Goal: Information Seeking & Learning: Learn about a topic

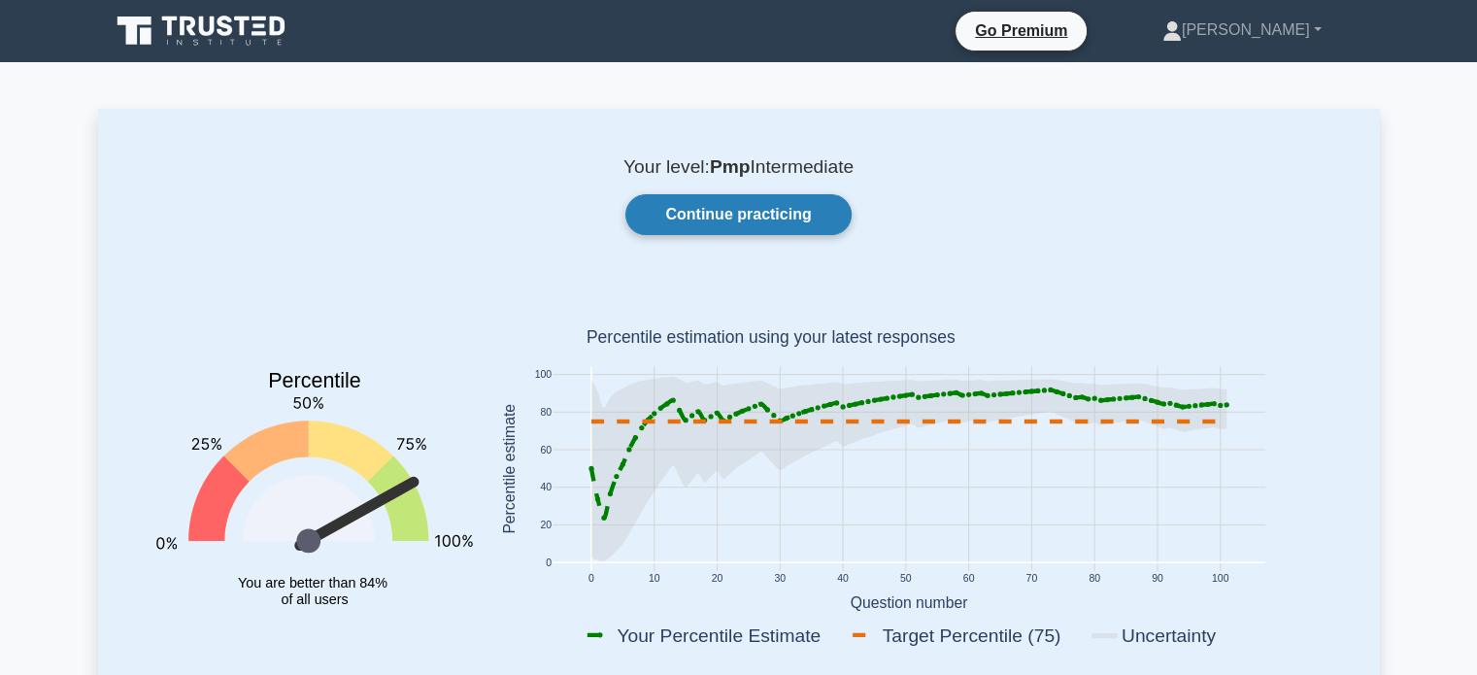
click at [742, 208] on link "Continue practicing" at bounding box center [738, 214] width 225 height 41
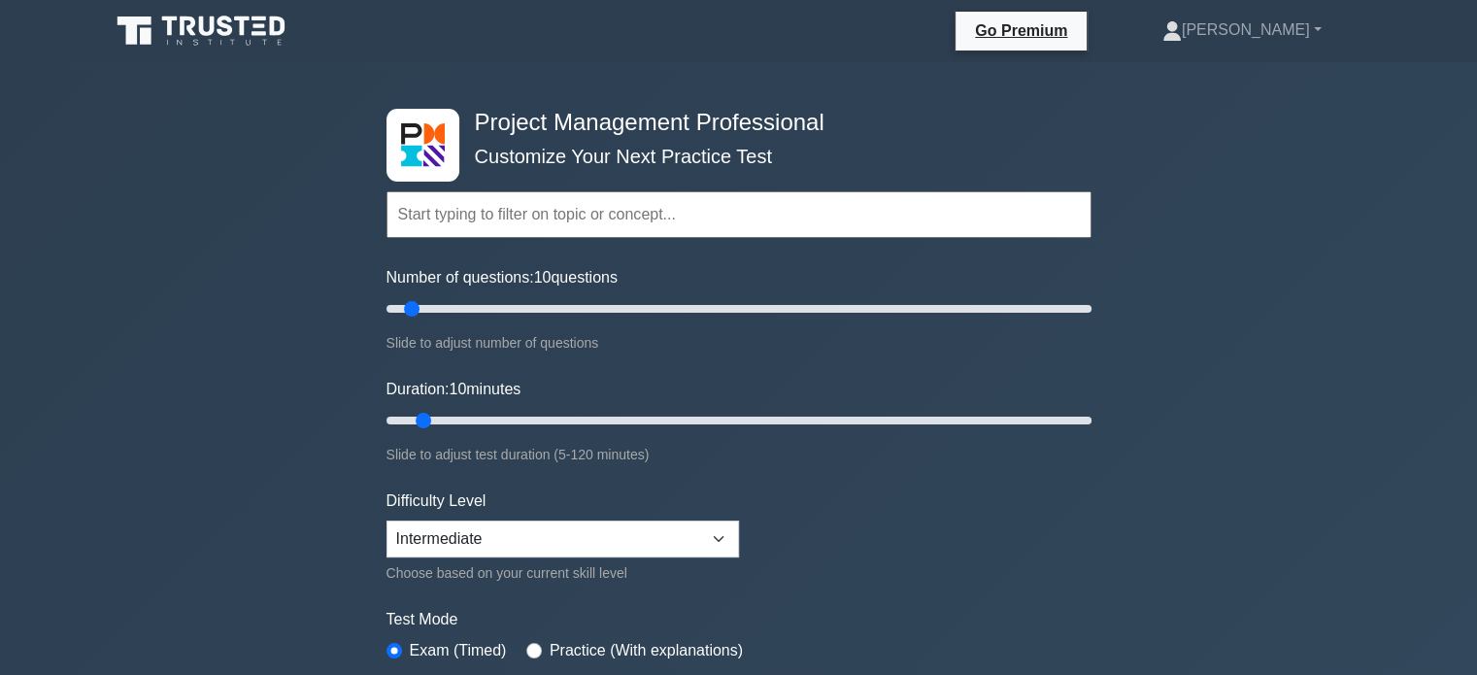
click at [1265, 368] on div "Project Management Professional Customize Your Next Practice Test Topics Scope …" at bounding box center [738, 654] width 1477 height 1185
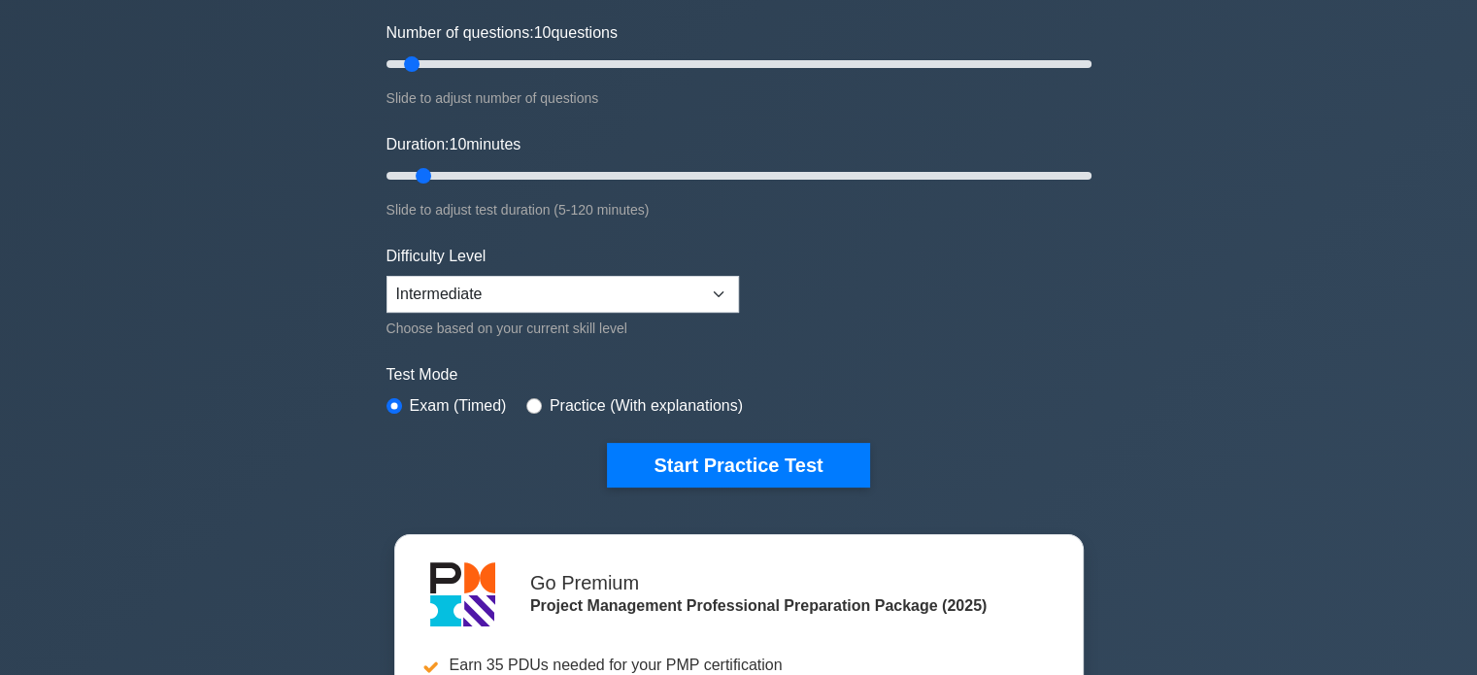
scroll to position [311, 0]
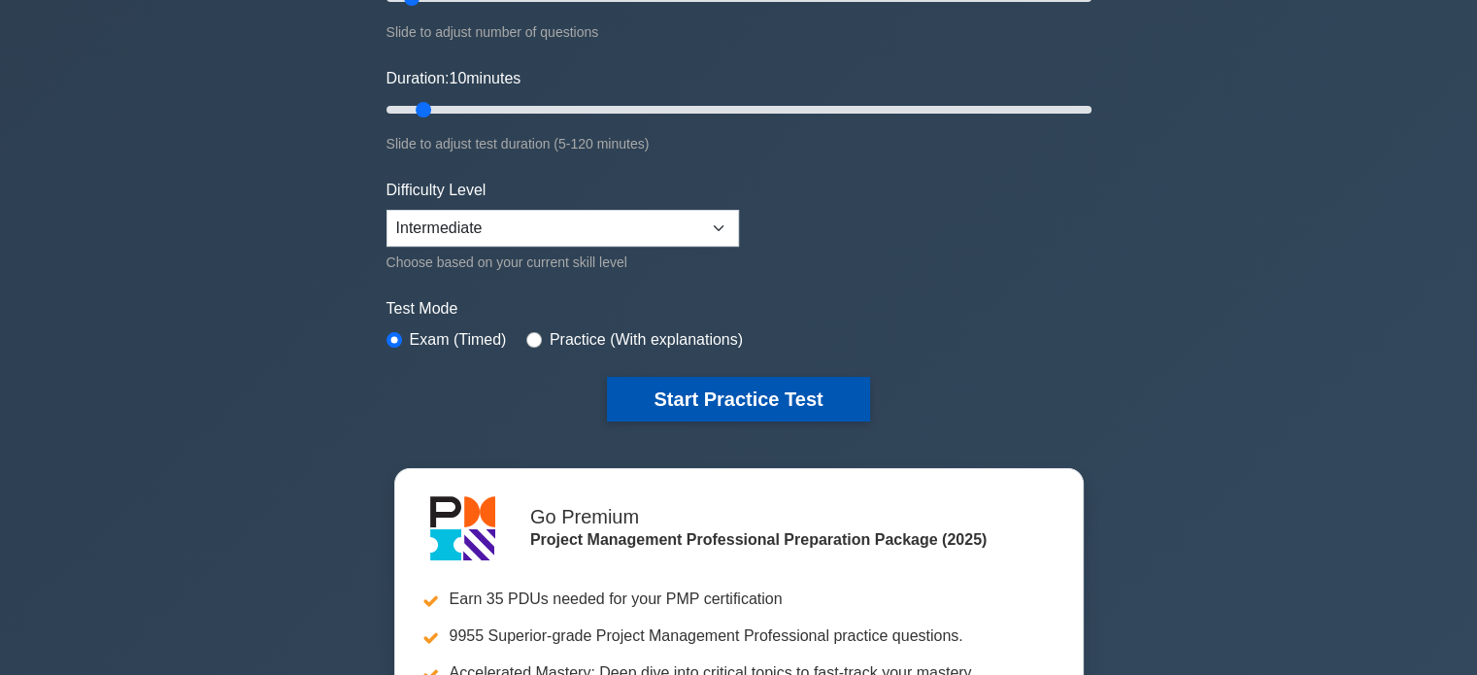
click at [813, 395] on button "Start Practice Test" at bounding box center [738, 399] width 262 height 45
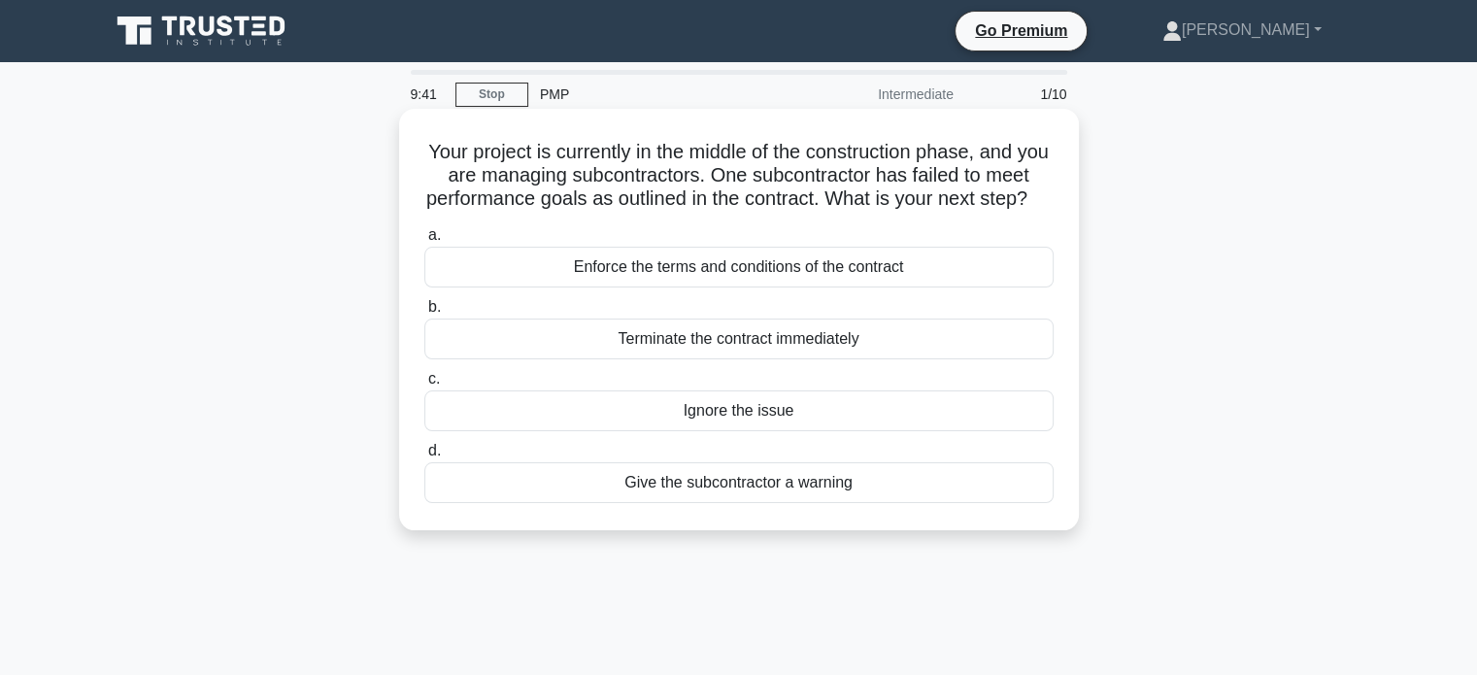
click at [878, 288] on div "Enforce the terms and conditions of the contract" at bounding box center [738, 267] width 629 height 41
click at [424, 242] on input "a. Enforce the terms and conditions of the contract" at bounding box center [424, 235] width 0 height 13
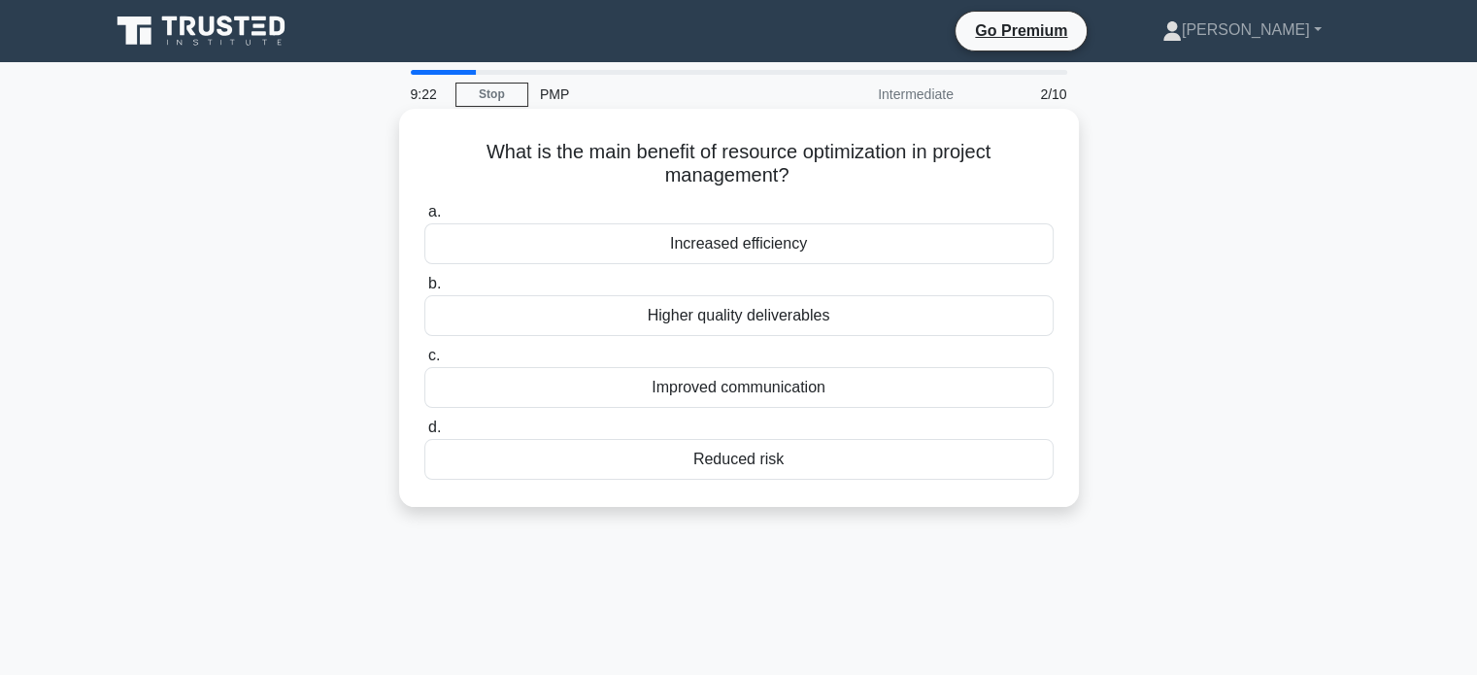
click at [808, 252] on div "Increased efficiency" at bounding box center [738, 243] width 629 height 41
click at [424, 219] on input "a. Increased efficiency" at bounding box center [424, 212] width 0 height 13
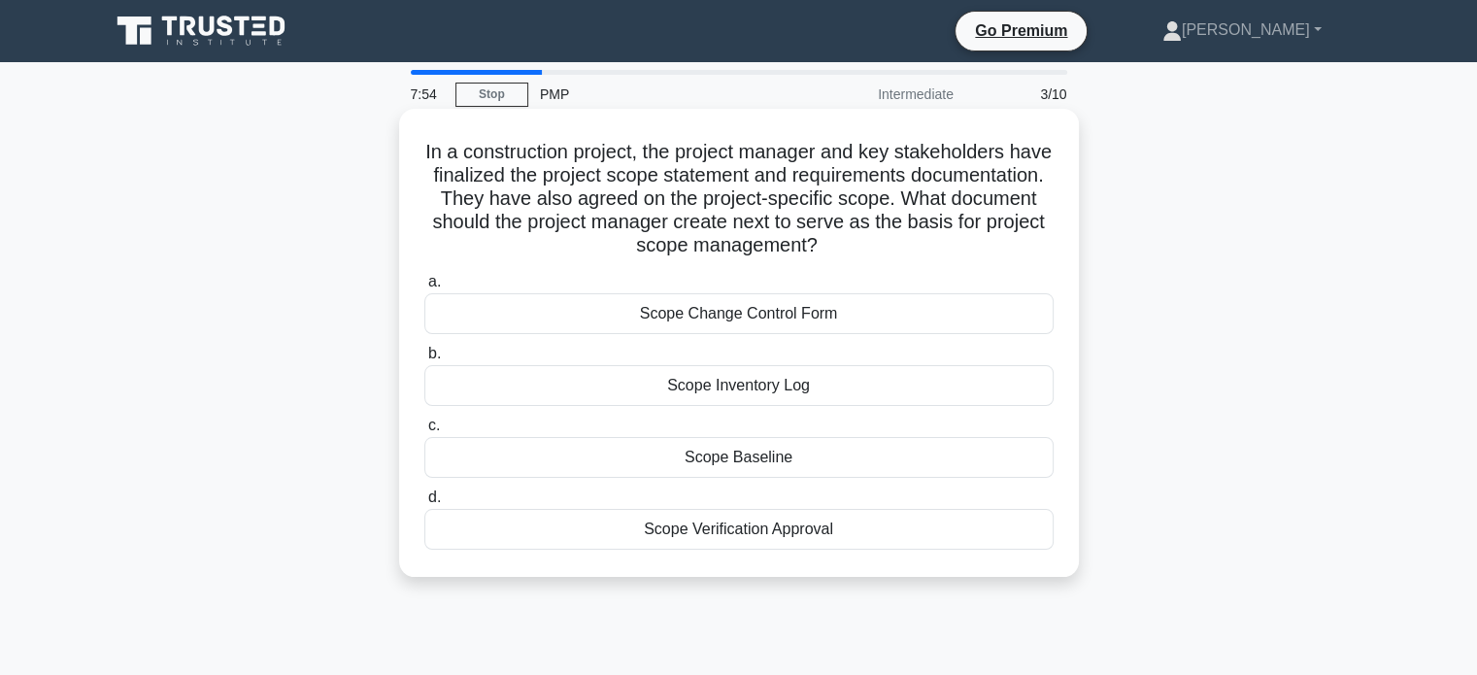
click at [824, 525] on div "Scope Verification Approval" at bounding box center [738, 529] width 629 height 41
click at [424, 504] on input "d. Scope Verification Approval" at bounding box center [424, 498] width 0 height 13
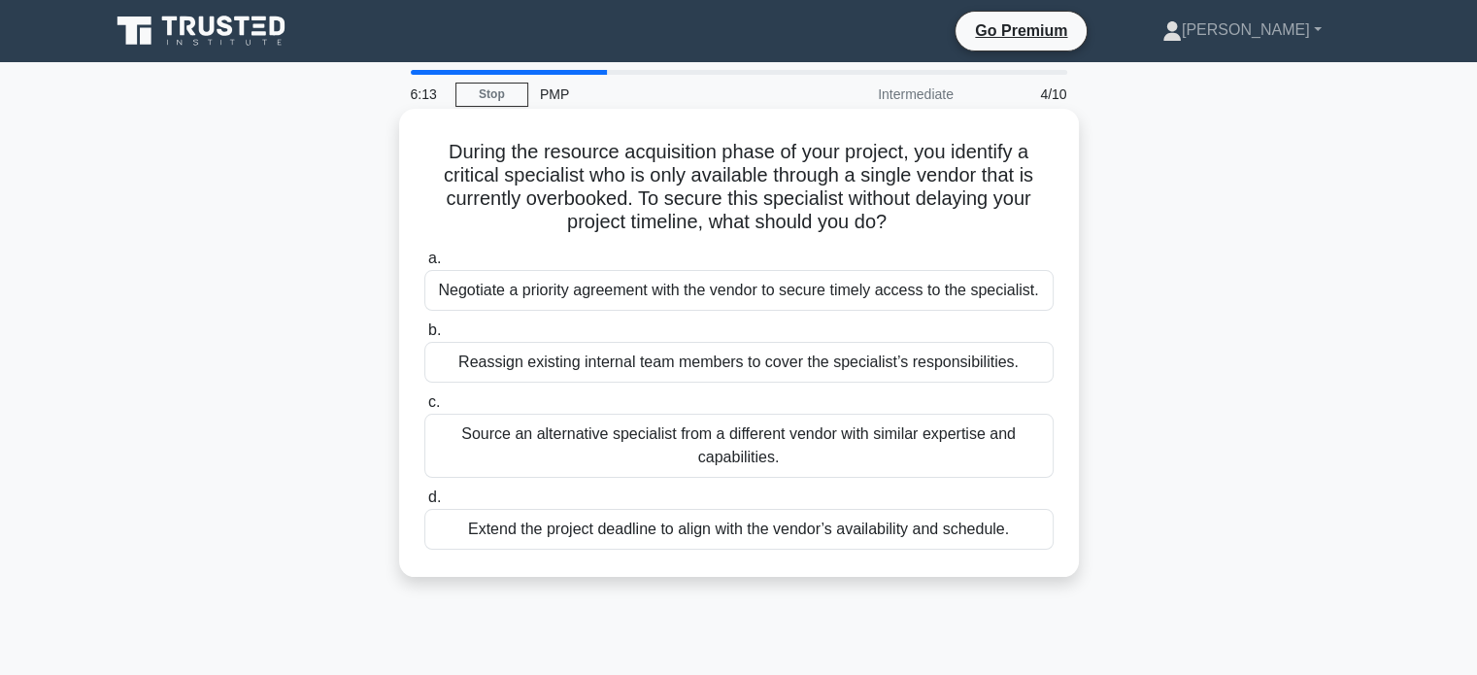
click at [970, 294] on div "Negotiate a priority agreement with the vendor to secure timely access to the s…" at bounding box center [738, 290] width 629 height 41
click at [424, 265] on input "a. Negotiate a priority agreement with the vendor to secure timely access to th…" at bounding box center [424, 259] width 0 height 13
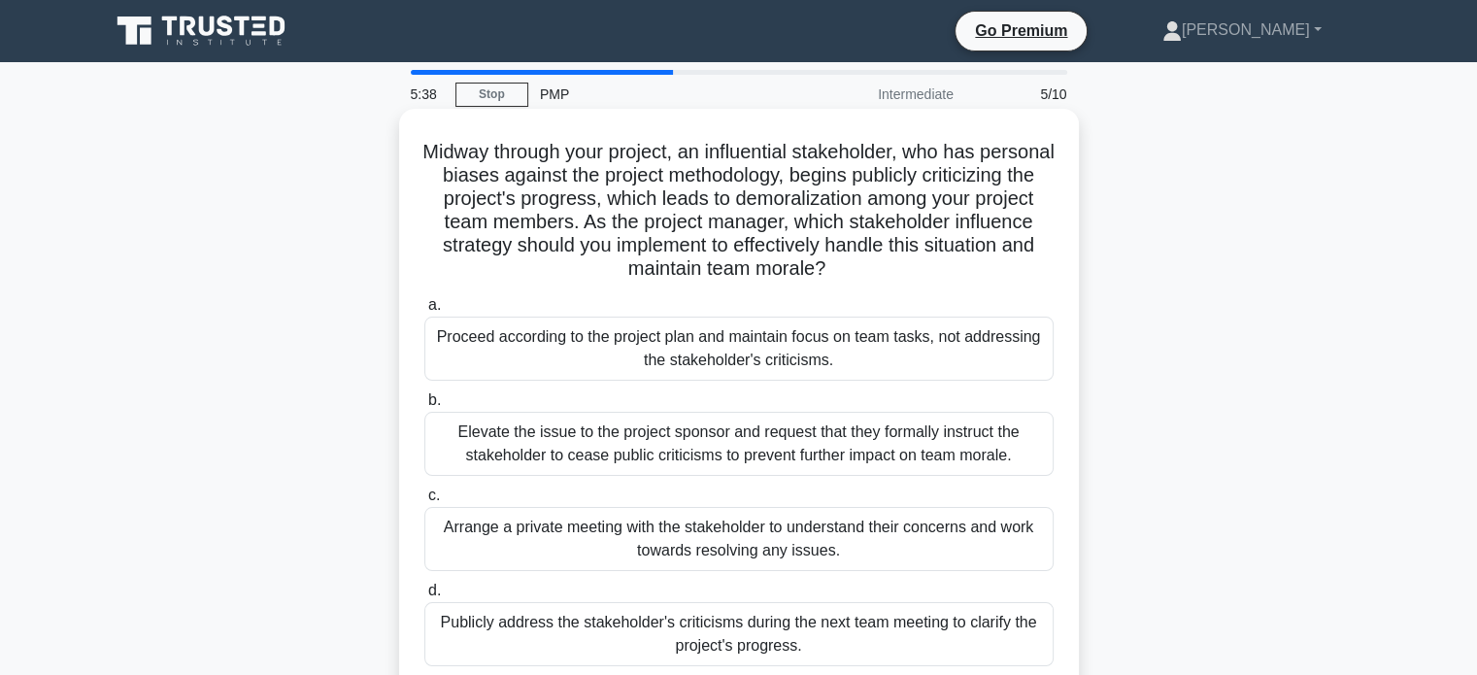
click at [945, 527] on div "Arrange a private meeting with the stakeholder to understand their concerns and…" at bounding box center [738, 539] width 629 height 64
click at [424, 502] on input "c. Arrange a private meeting with the stakeholder to understand their concerns …" at bounding box center [424, 496] width 0 height 13
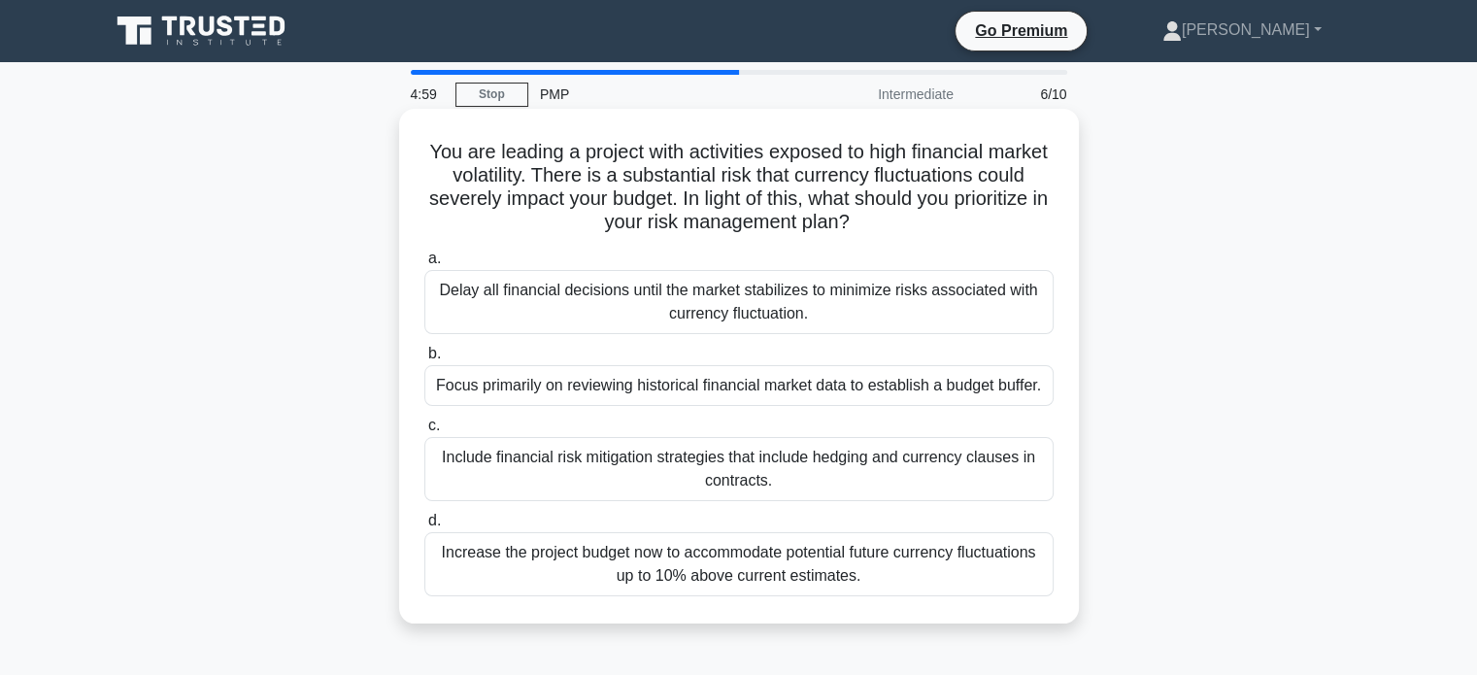
click at [839, 469] on div "Include financial risk mitigation strategies that include hedging and currency …" at bounding box center [738, 469] width 629 height 64
click at [424, 432] on input "c. Include financial risk mitigation strategies that include hedging and curren…" at bounding box center [424, 426] width 0 height 13
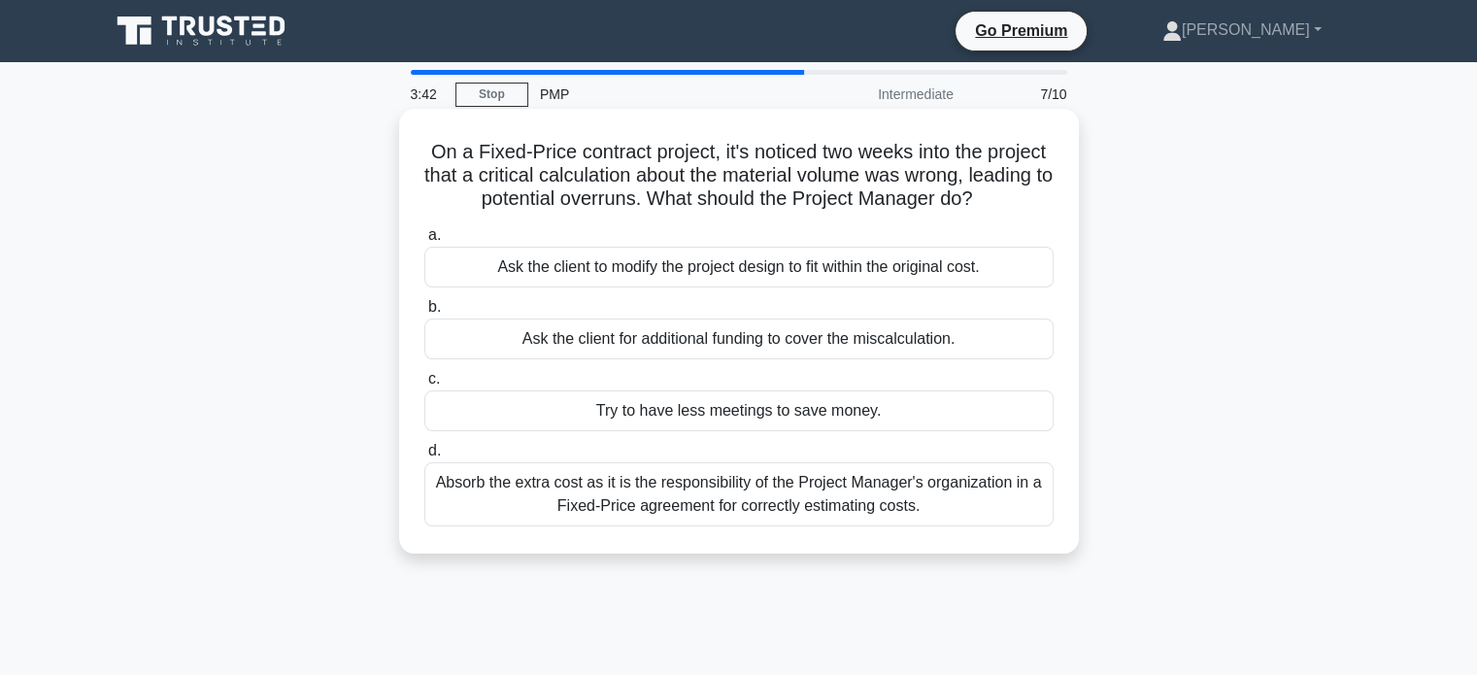
click at [849, 501] on div "Absorb the extra cost as it is the responsibility of the Project Manager's orga…" at bounding box center [738, 494] width 629 height 64
click at [424, 458] on input "d. Absorb the extra cost as it is the responsibility of the Project Manager's o…" at bounding box center [424, 451] width 0 height 13
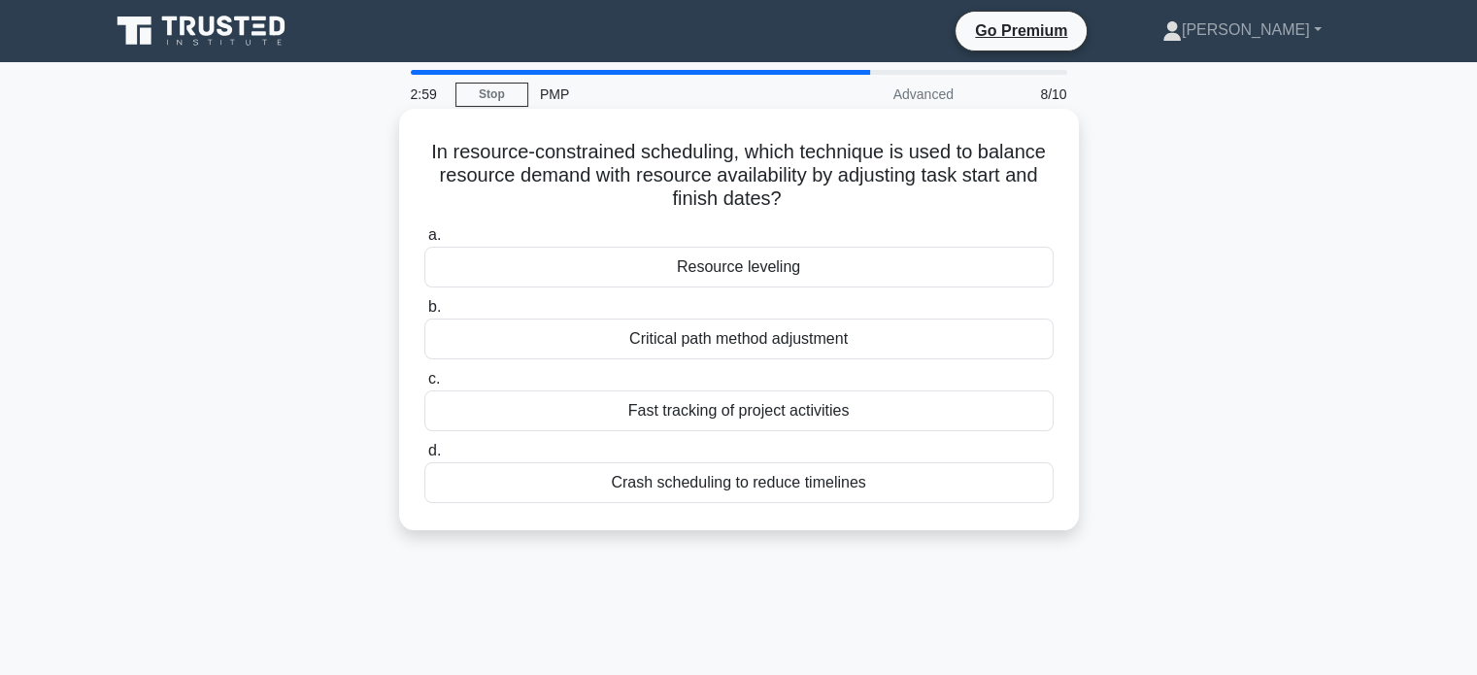
click at [734, 271] on div "Resource leveling" at bounding box center [738, 267] width 629 height 41
click at [424, 242] on input "a. Resource leveling" at bounding box center [424, 235] width 0 height 13
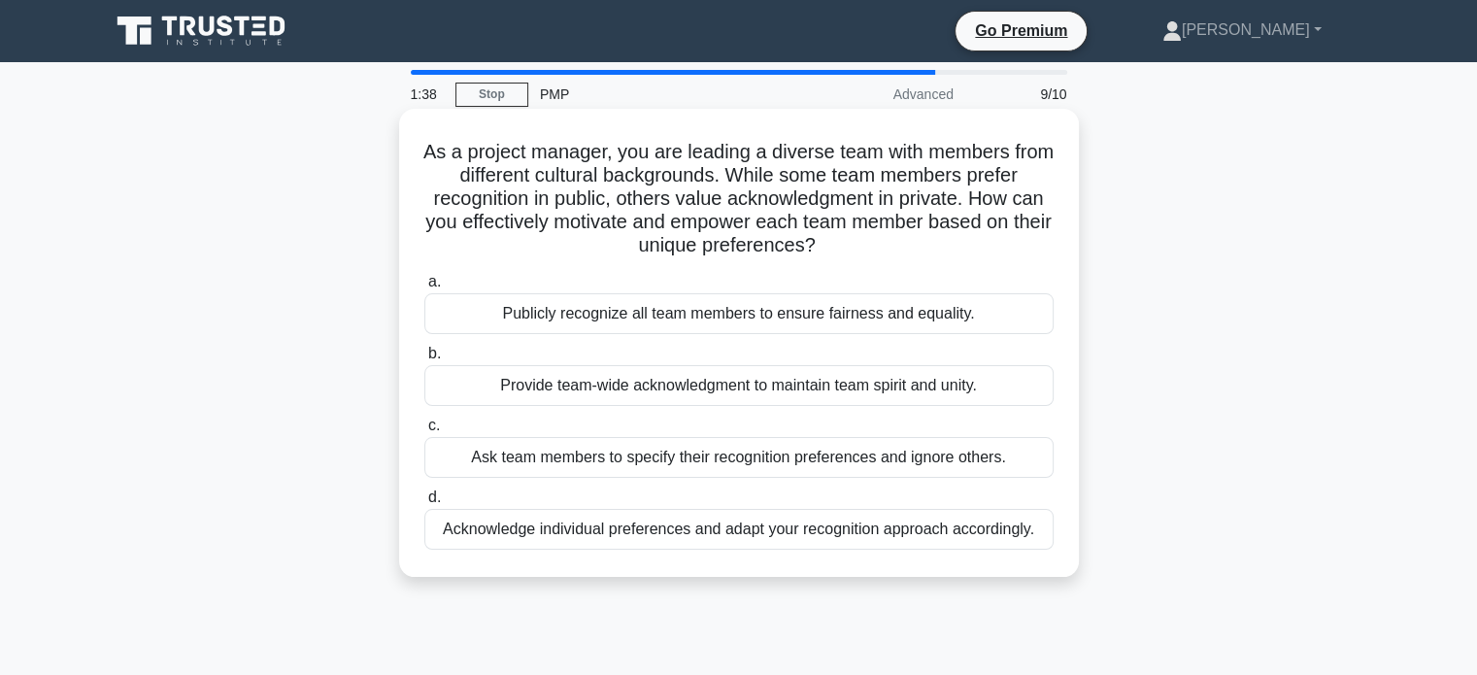
click at [898, 527] on div "Acknowledge individual preferences and adapt your recognition approach accordin…" at bounding box center [738, 529] width 629 height 41
click at [424, 504] on input "d. Acknowledge individual preferences and adapt your recognition approach accor…" at bounding box center [424, 498] width 0 height 13
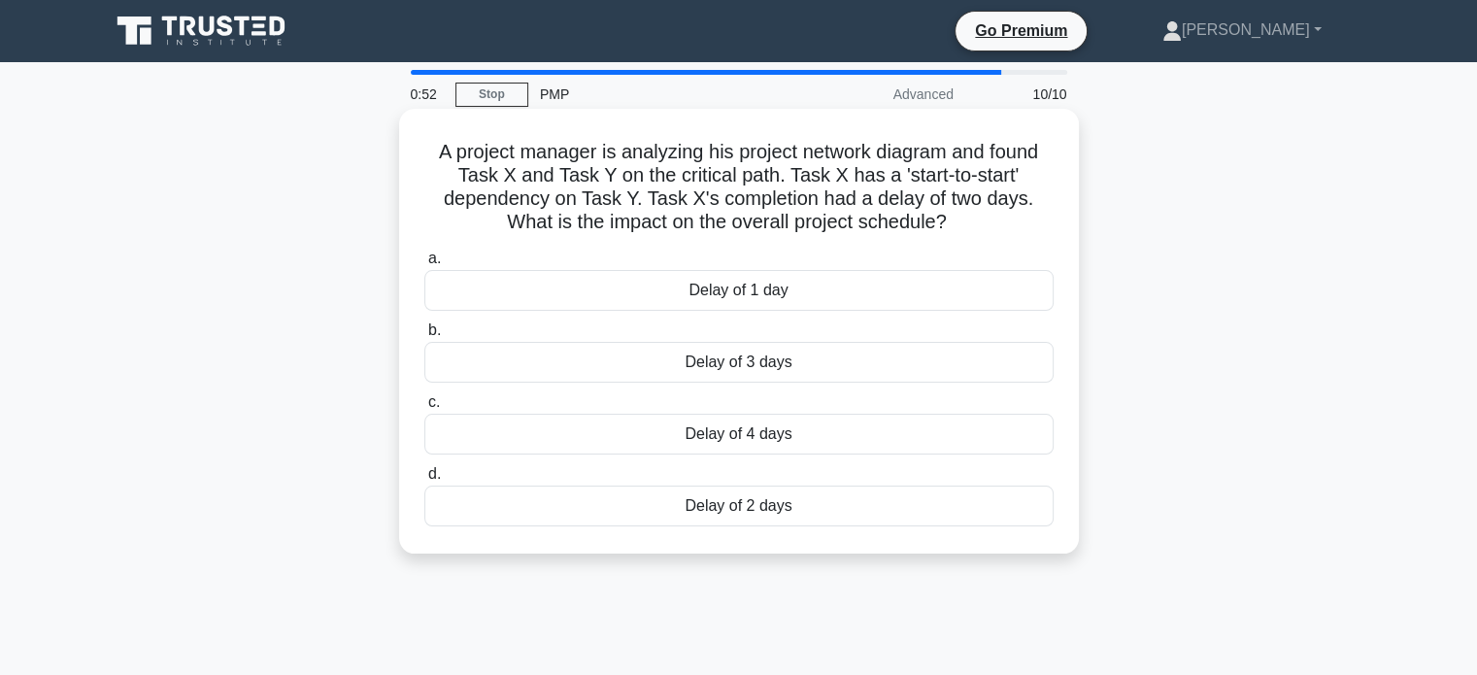
click at [775, 511] on div "Delay of 2 days" at bounding box center [738, 506] width 629 height 41
click at [424, 481] on input "d. Delay of 2 days" at bounding box center [424, 474] width 0 height 13
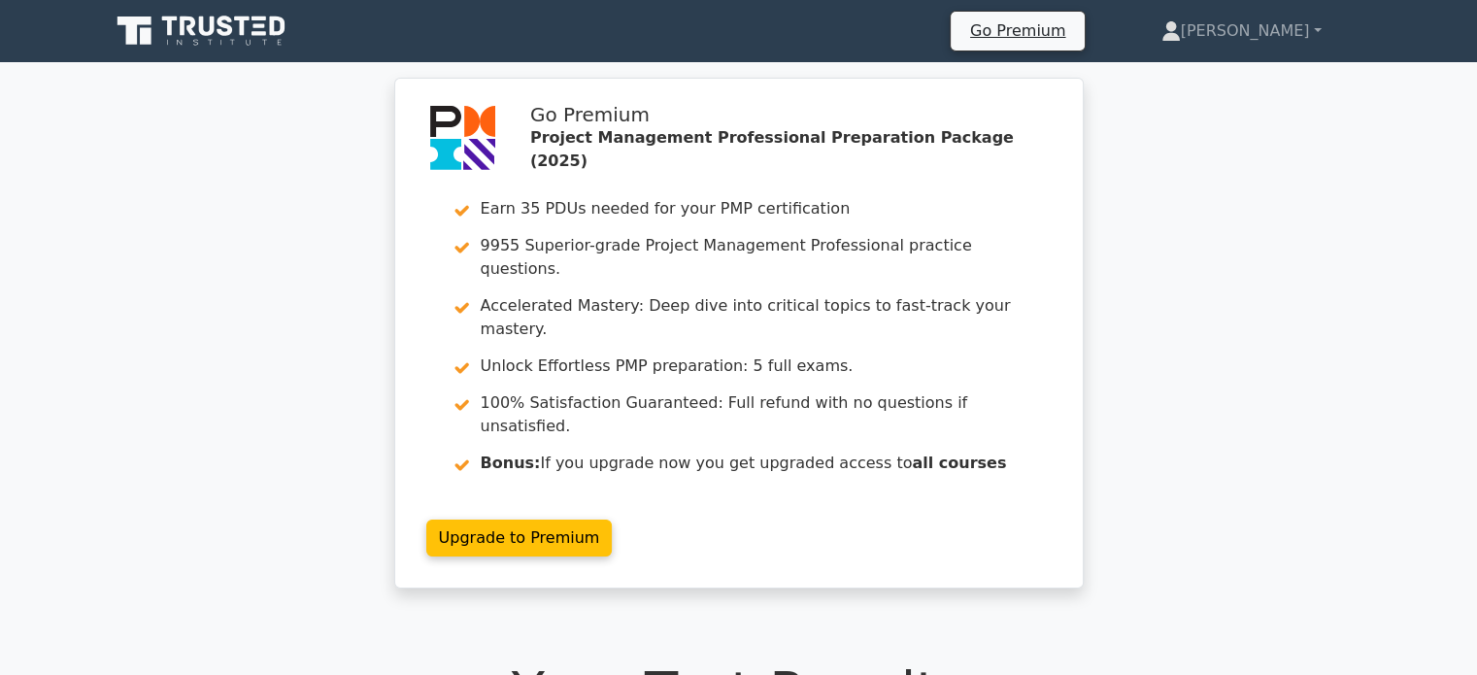
click at [1139, 415] on div "Go Premium Project Management Professional Preparation Package (2025) Earn 35 P…" at bounding box center [738, 345] width 1477 height 534
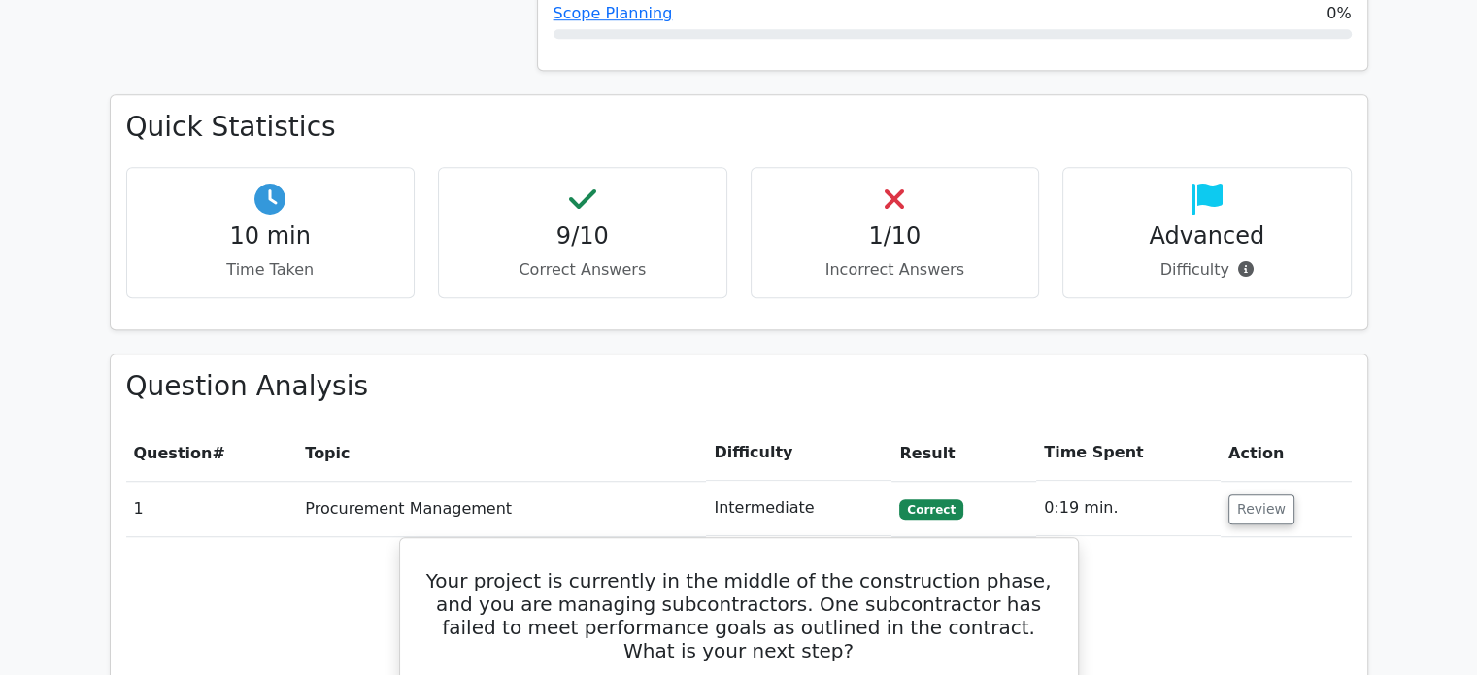
scroll to position [1360, 0]
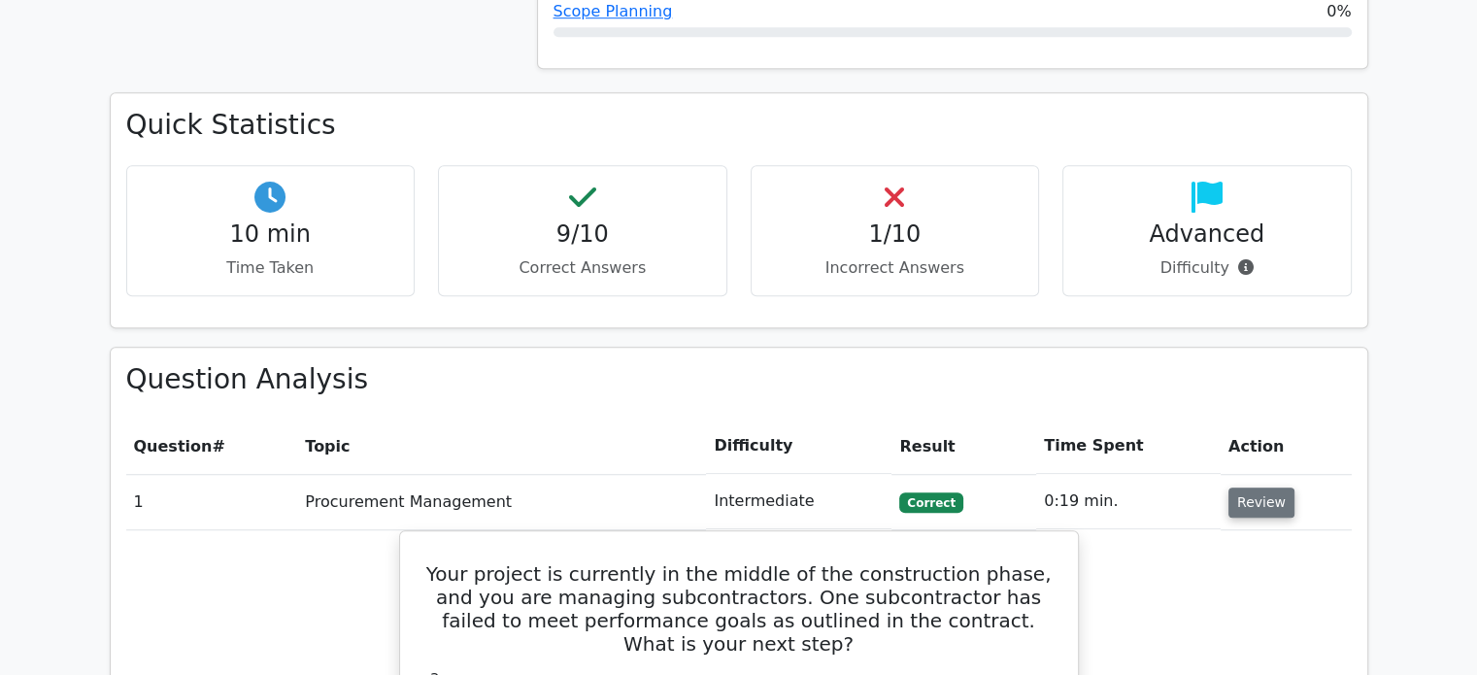
click at [1246, 488] on button "Review" at bounding box center [1262, 503] width 66 height 30
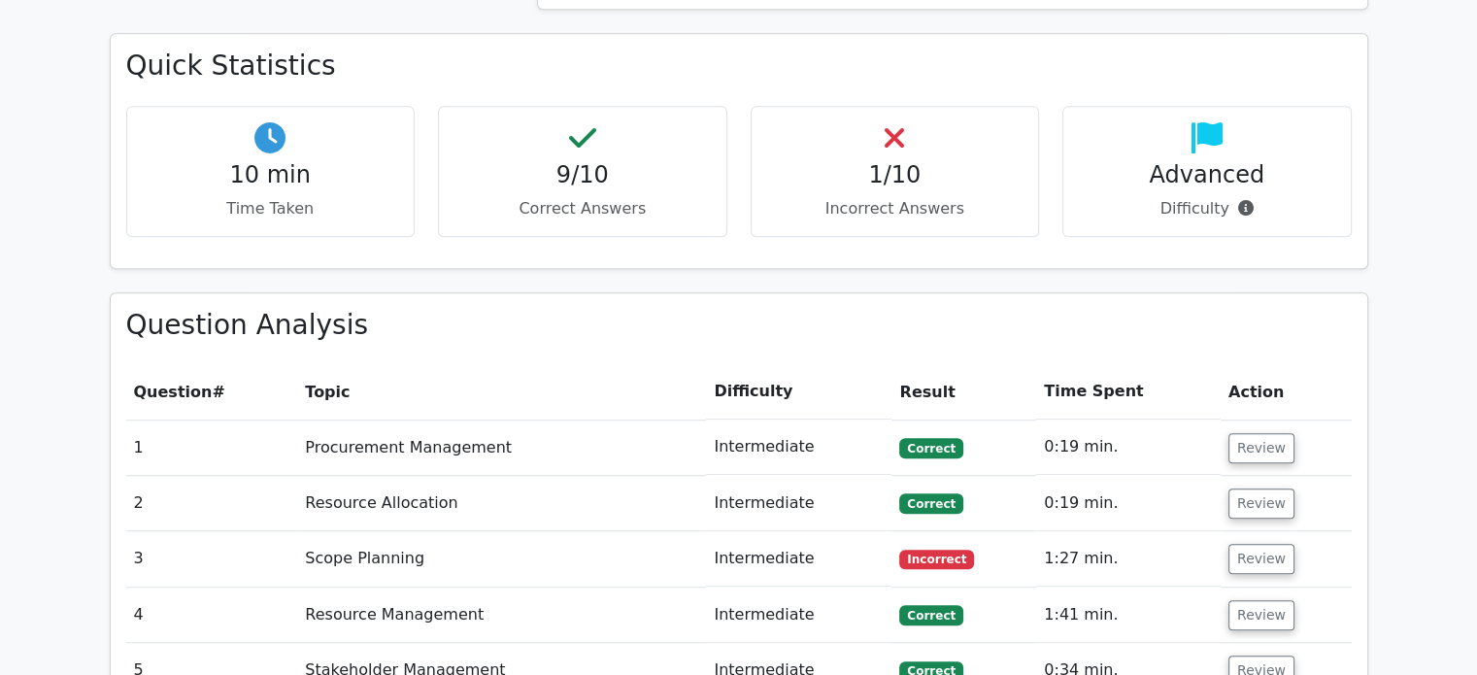
scroll to position [1400, 0]
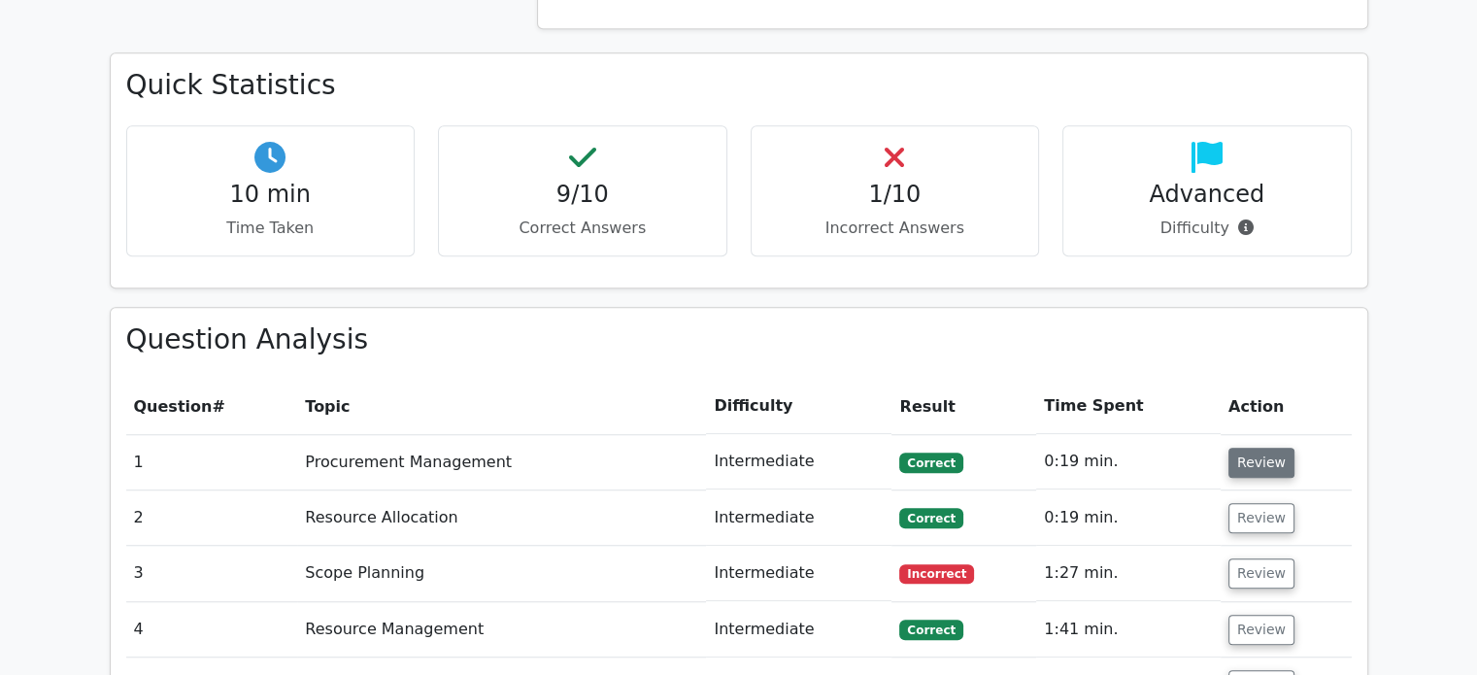
click at [1261, 448] on button "Review" at bounding box center [1262, 463] width 66 height 30
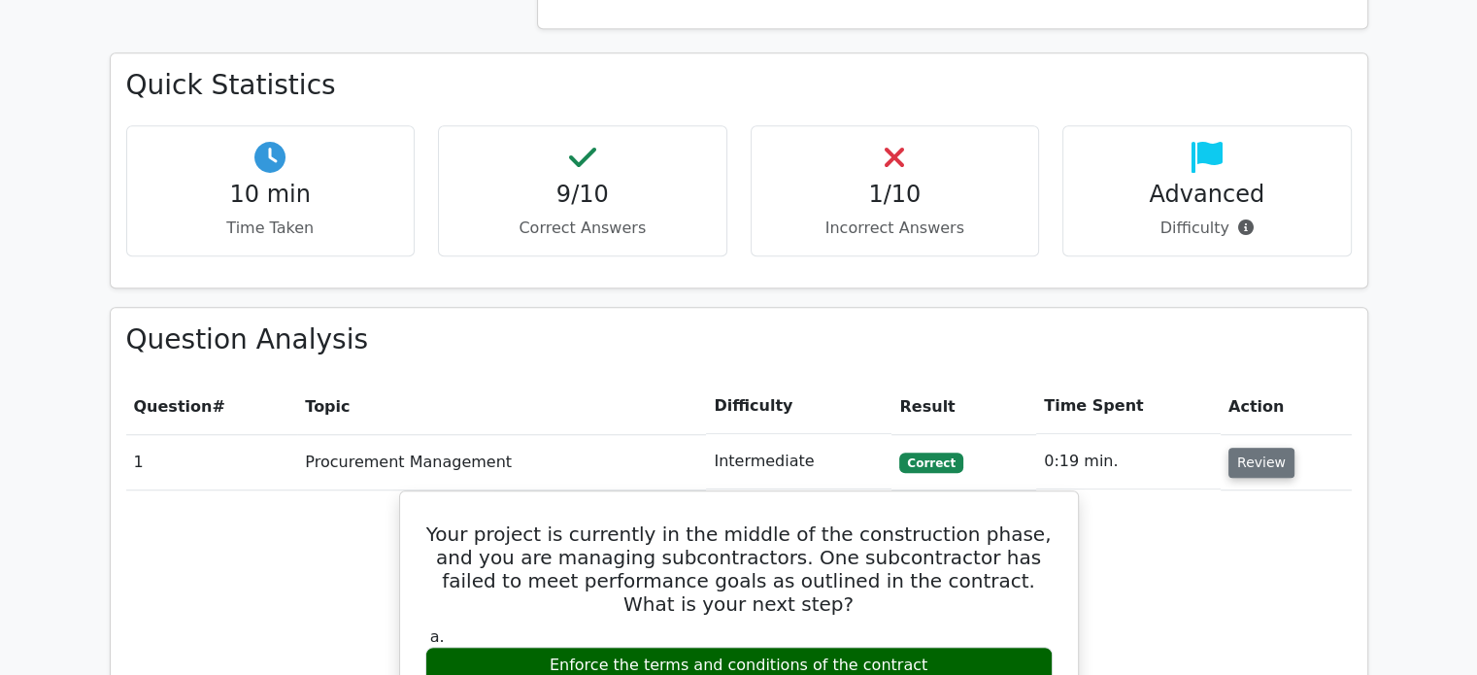
click at [1261, 448] on button "Review" at bounding box center [1262, 463] width 66 height 30
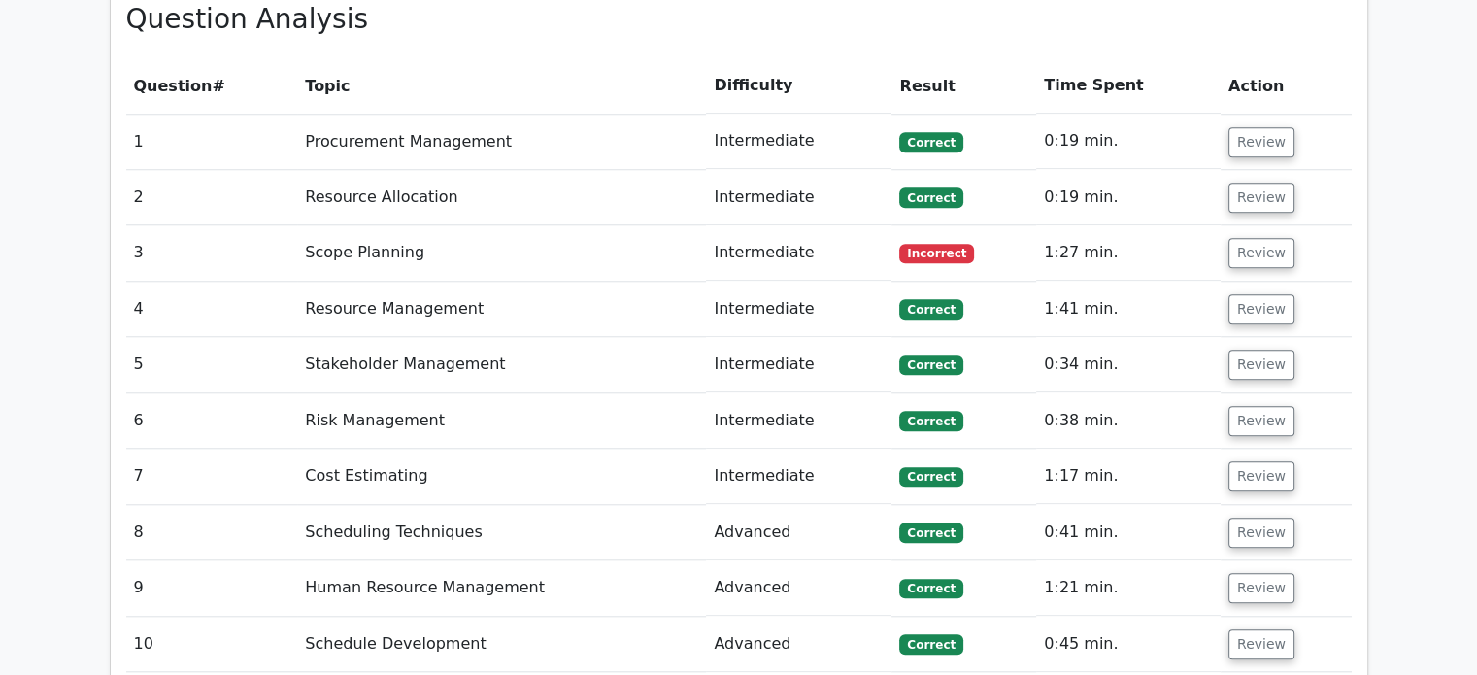
scroll to position [1733, 0]
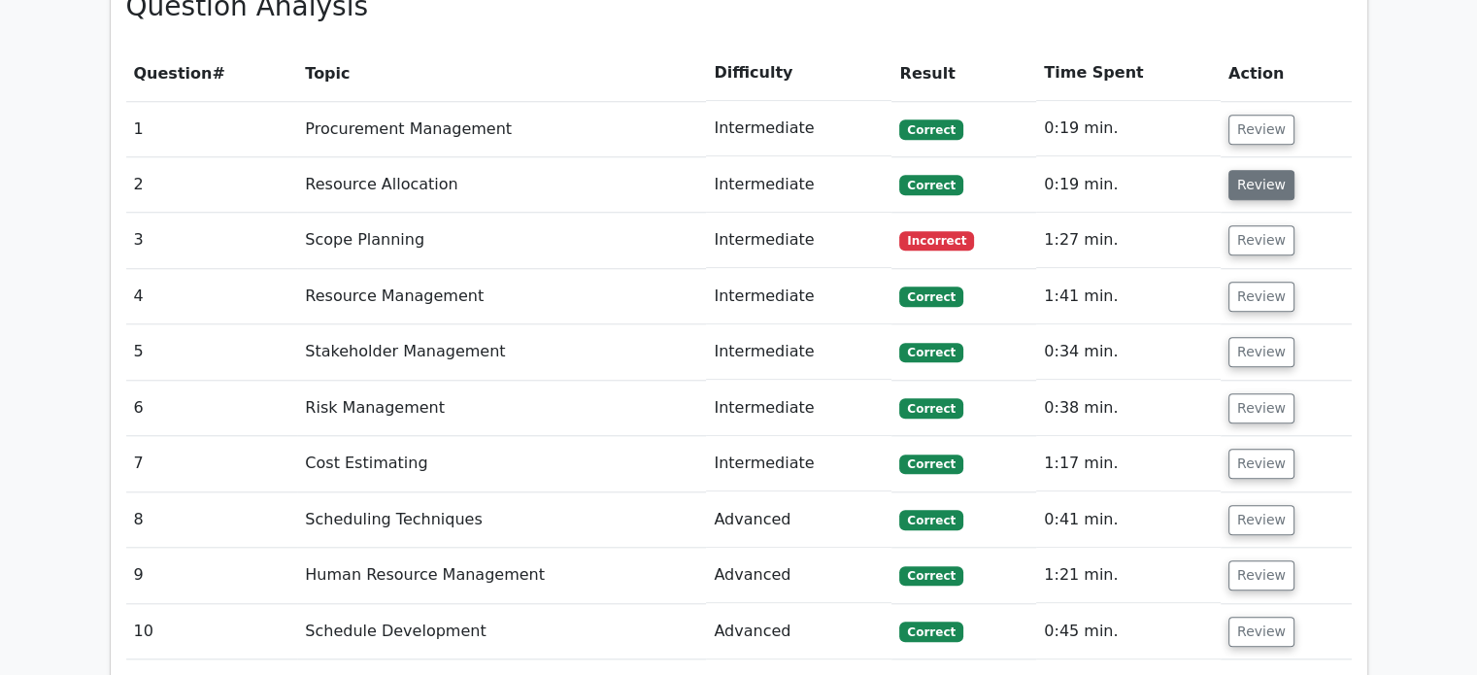
click at [1254, 170] on button "Review" at bounding box center [1262, 185] width 66 height 30
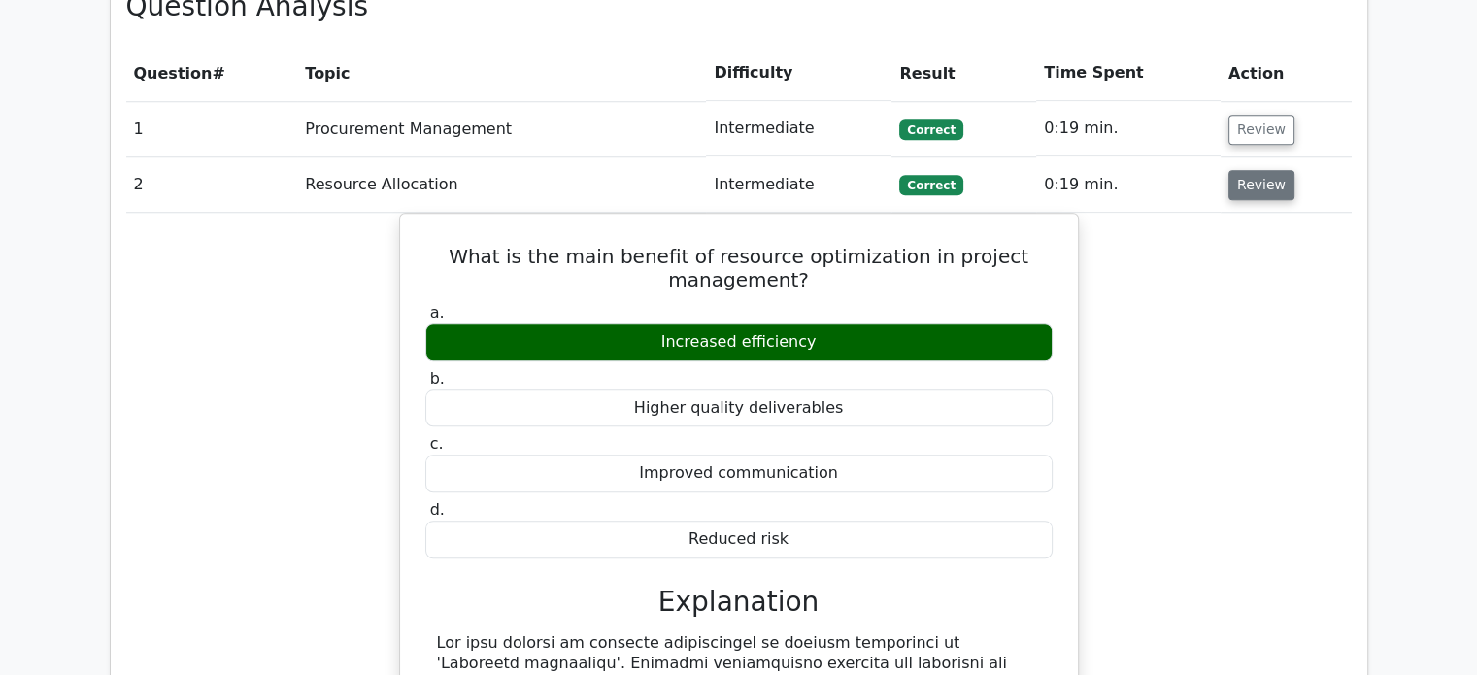
click at [1254, 170] on button "Review" at bounding box center [1262, 185] width 66 height 30
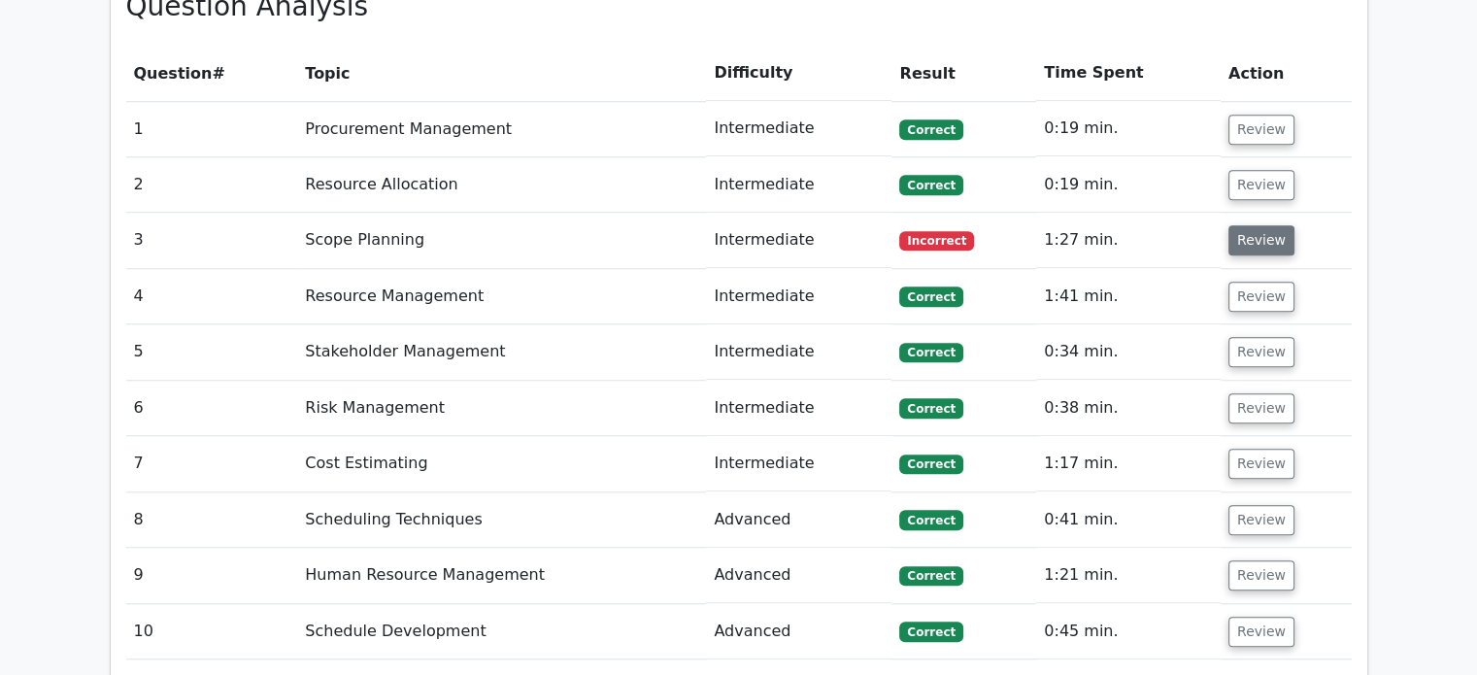
click at [1254, 225] on button "Review" at bounding box center [1262, 240] width 66 height 30
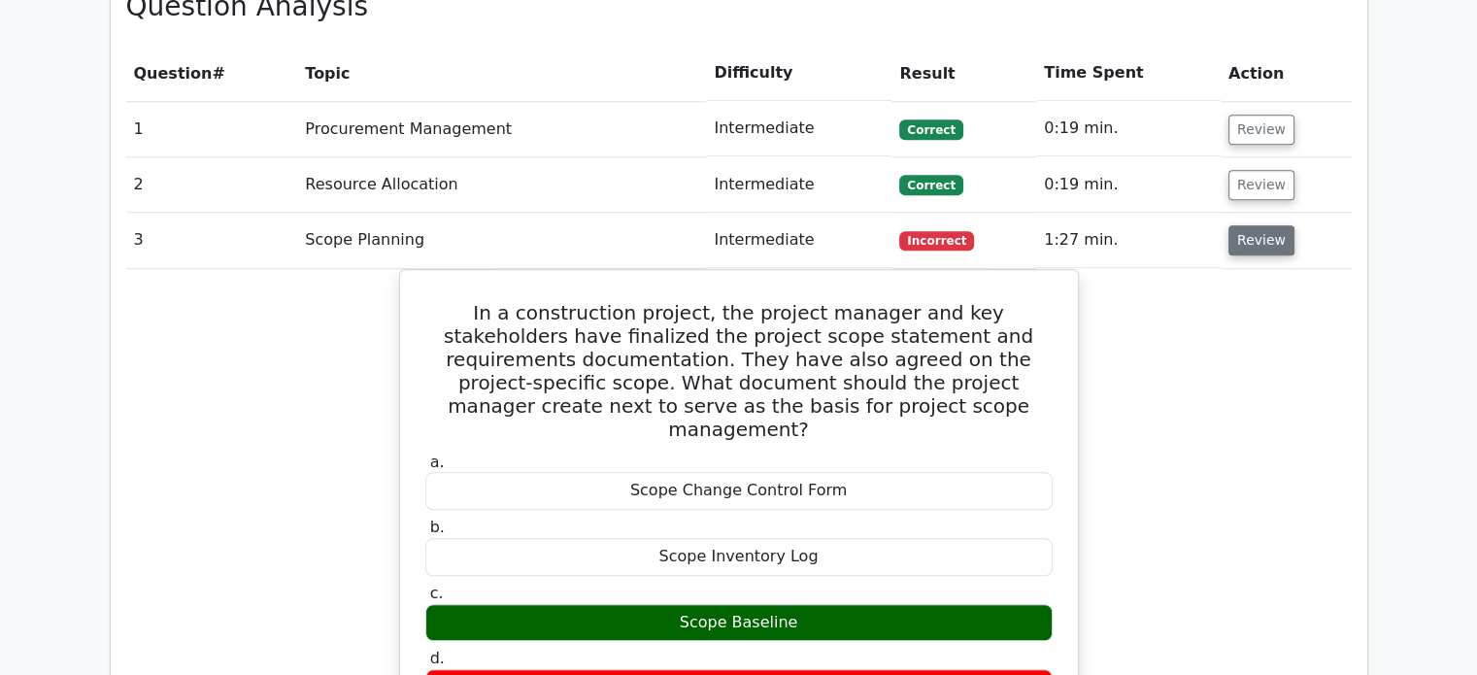
click at [1254, 225] on button "Review" at bounding box center [1262, 240] width 66 height 30
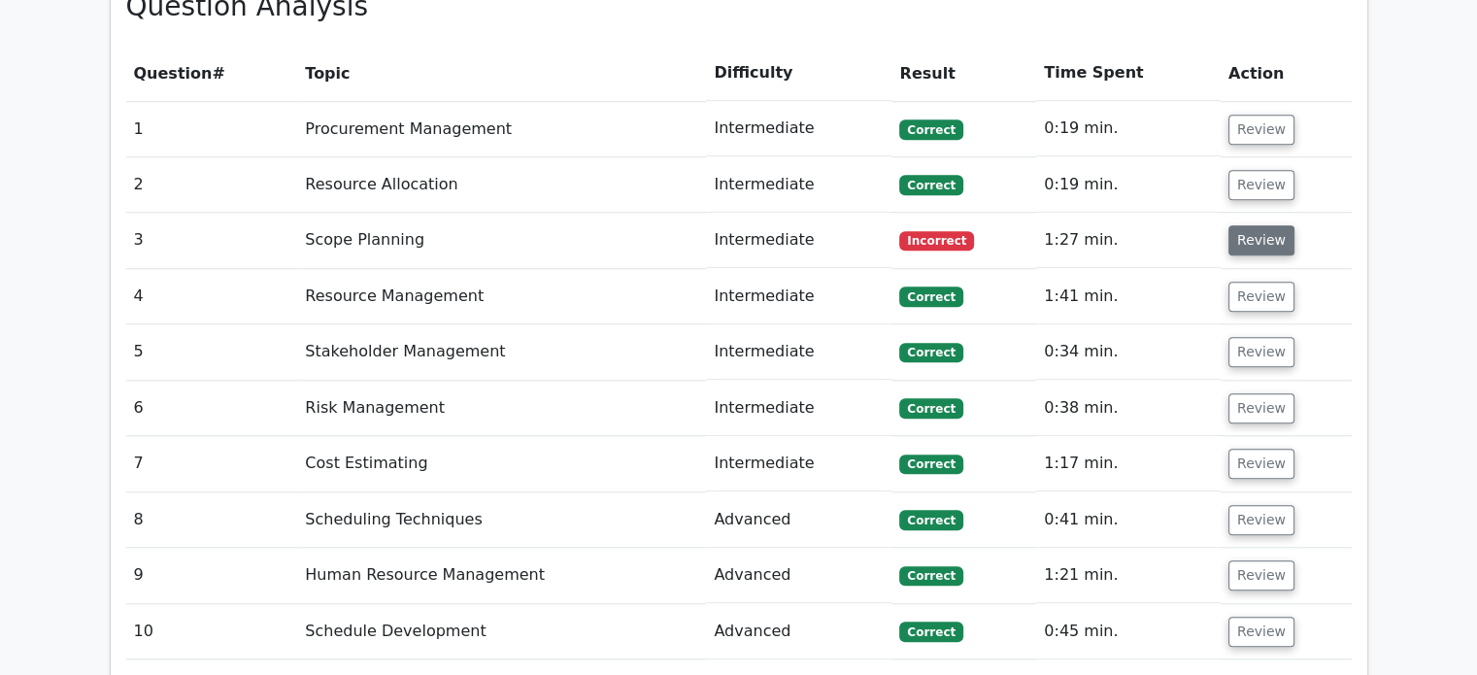
click at [1254, 225] on button "Review" at bounding box center [1262, 240] width 66 height 30
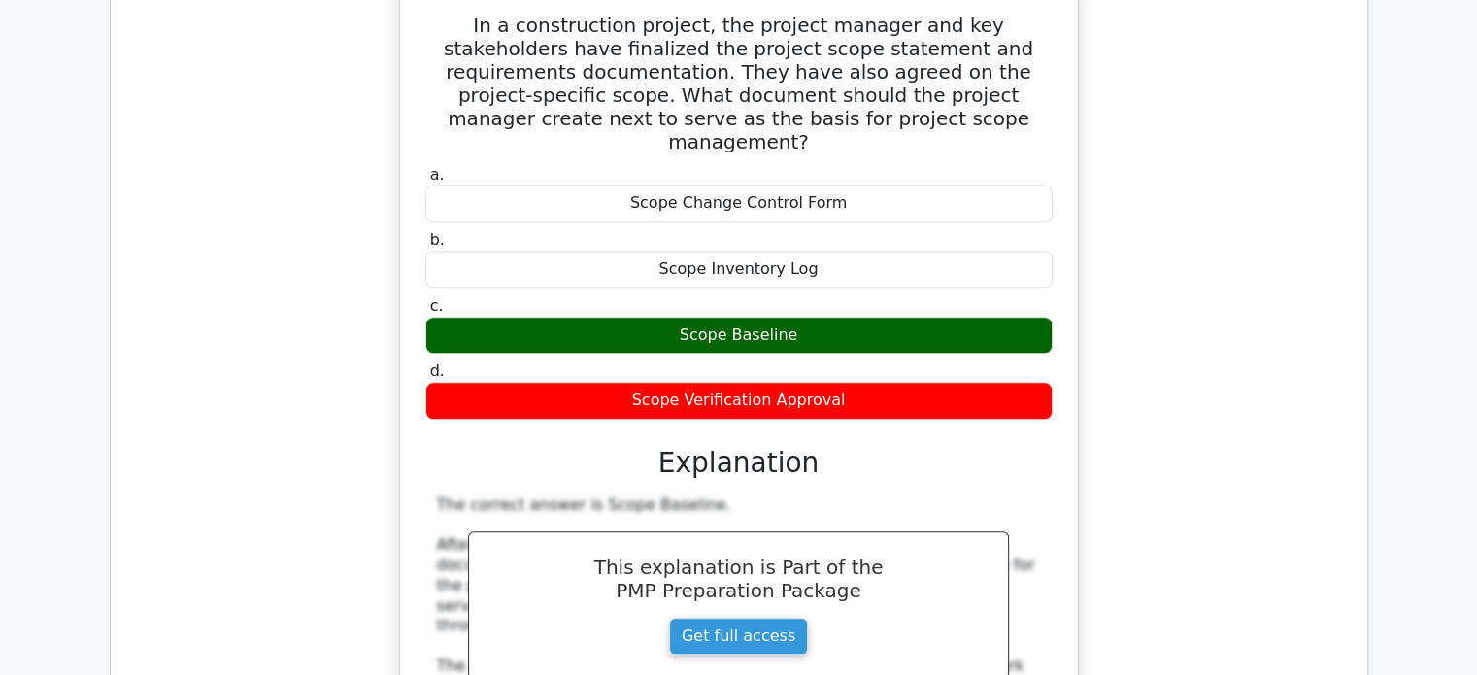
scroll to position [2052, 0]
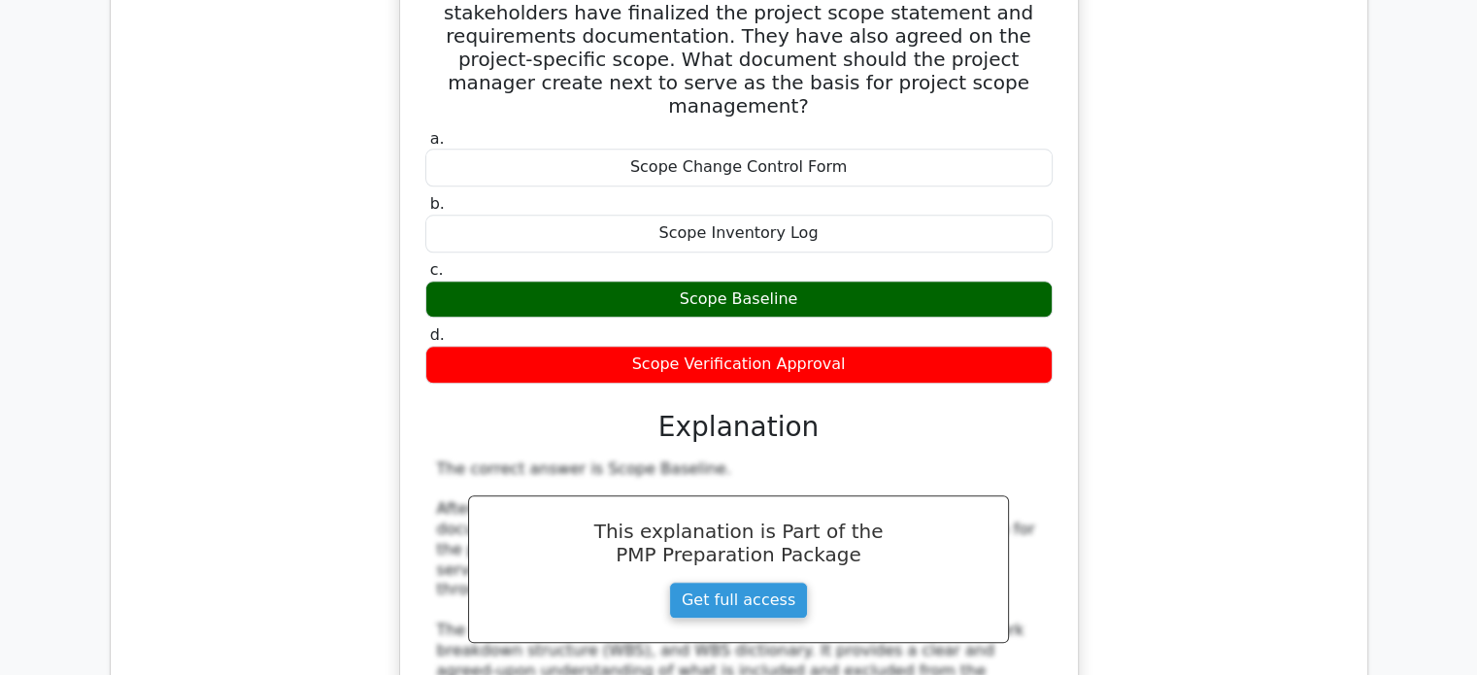
drag, startPoint x: 696, startPoint y: 368, endPoint x: 582, endPoint y: 372, distance: 113.7
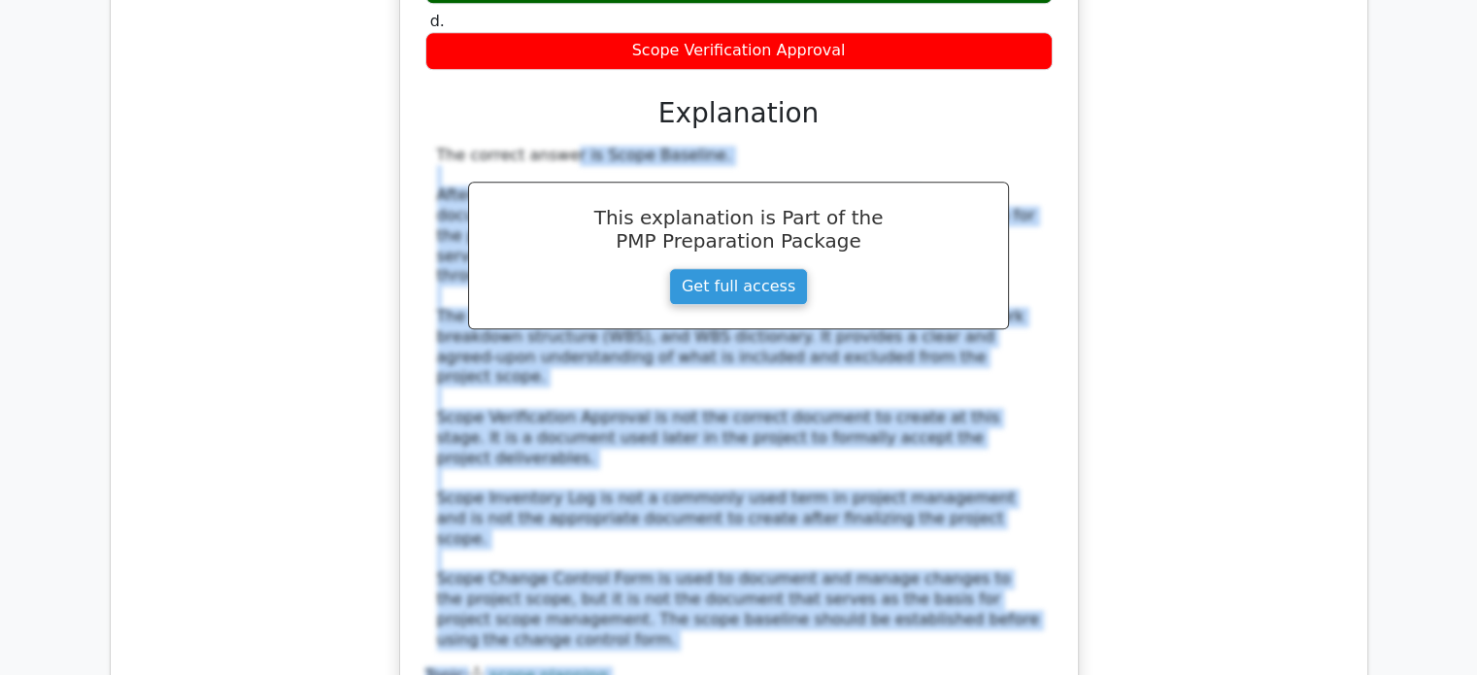
scroll to position [2412, 0]
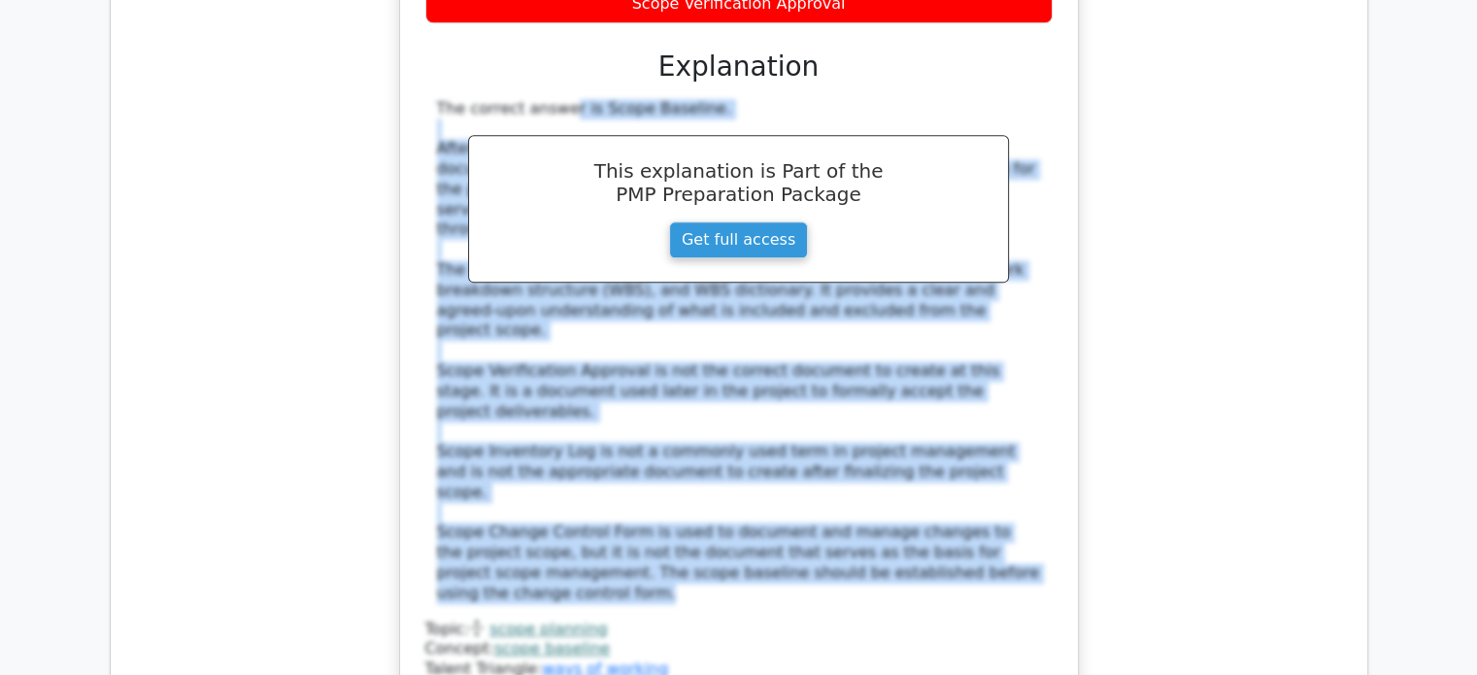
drag, startPoint x: 432, startPoint y: 368, endPoint x: 596, endPoint y: 415, distance: 170.7
click at [596, 415] on div "The correct answer is Scope Baseline. After finalizing the project scope statem…" at bounding box center [739, 351] width 628 height 505
copy div "The correct answer is Scope Baseline. After finalizing the project scope statem…"
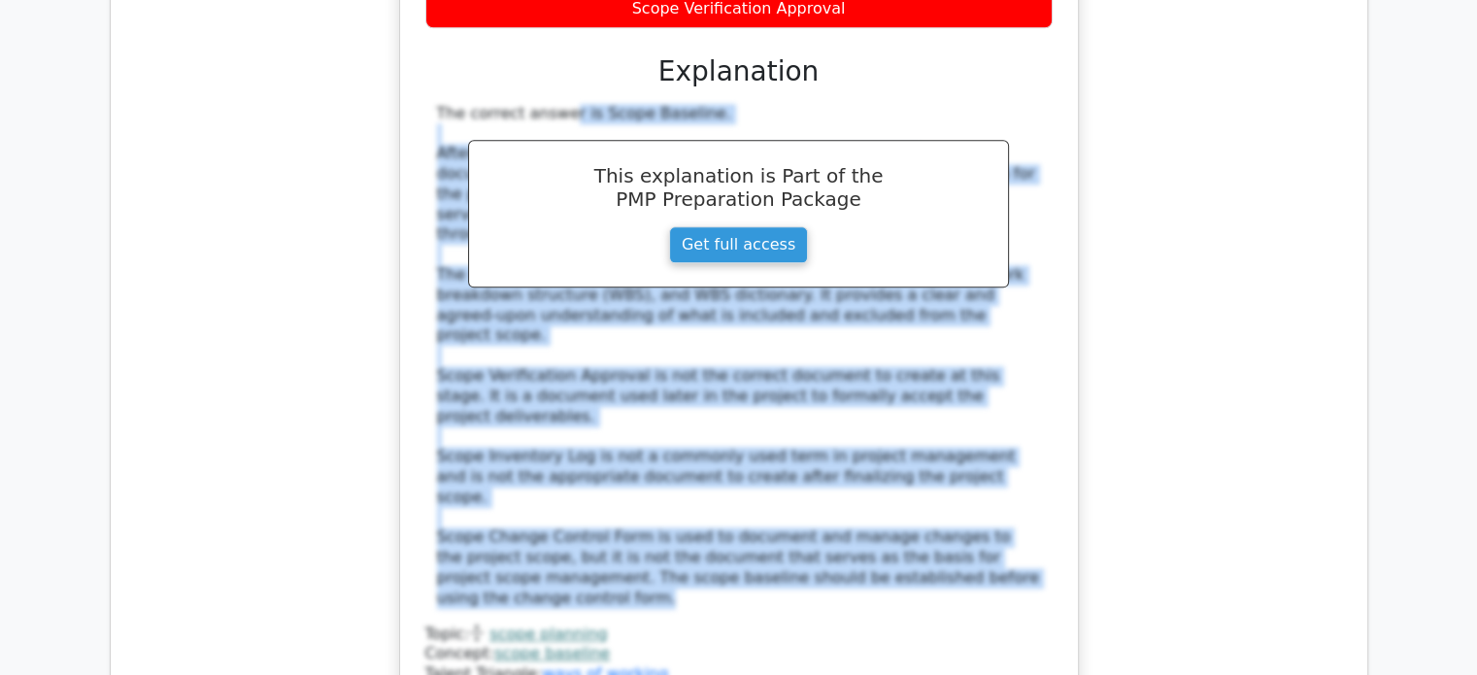
click at [1282, 205] on div "In a construction project, the project manager and key stakeholders have finali…" at bounding box center [739, 161] width 1226 height 1142
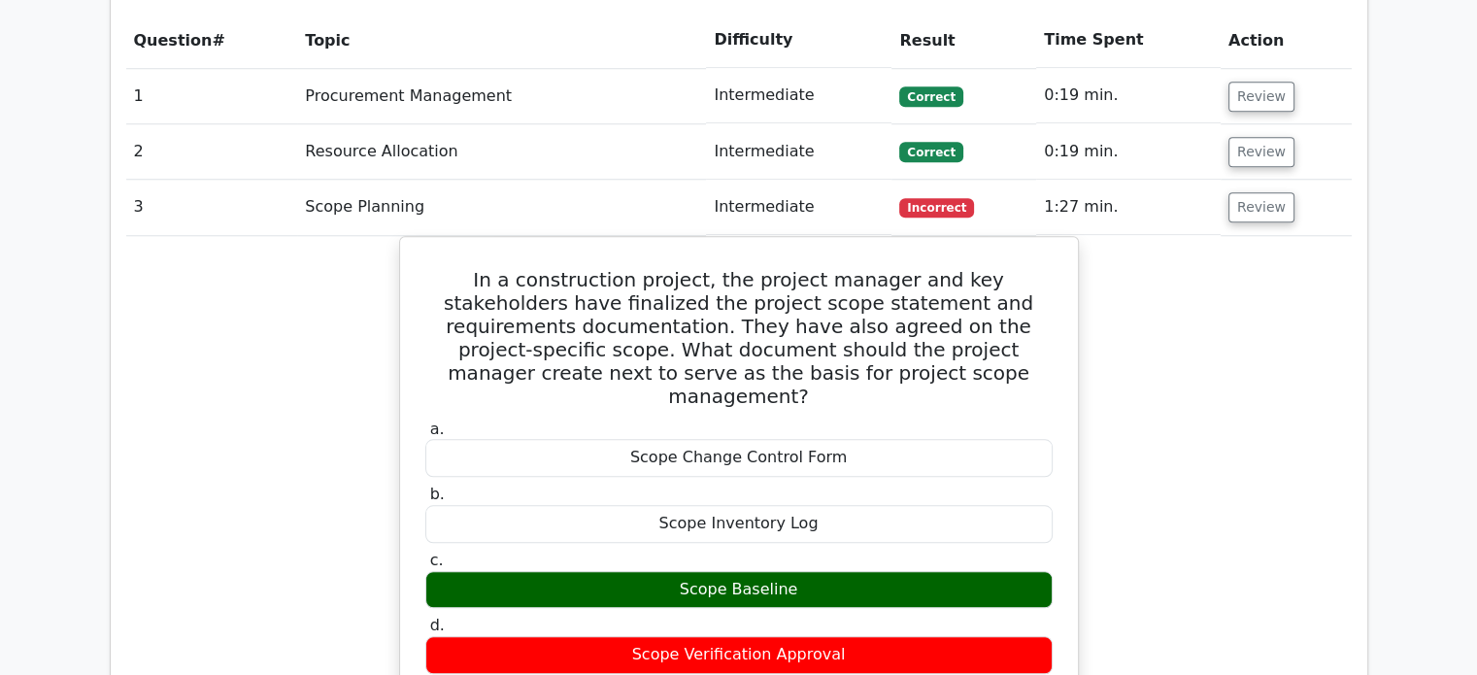
scroll to position [1702, 0]
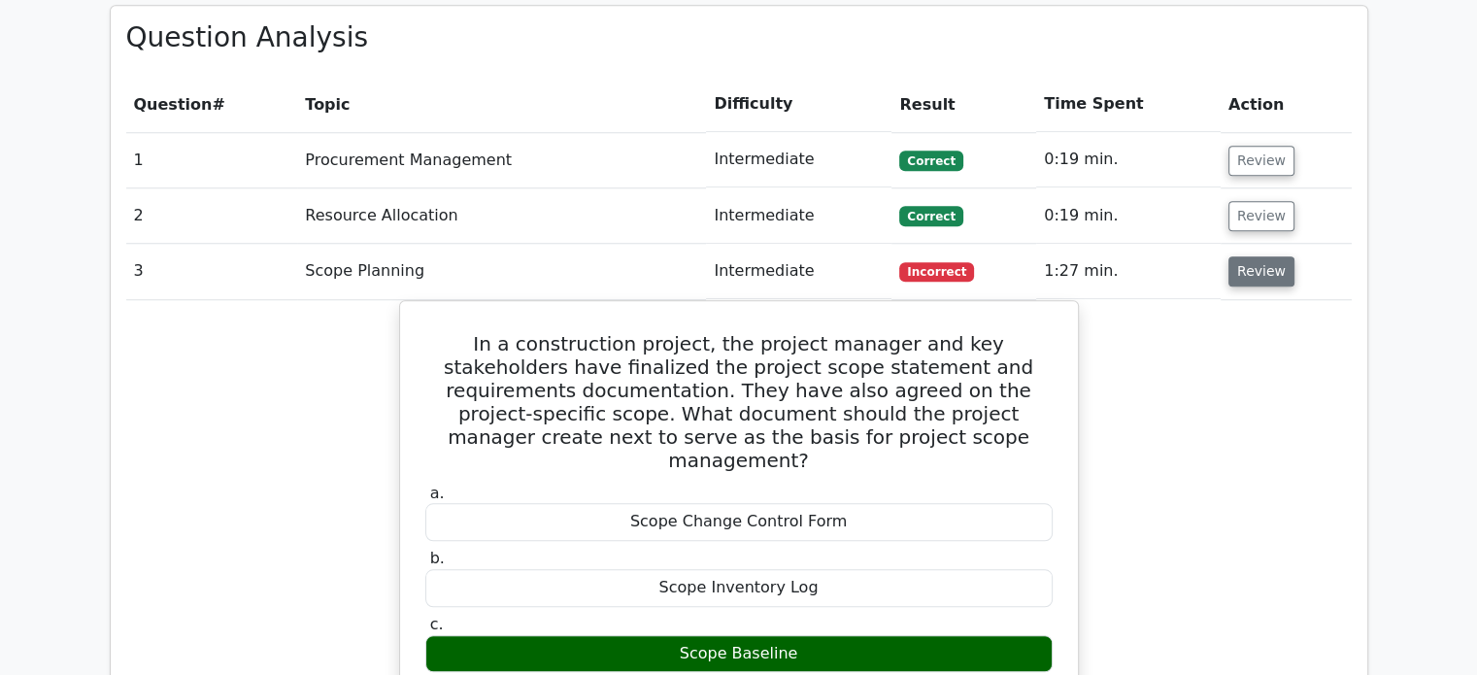
click at [1262, 256] on button "Review" at bounding box center [1262, 271] width 66 height 30
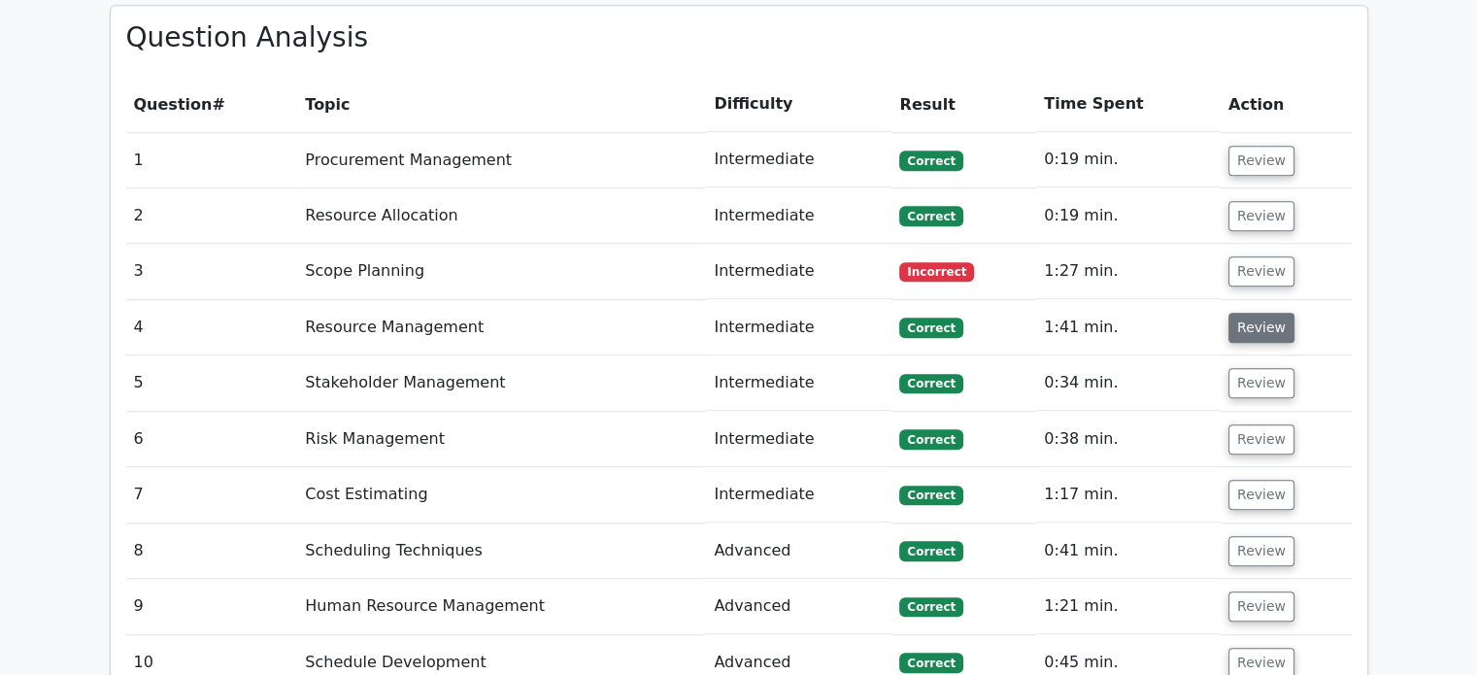
click at [1262, 313] on button "Review" at bounding box center [1262, 328] width 66 height 30
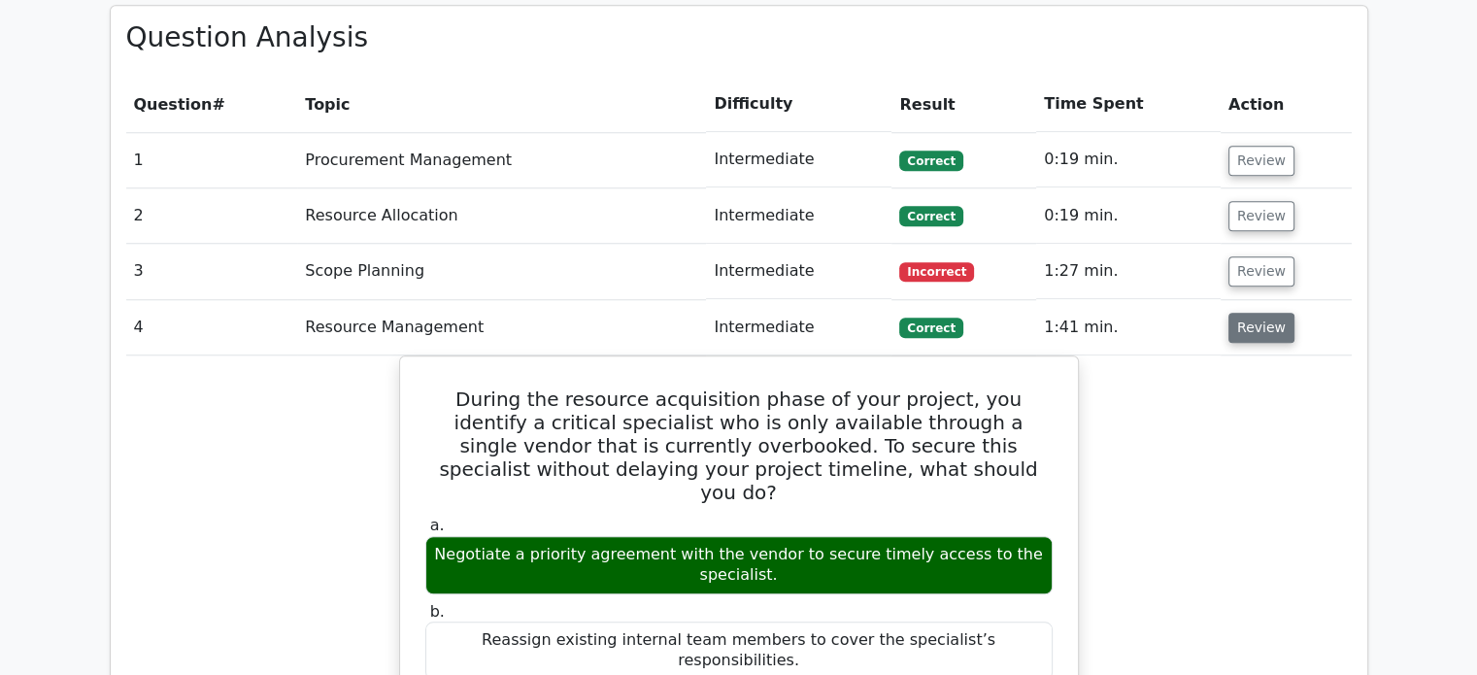
click at [1264, 313] on button "Review" at bounding box center [1262, 328] width 66 height 30
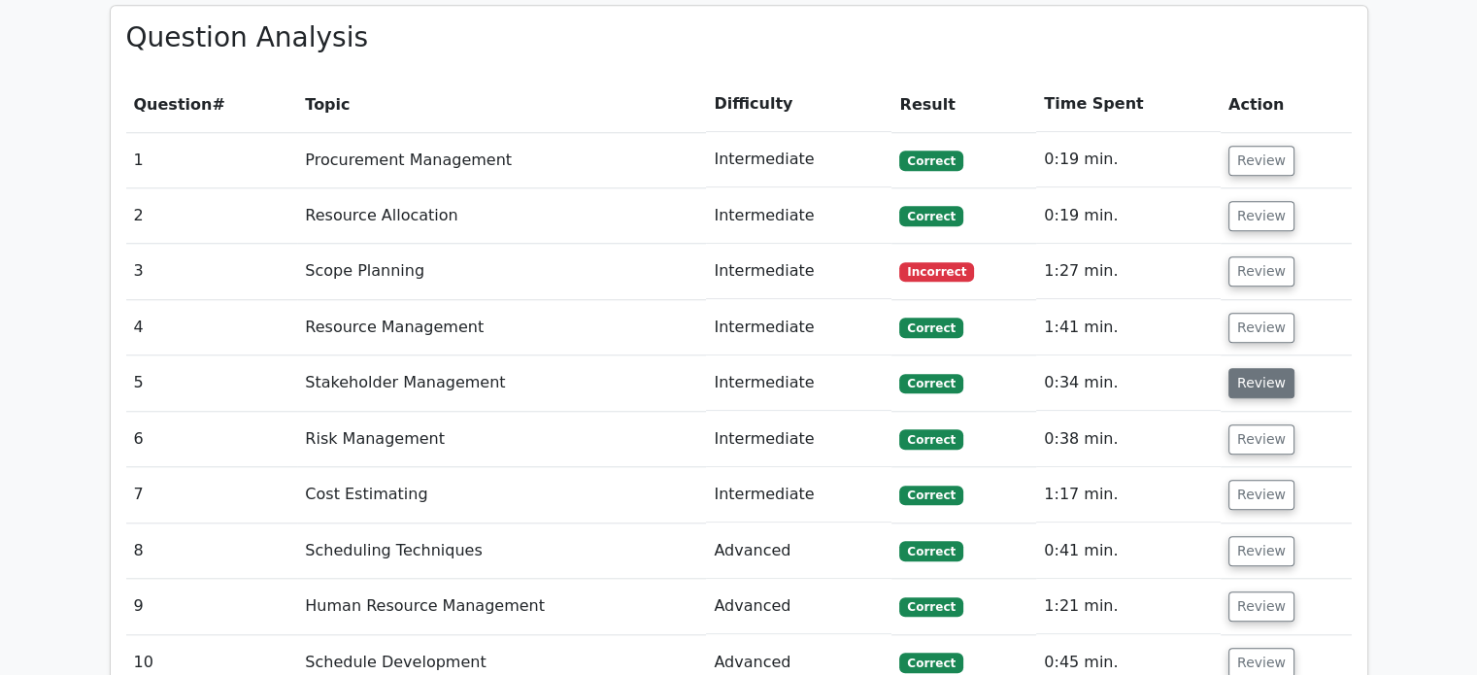
click at [1262, 368] on button "Review" at bounding box center [1262, 383] width 66 height 30
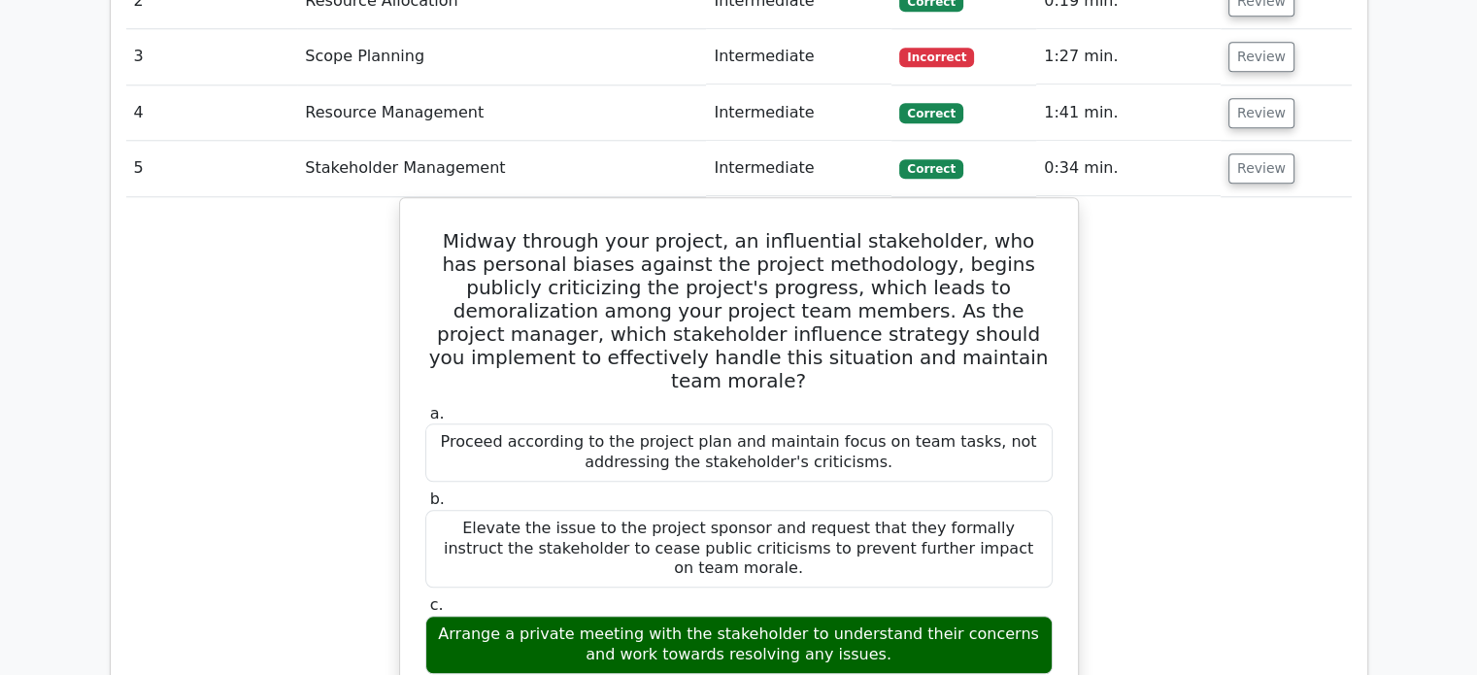
scroll to position [1927, 0]
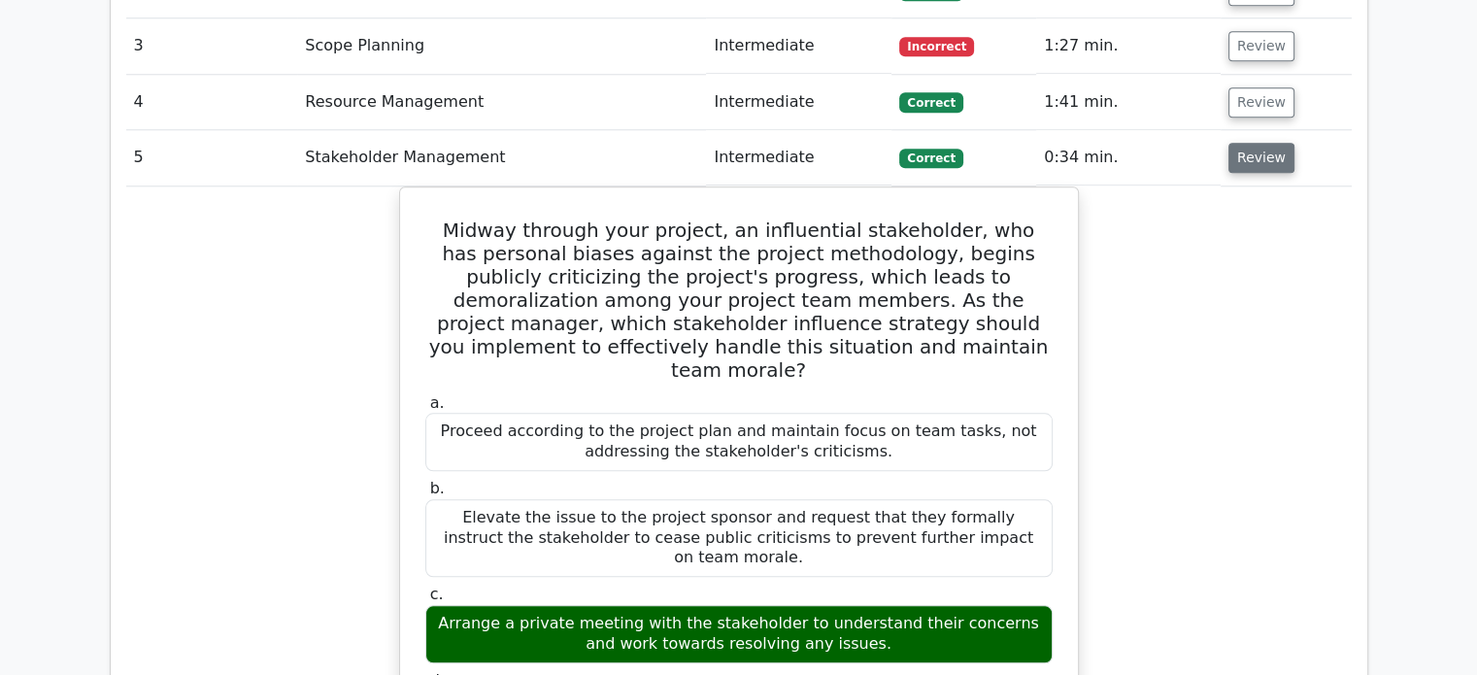
click at [1263, 143] on button "Review" at bounding box center [1262, 158] width 66 height 30
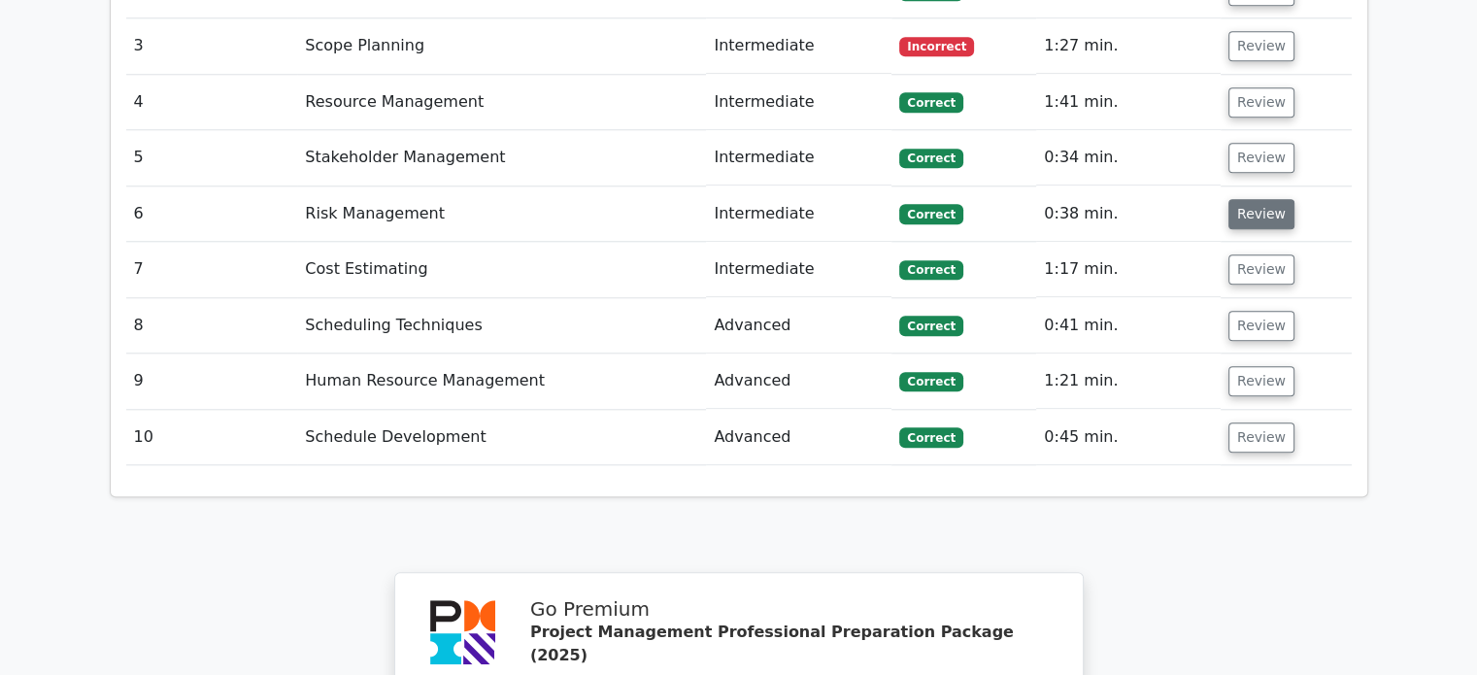
click at [1264, 199] on button "Review" at bounding box center [1262, 214] width 66 height 30
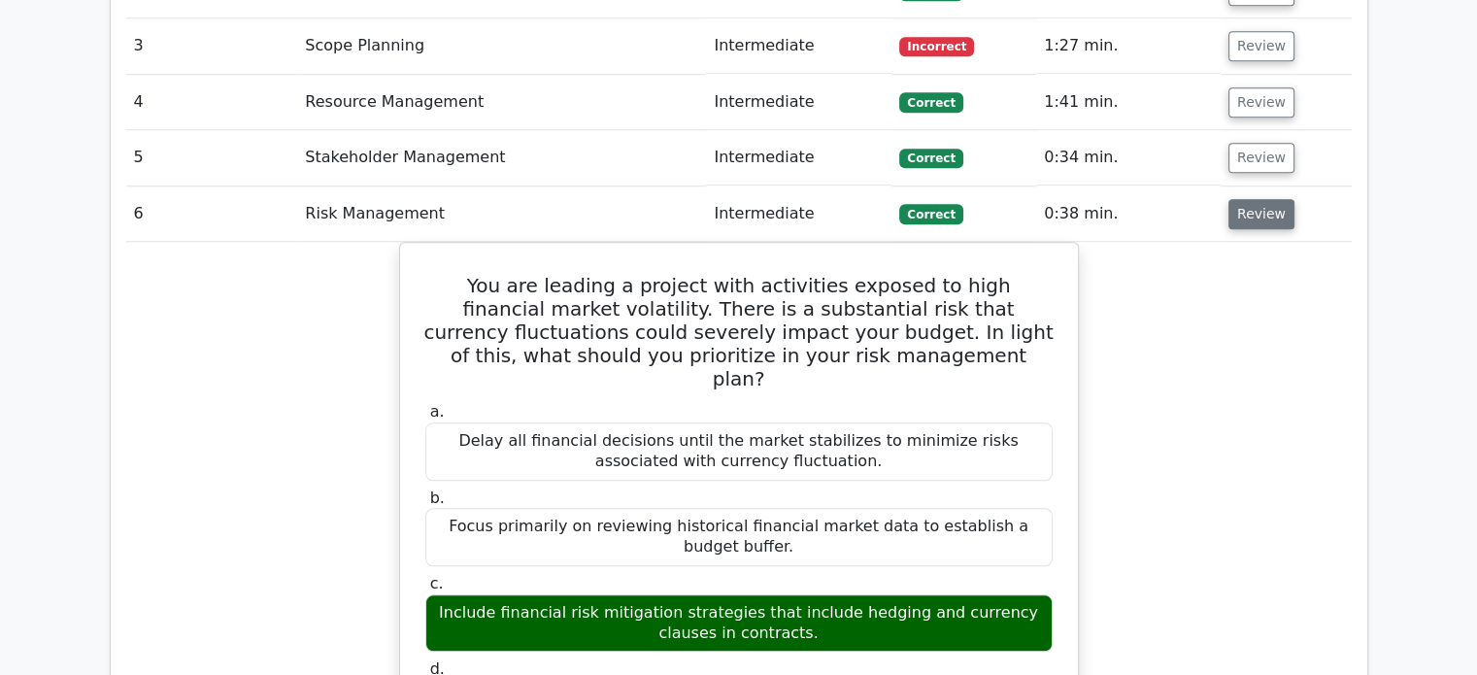
click at [1264, 199] on button "Review" at bounding box center [1262, 214] width 66 height 30
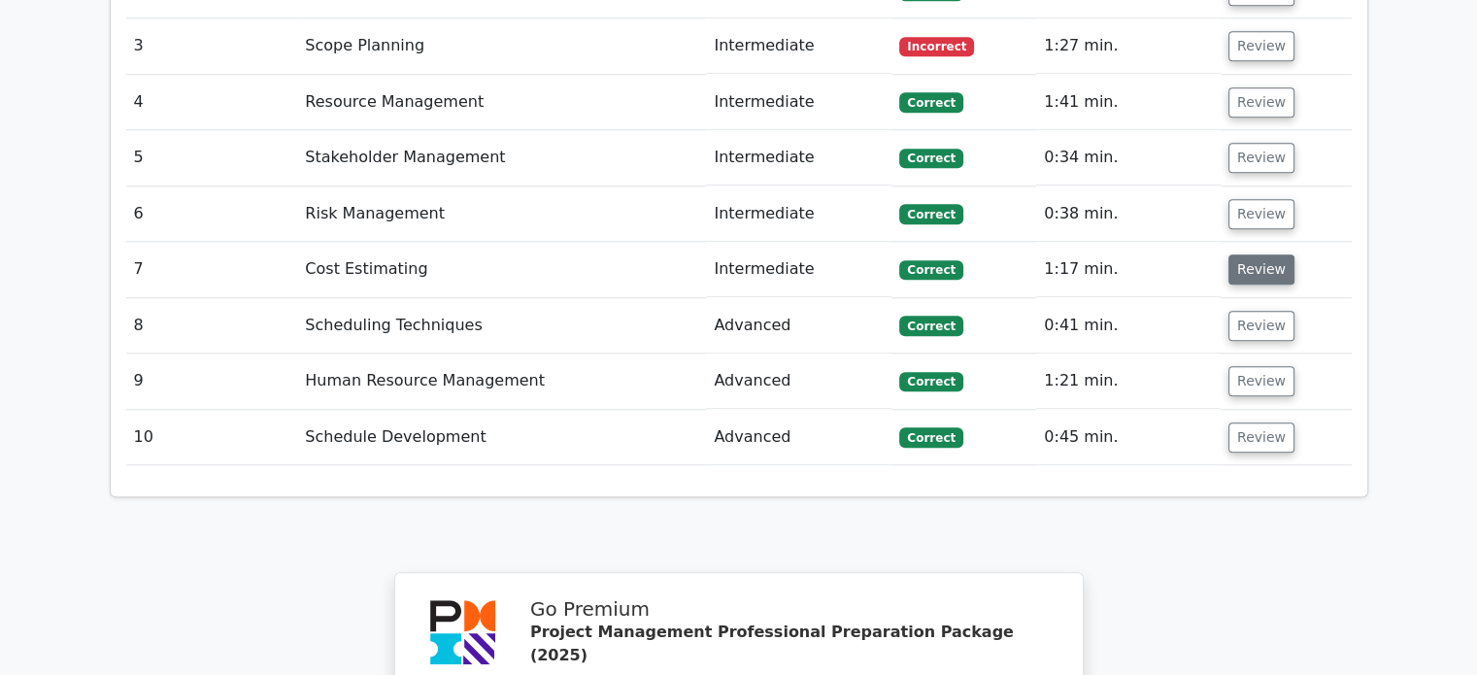
click at [1261, 255] on button "Review" at bounding box center [1262, 270] width 66 height 30
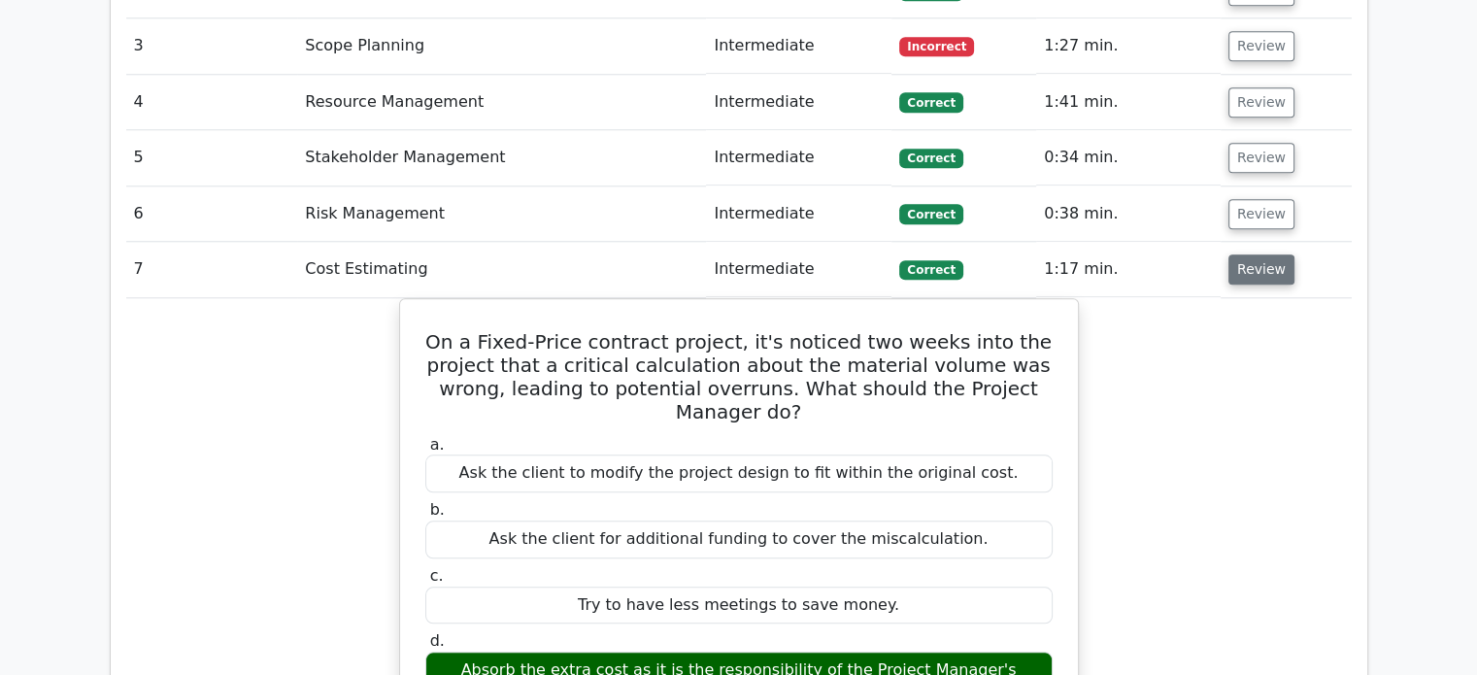
click at [1261, 255] on button "Review" at bounding box center [1262, 270] width 66 height 30
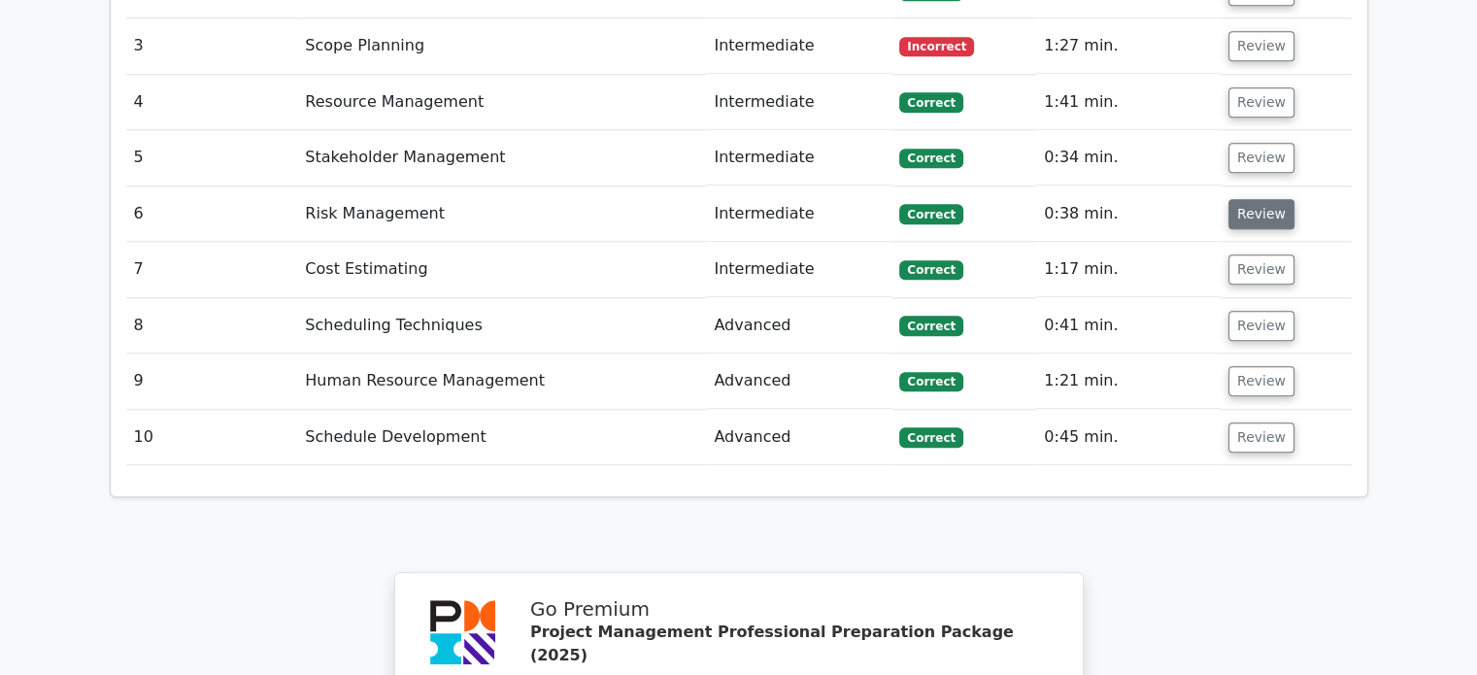
click at [1256, 199] on button "Review" at bounding box center [1262, 214] width 66 height 30
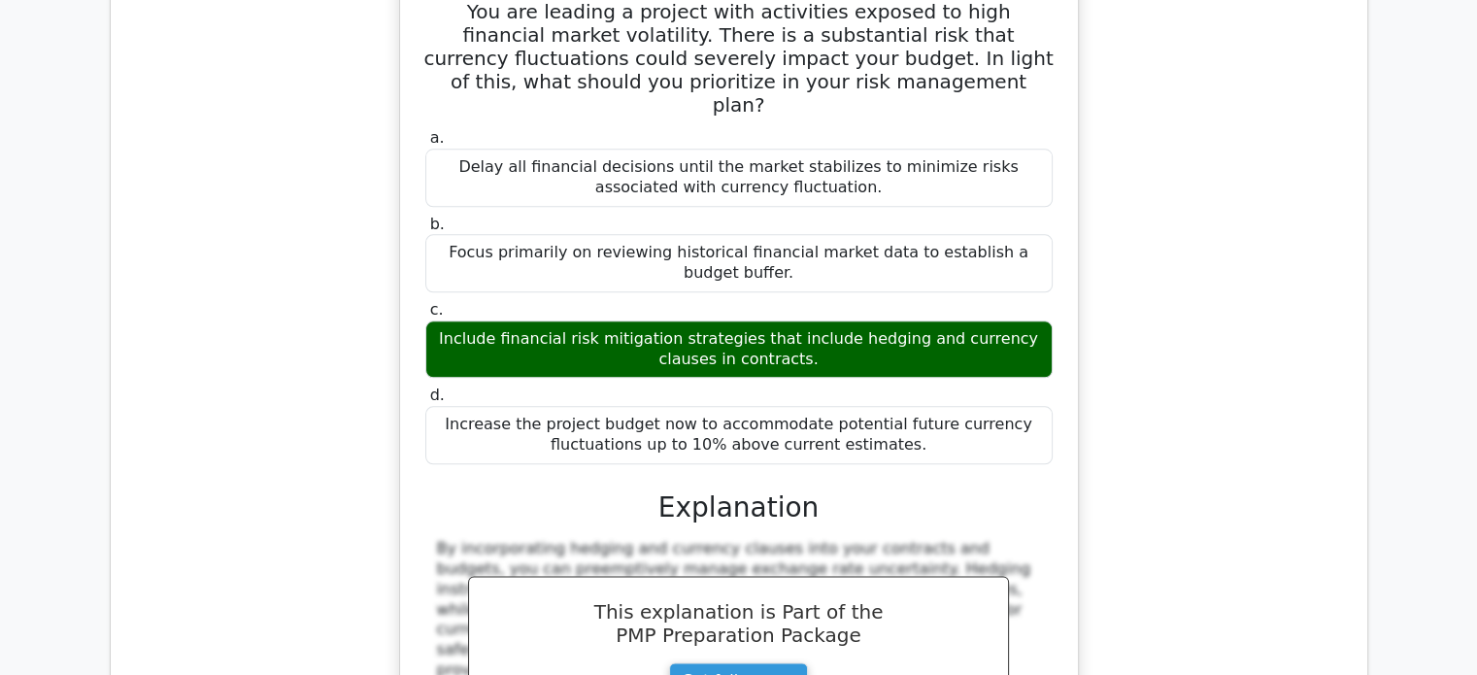
scroll to position [2230, 0]
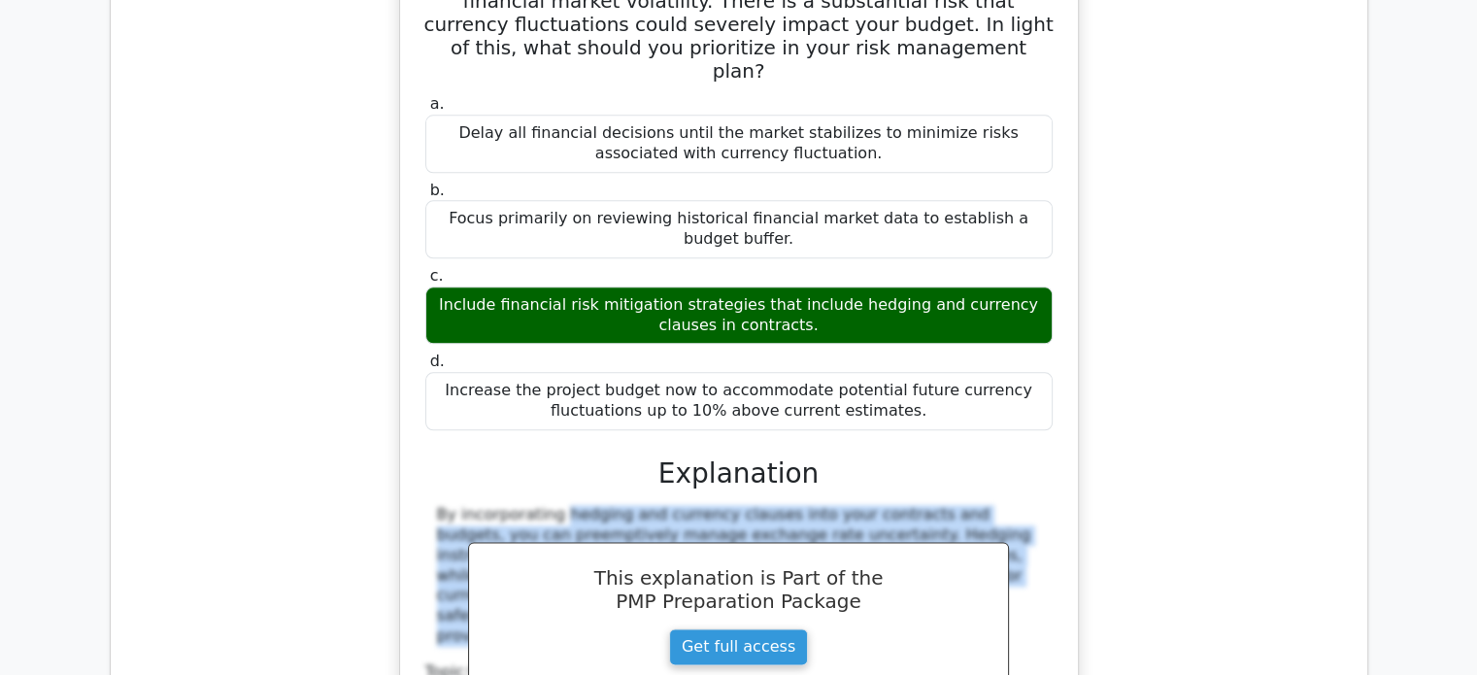
drag, startPoint x: 426, startPoint y: 388, endPoint x: 422, endPoint y: 524, distance: 136.1
click at [422, 524] on div "You are leading a project with activities exposed to high financial market vola…" at bounding box center [739, 368] width 662 height 850
copy div "By incorporating hedging and currency clauses into your contracts and budgets, …"
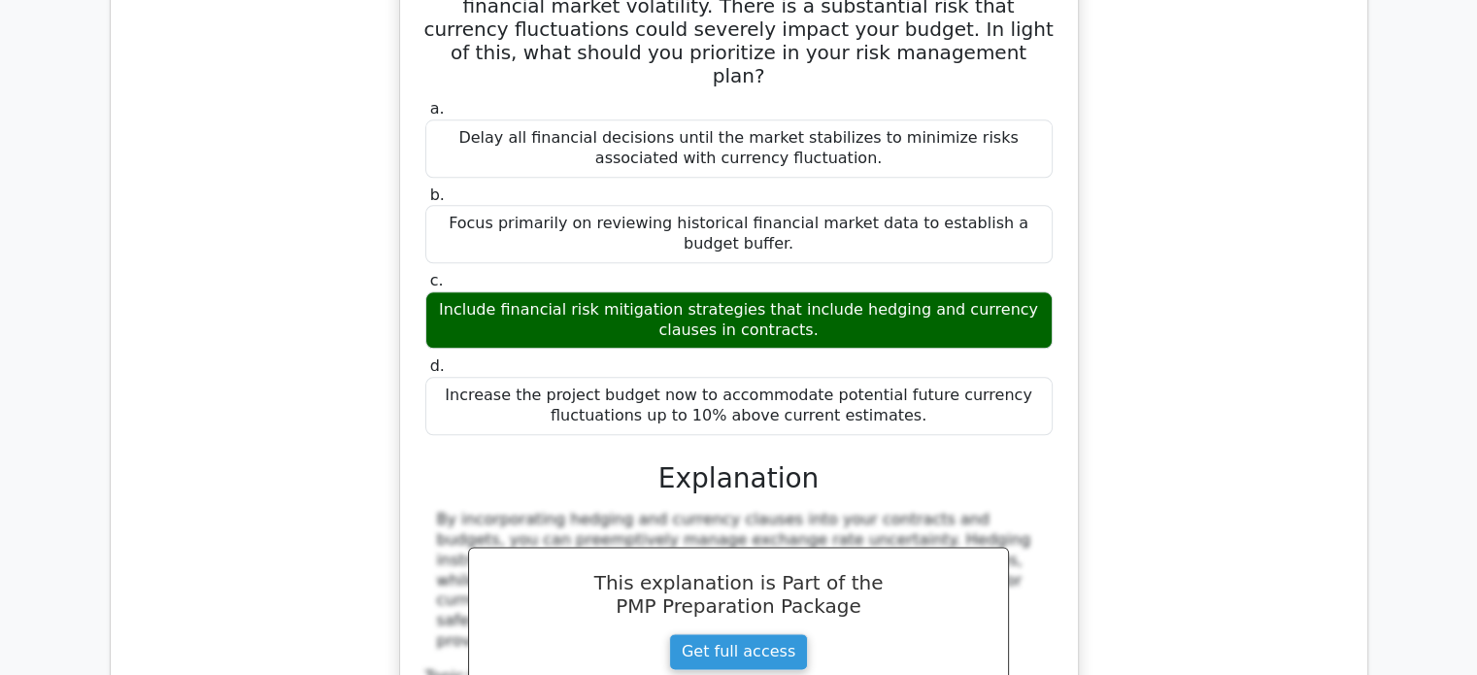
click at [1174, 235] on div "You are leading a project with activities exposed to high financial market vola…" at bounding box center [739, 384] width 1226 height 891
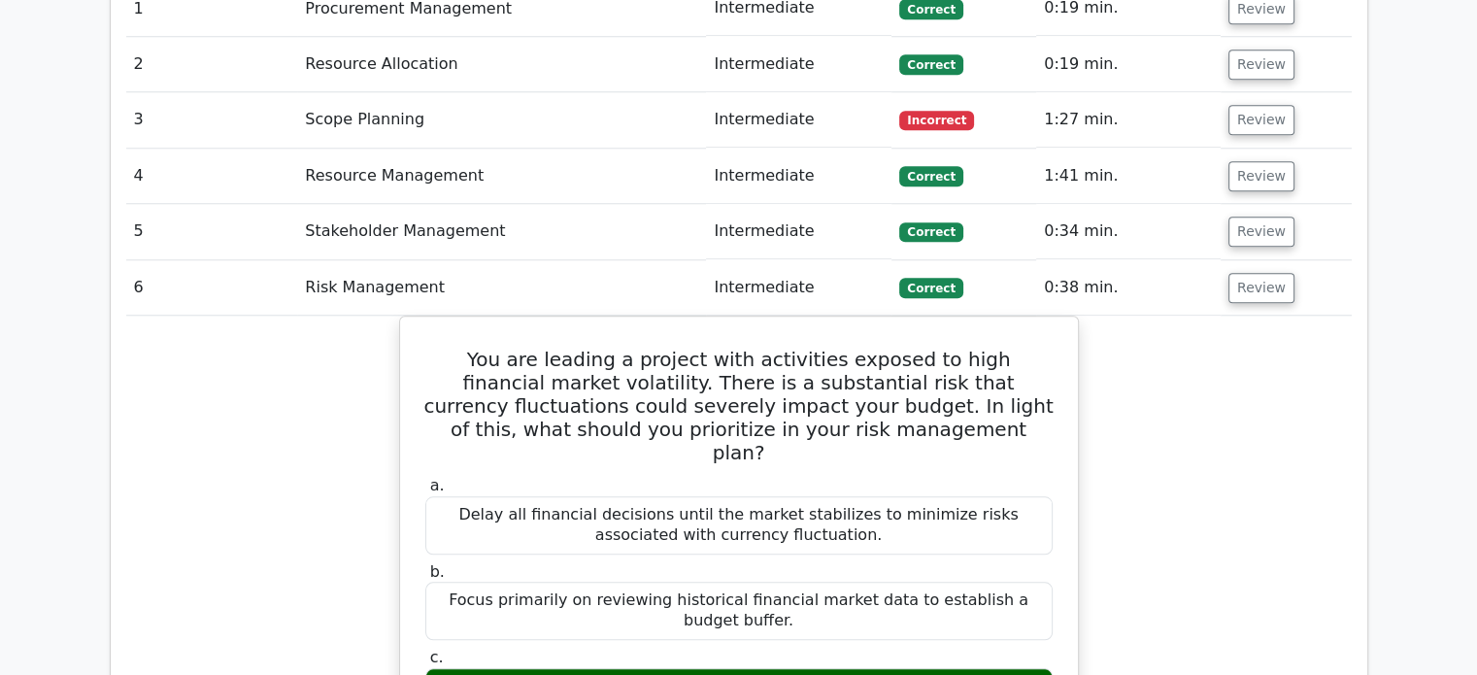
scroll to position [1834, 0]
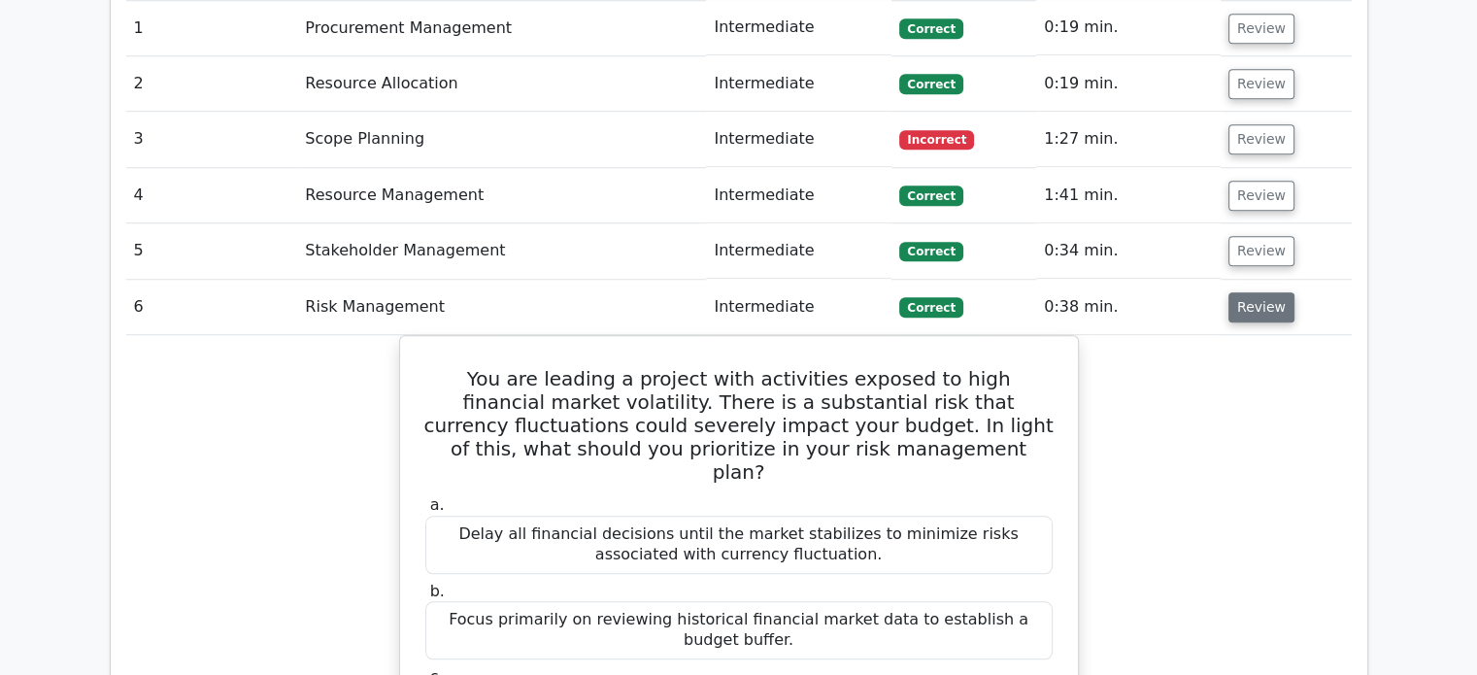
click at [1255, 292] on button "Review" at bounding box center [1262, 307] width 66 height 30
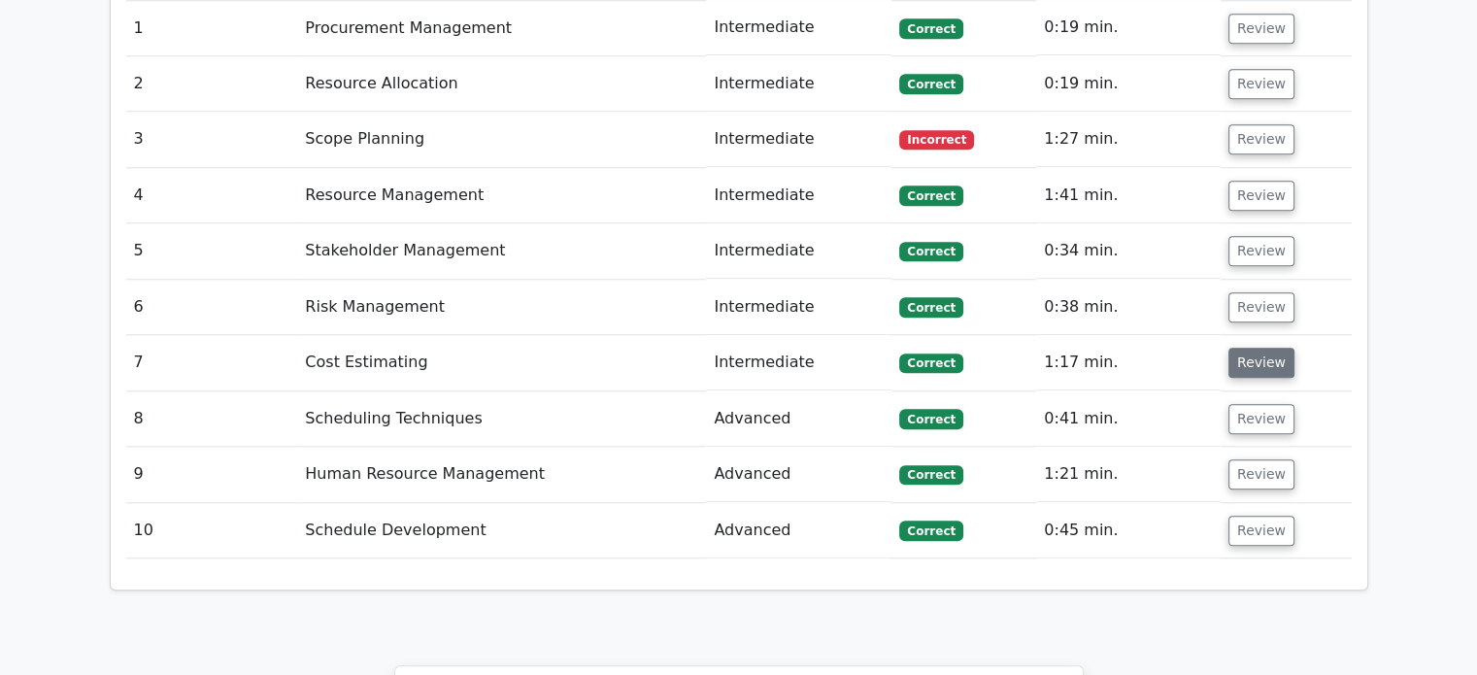
click at [1255, 348] on button "Review" at bounding box center [1262, 363] width 66 height 30
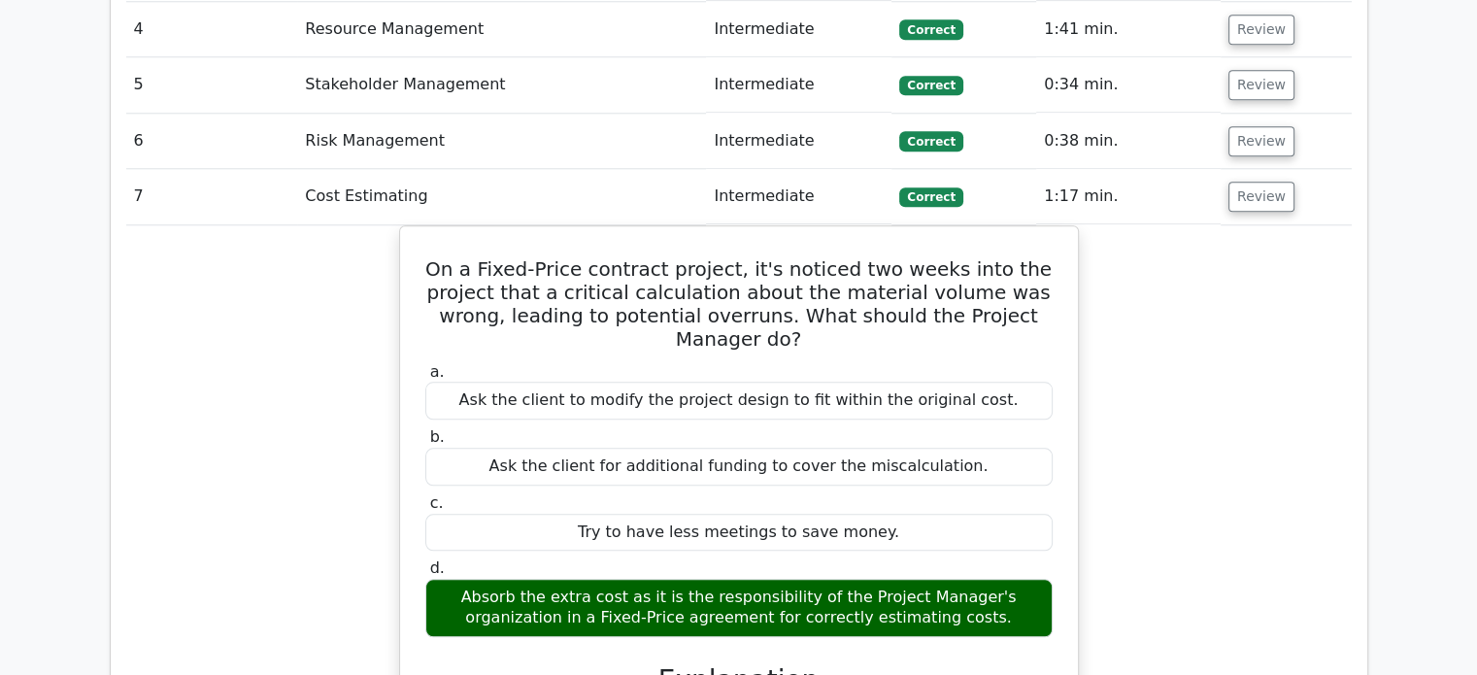
scroll to position [2009, 0]
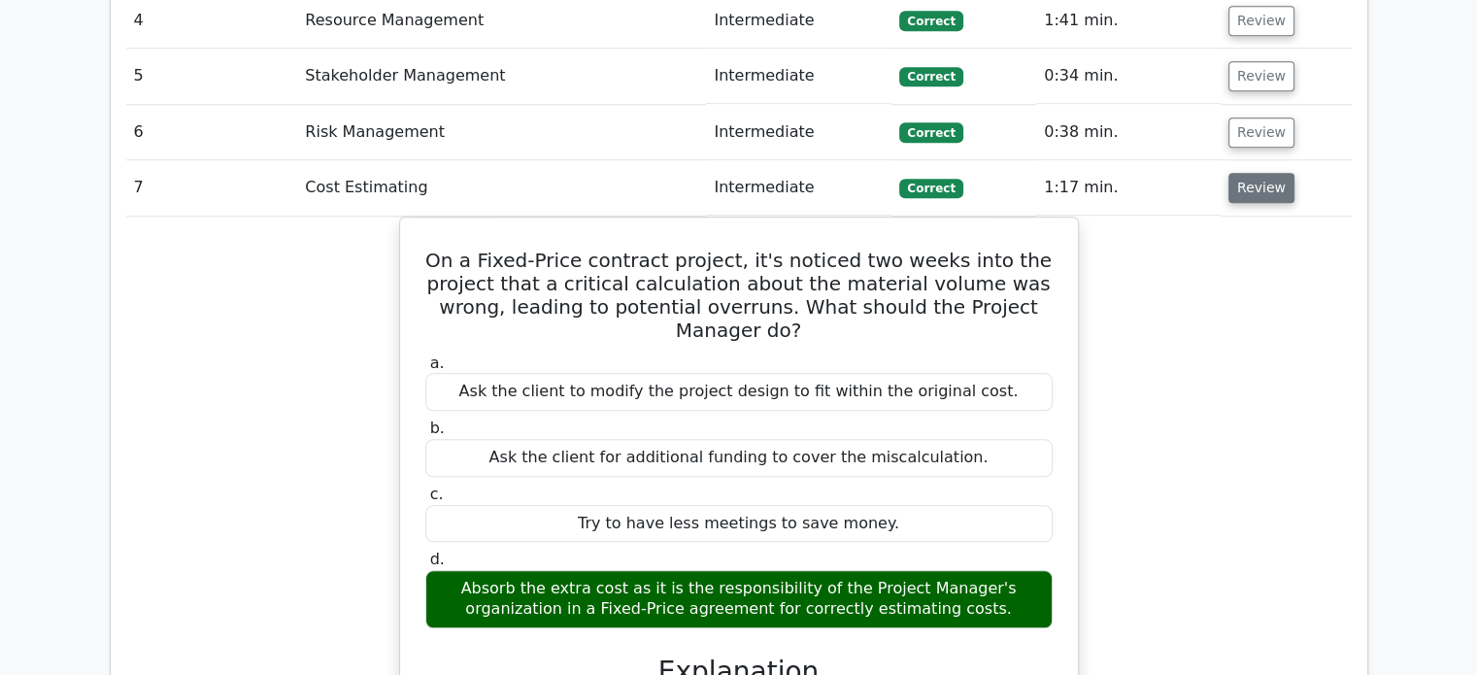
click at [1249, 173] on button "Review" at bounding box center [1262, 188] width 66 height 30
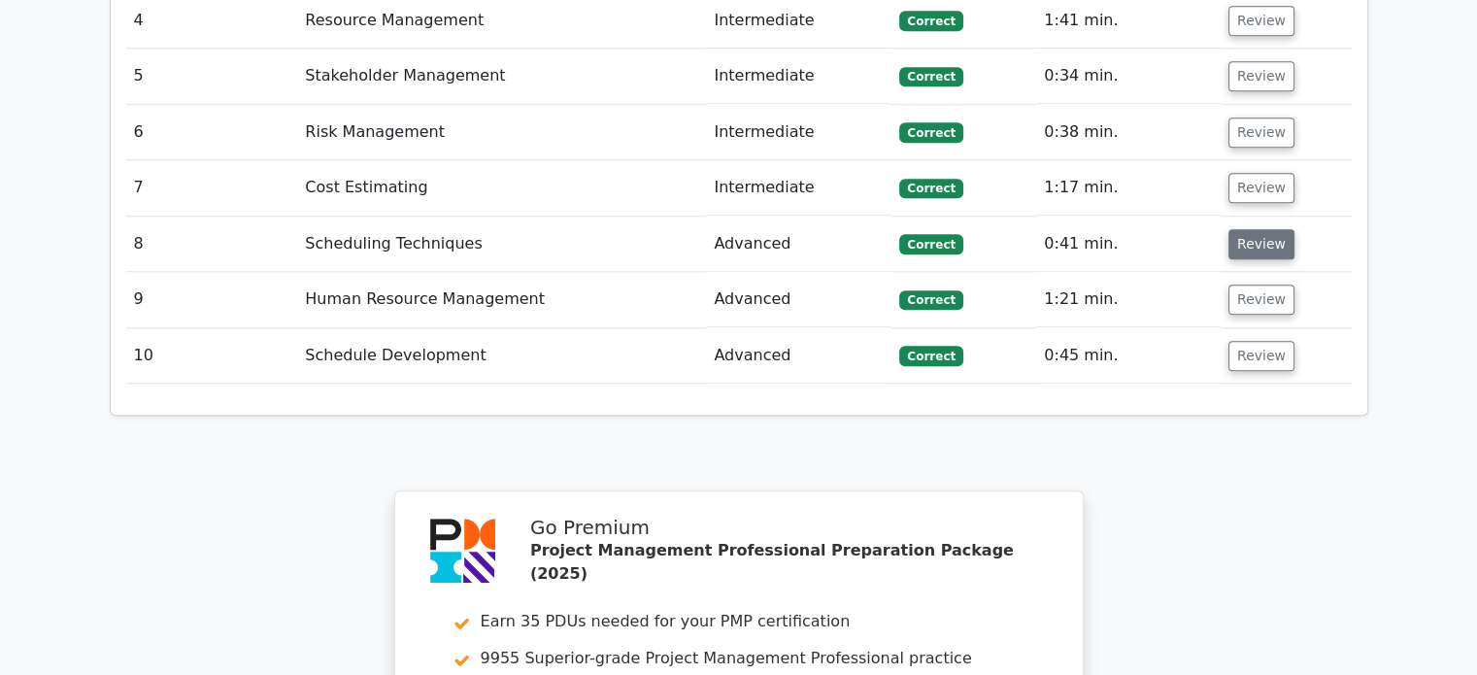
click at [1256, 229] on button "Review" at bounding box center [1262, 244] width 66 height 30
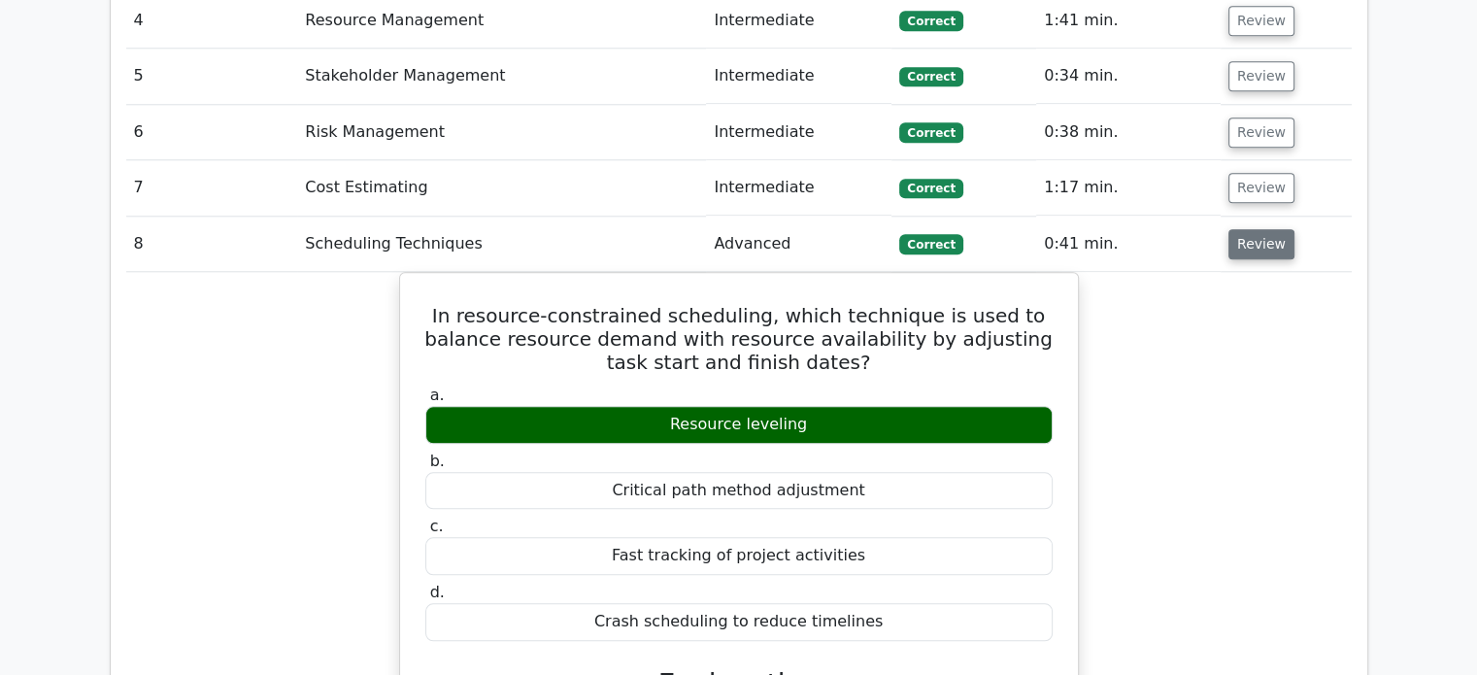
click at [1256, 229] on button "Review" at bounding box center [1262, 244] width 66 height 30
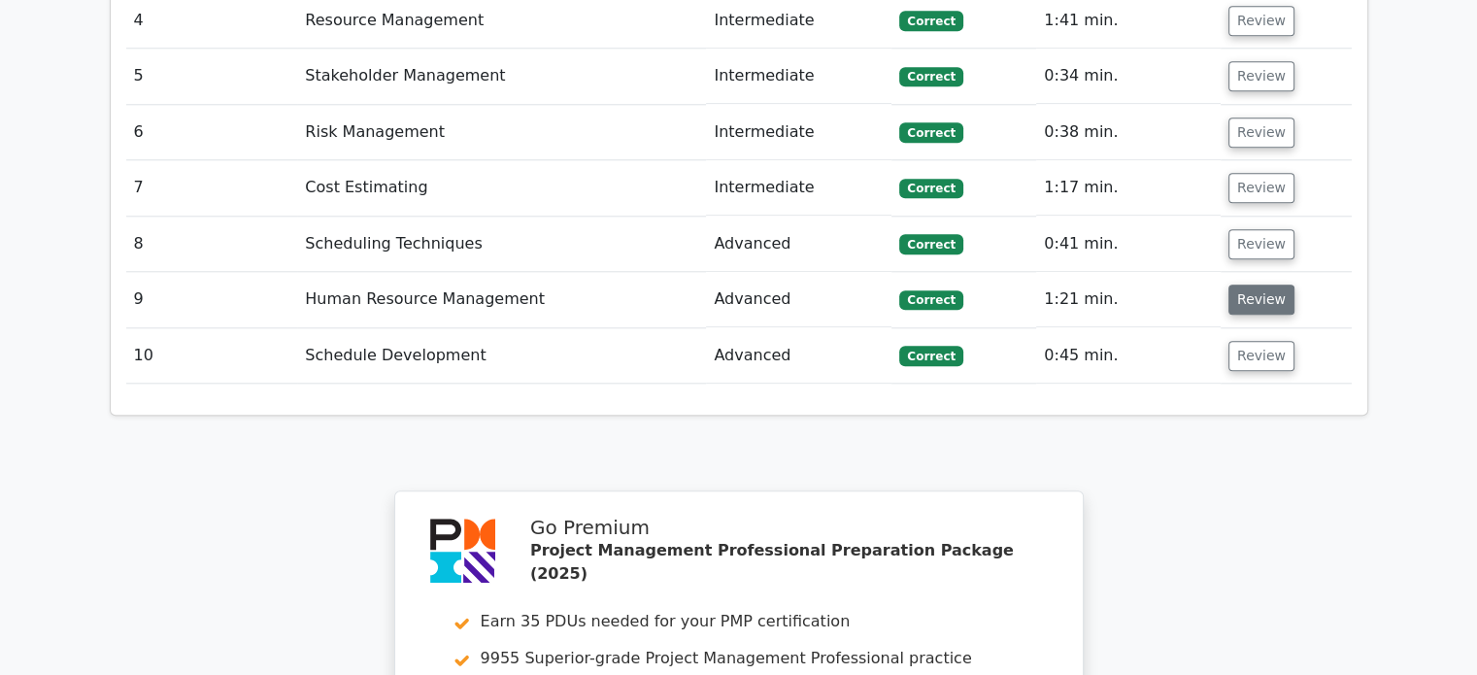
click at [1262, 285] on button "Review" at bounding box center [1262, 300] width 66 height 30
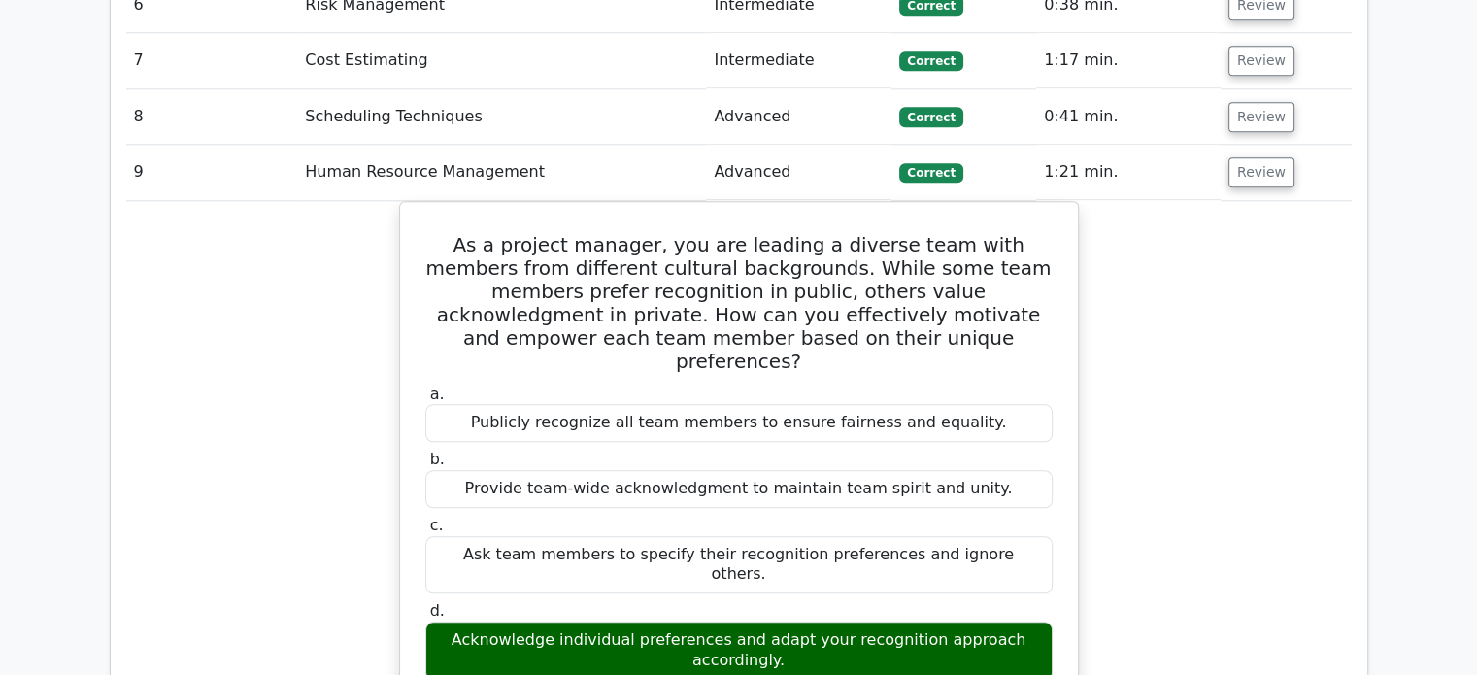
scroll to position [2147, 0]
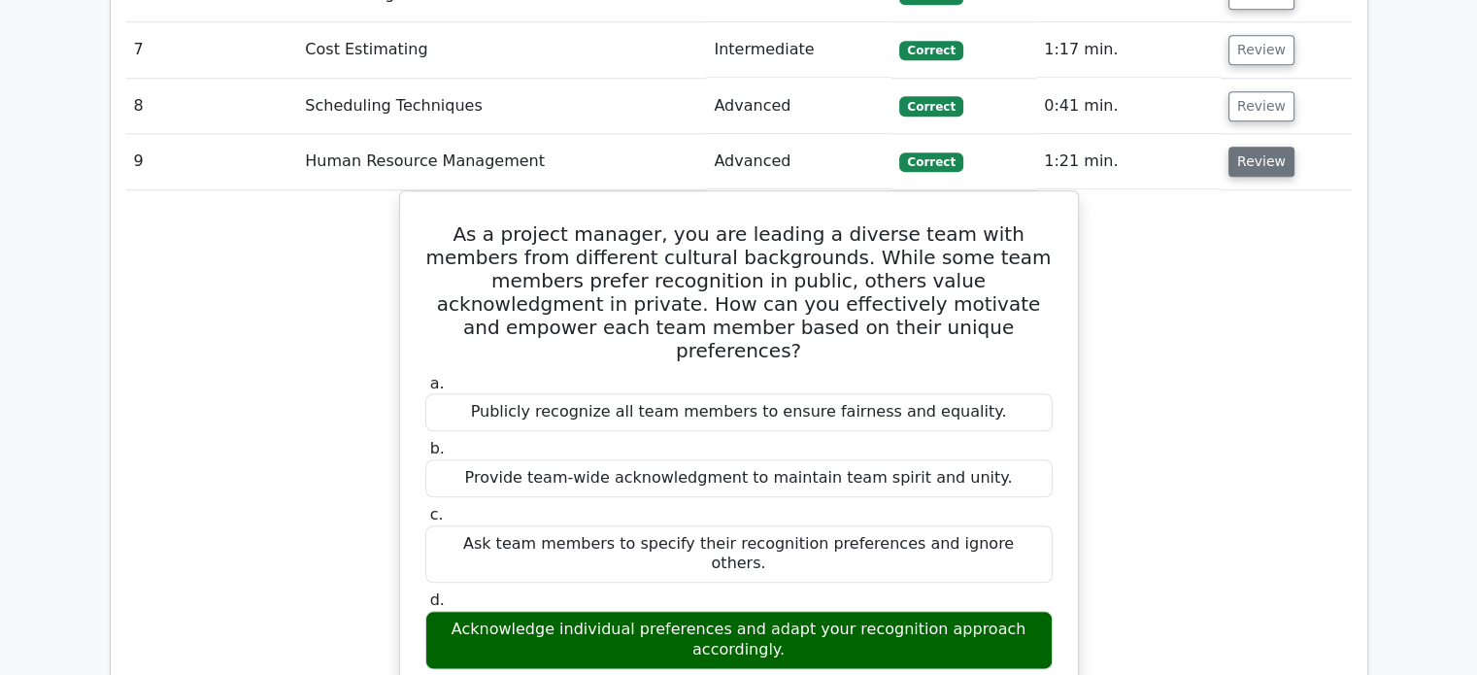
click at [1252, 147] on button "Review" at bounding box center [1262, 162] width 66 height 30
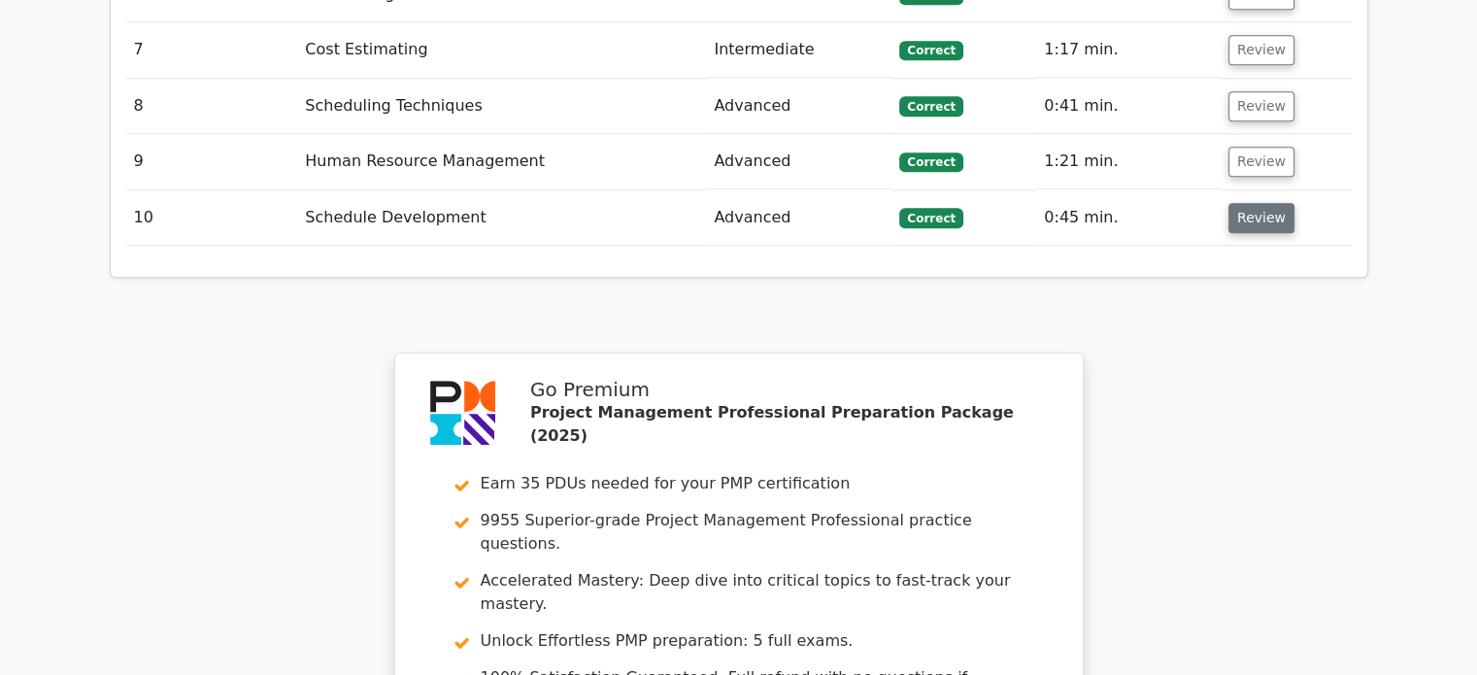
click at [1252, 203] on button "Review" at bounding box center [1262, 218] width 66 height 30
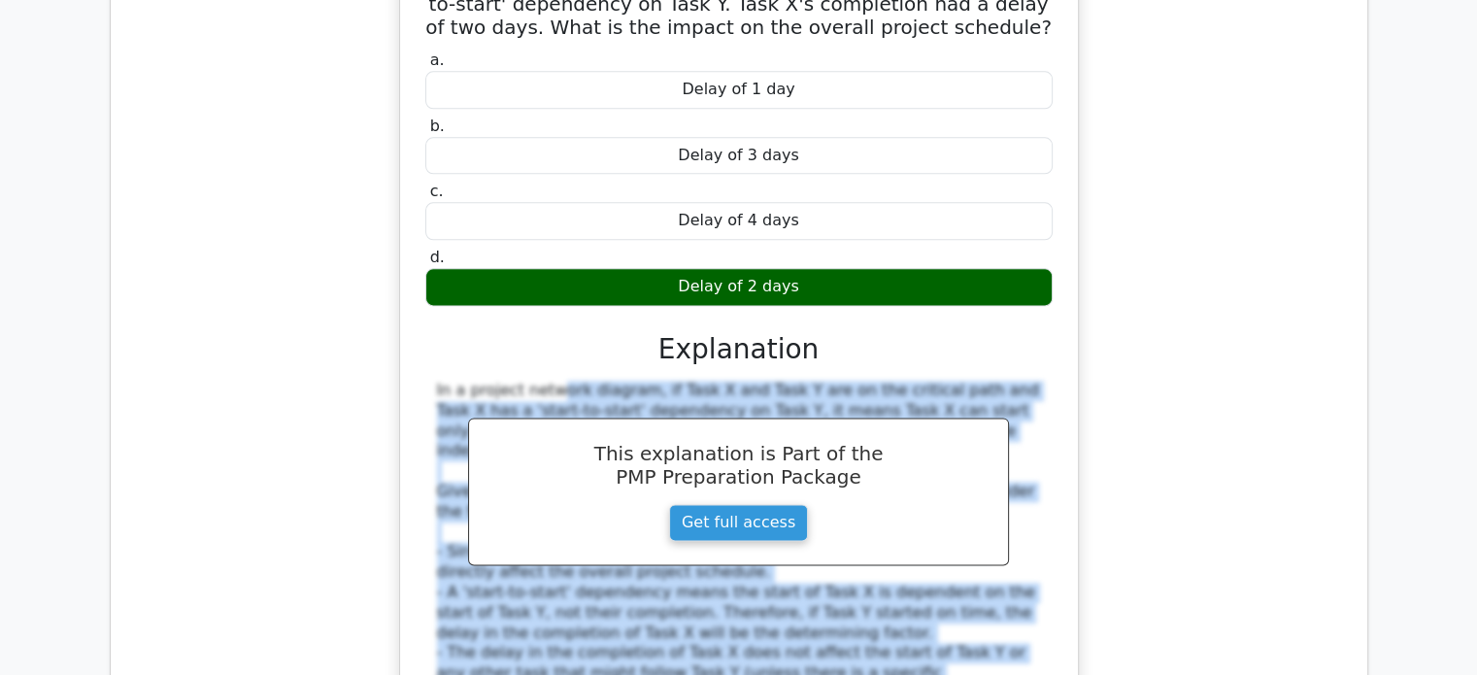
scroll to position [2592, 0]
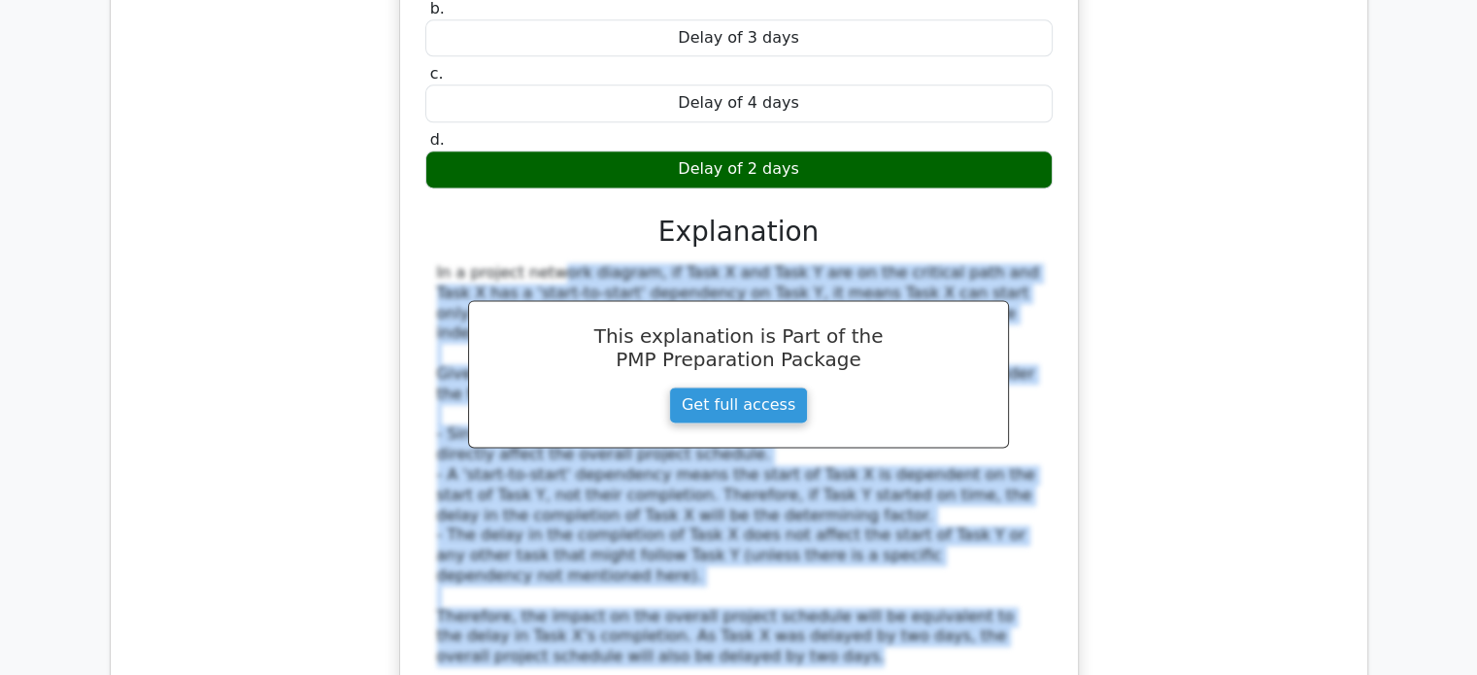
drag, startPoint x: 433, startPoint y: 479, endPoint x: 646, endPoint y: 566, distance: 230.0
click at [646, 566] on div "In a project network diagram, if Task X and Task Y are on the critical path and…" at bounding box center [739, 485] width 628 height 445
copy div "In a project network diagram, if Task X and Task Y are on the critical path and…"
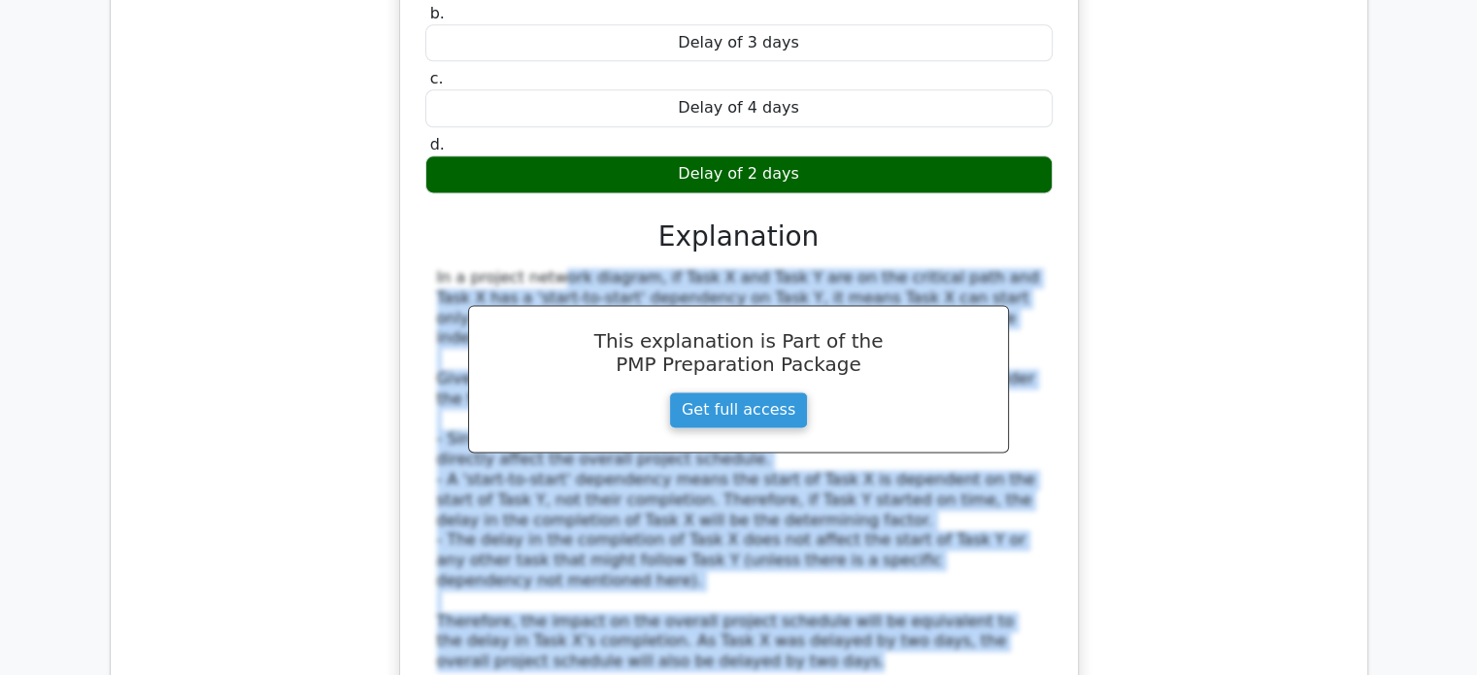
click at [1295, 246] on div "A project manager is analyzing his project network diagram and found Task X and…" at bounding box center [739, 319] width 1226 height 1036
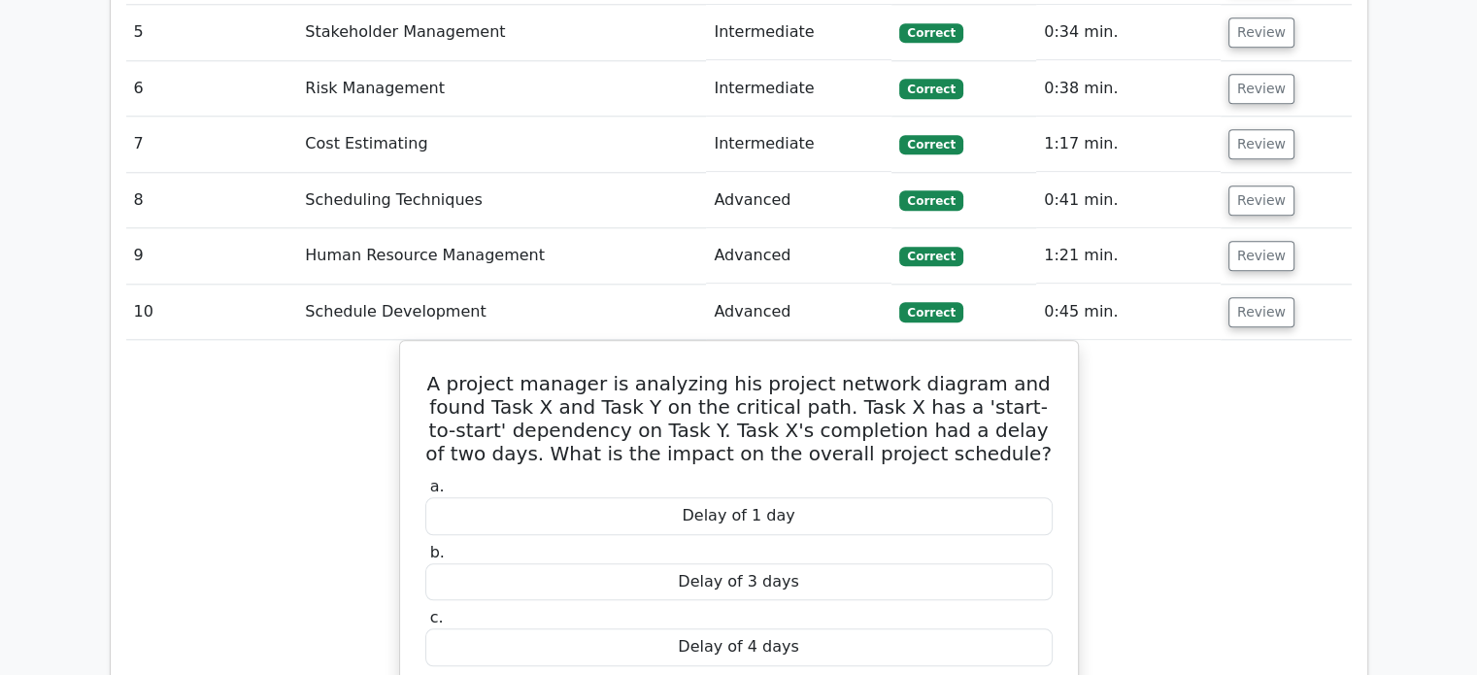
scroll to position [2068, 0]
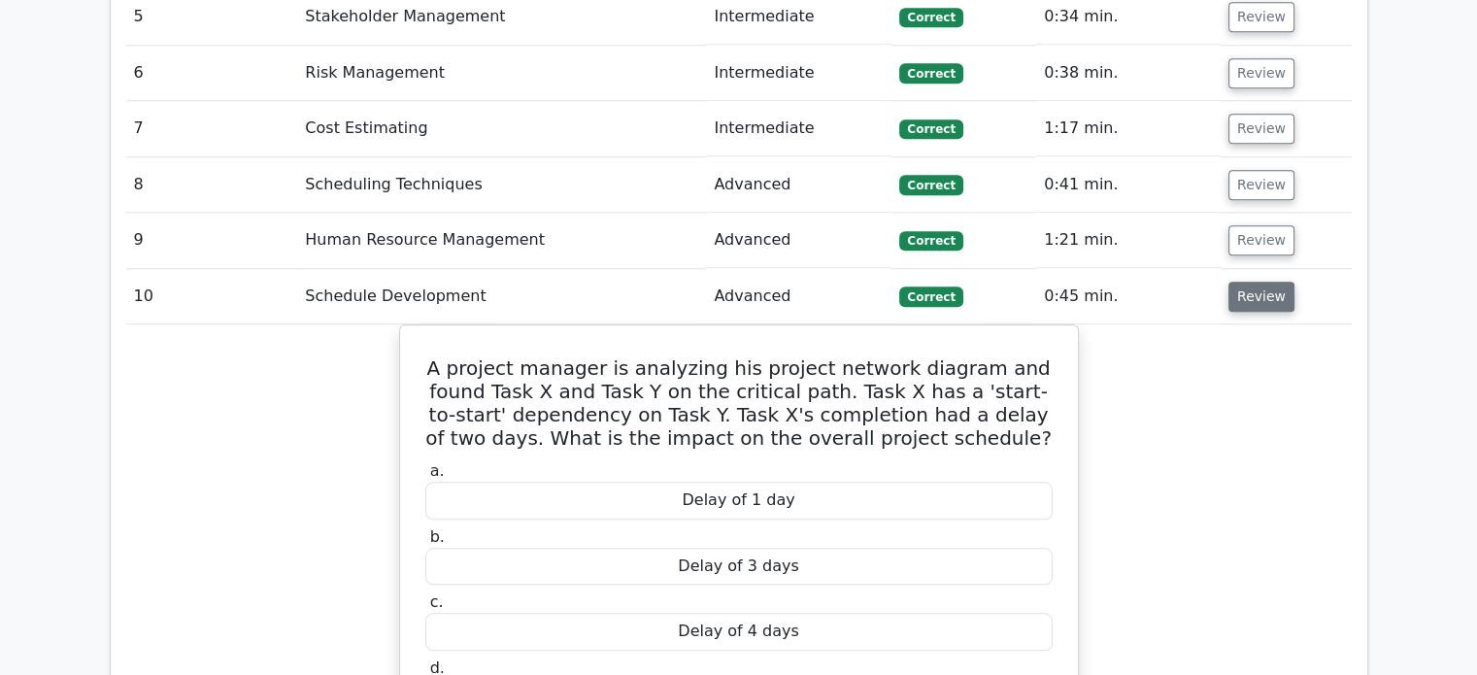
click at [1267, 282] on button "Review" at bounding box center [1262, 297] width 66 height 30
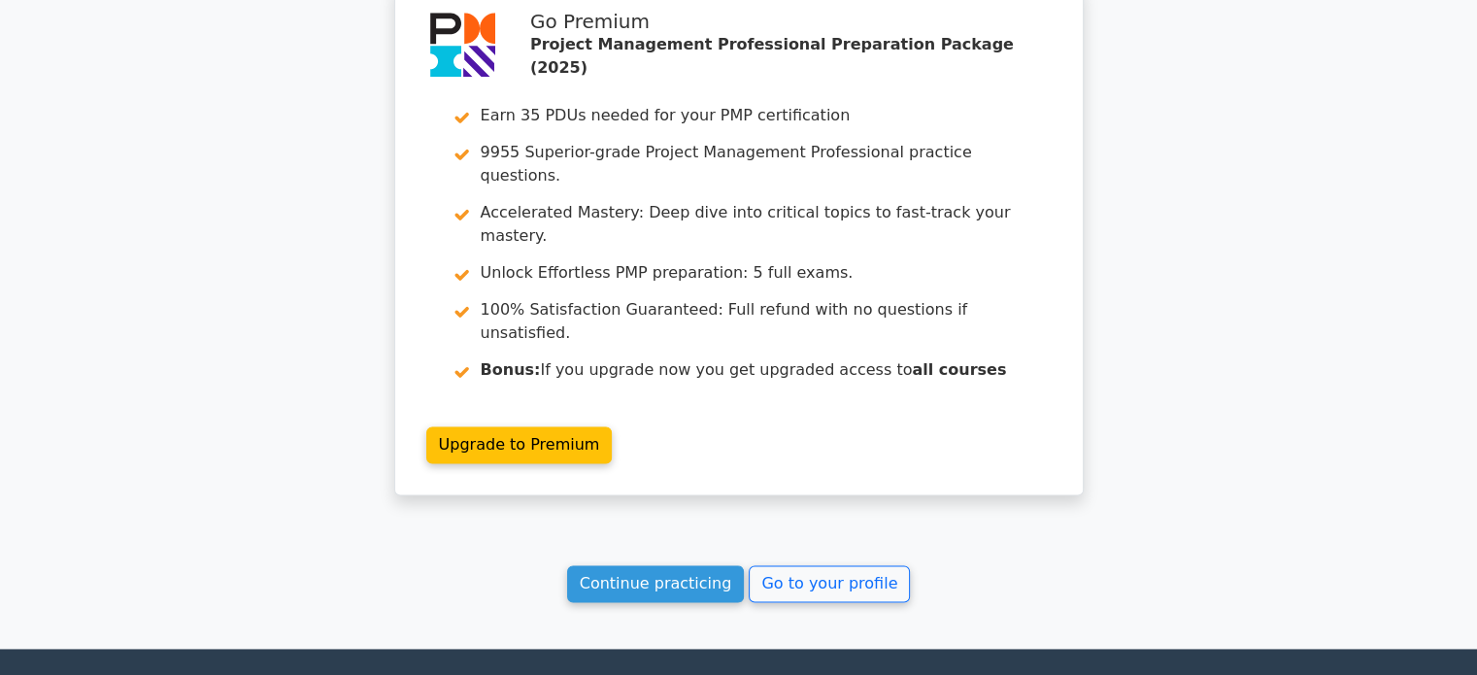
scroll to position [2572, 0]
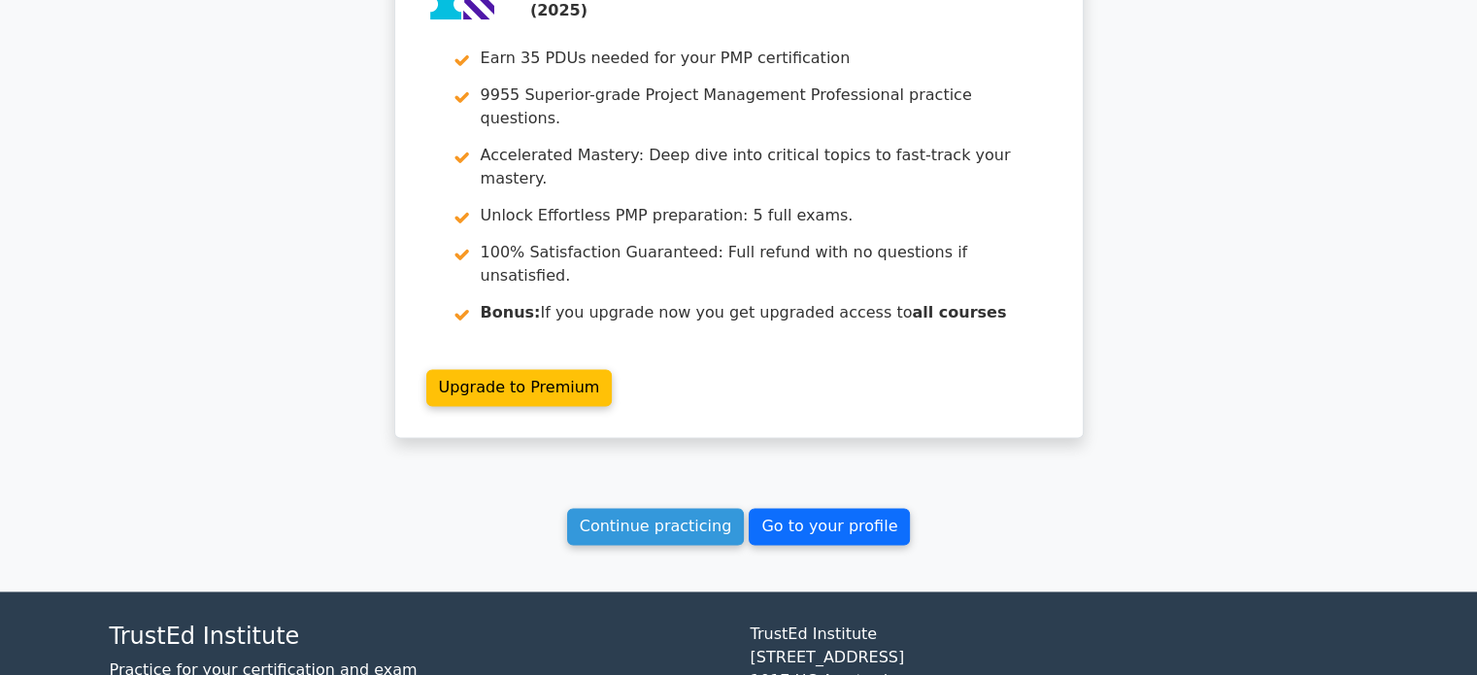
click at [849, 508] on link "Go to your profile" at bounding box center [829, 526] width 161 height 37
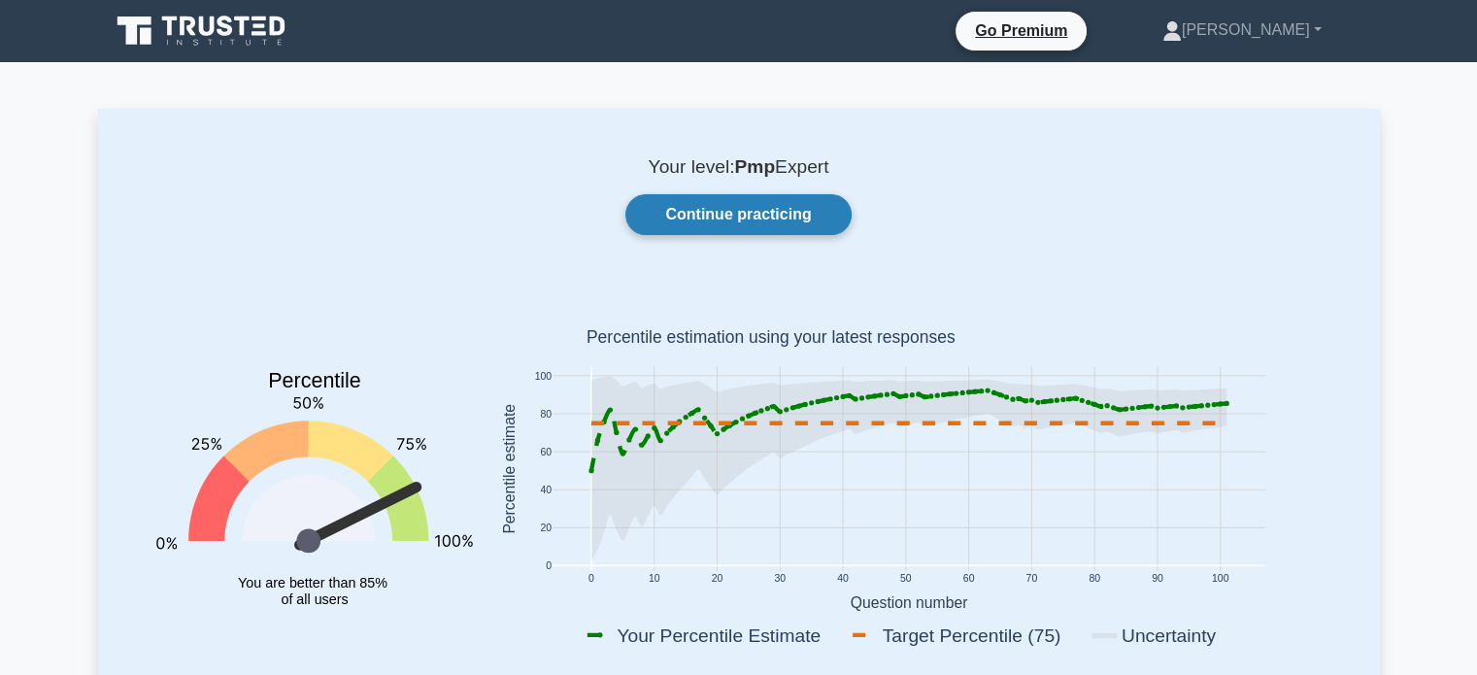
click at [744, 214] on link "Continue practicing" at bounding box center [738, 214] width 225 height 41
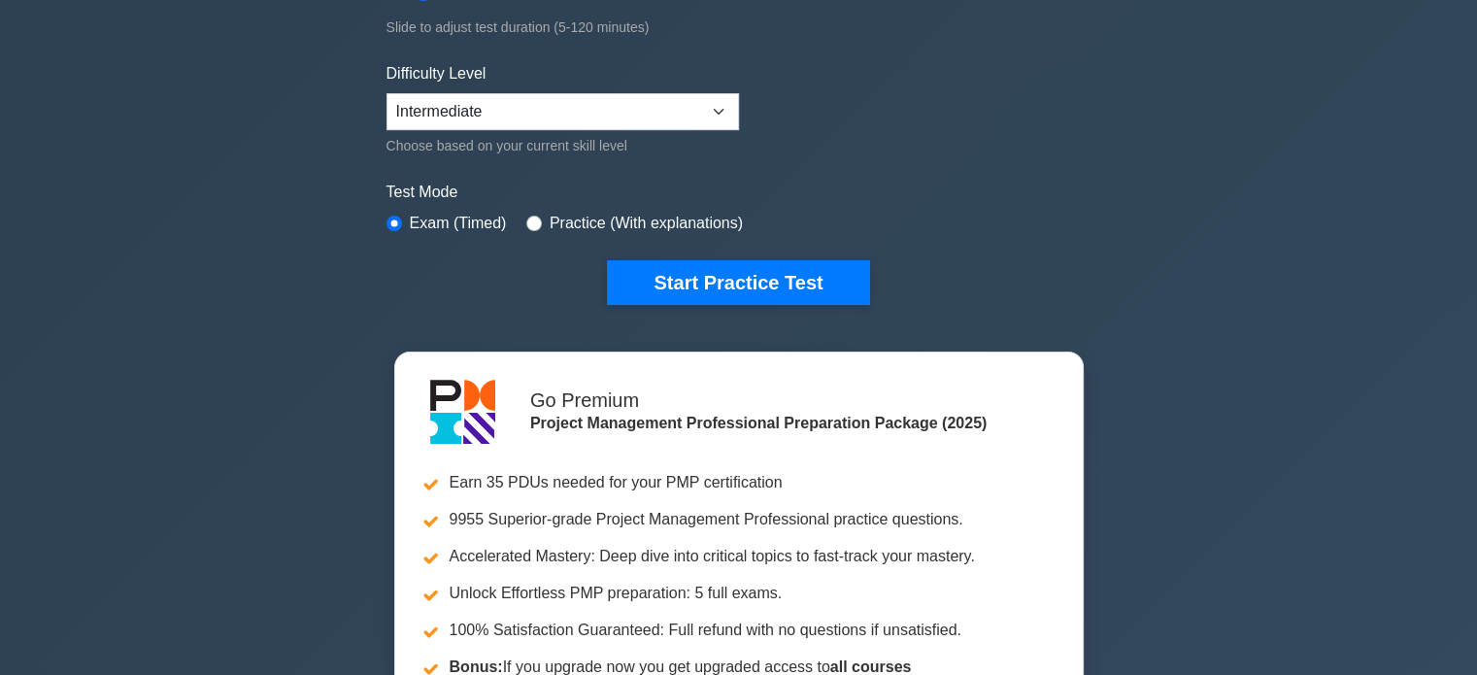
scroll to position [450, 0]
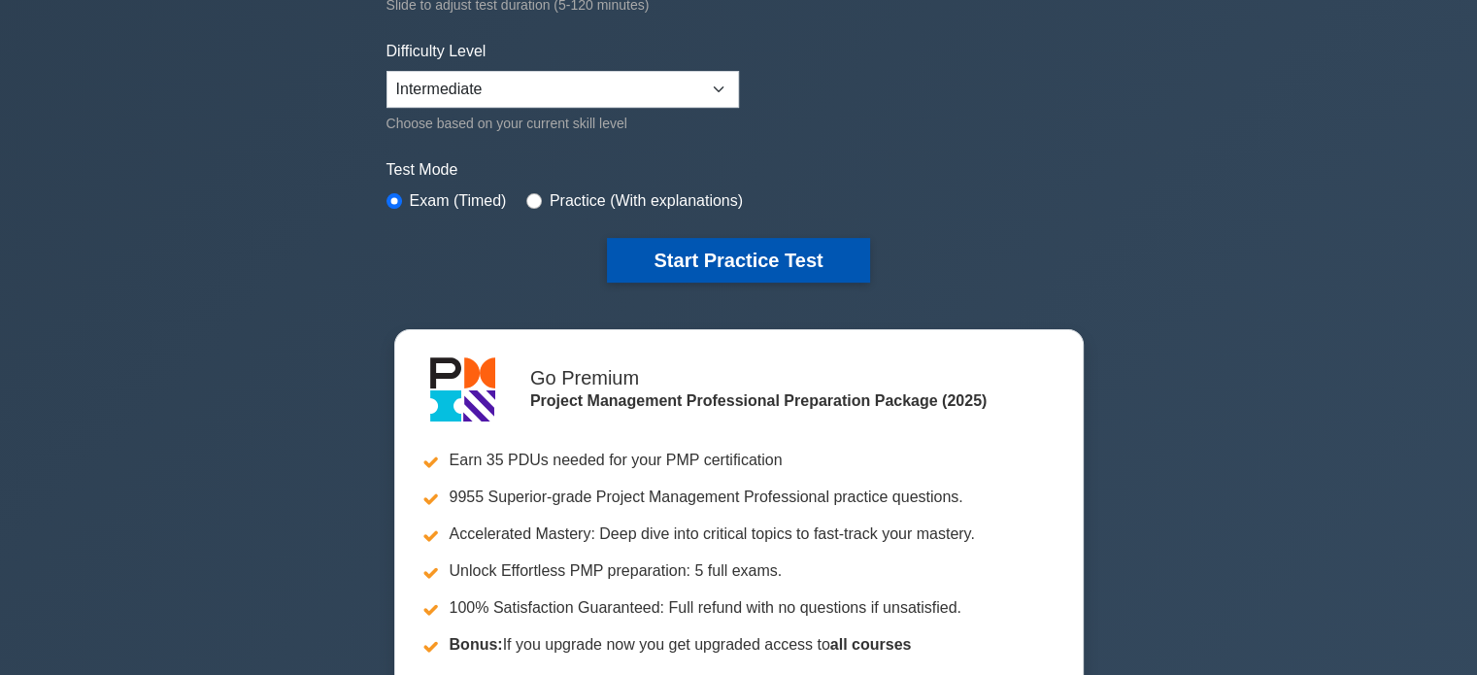
click at [781, 255] on button "Start Practice Test" at bounding box center [738, 260] width 262 height 45
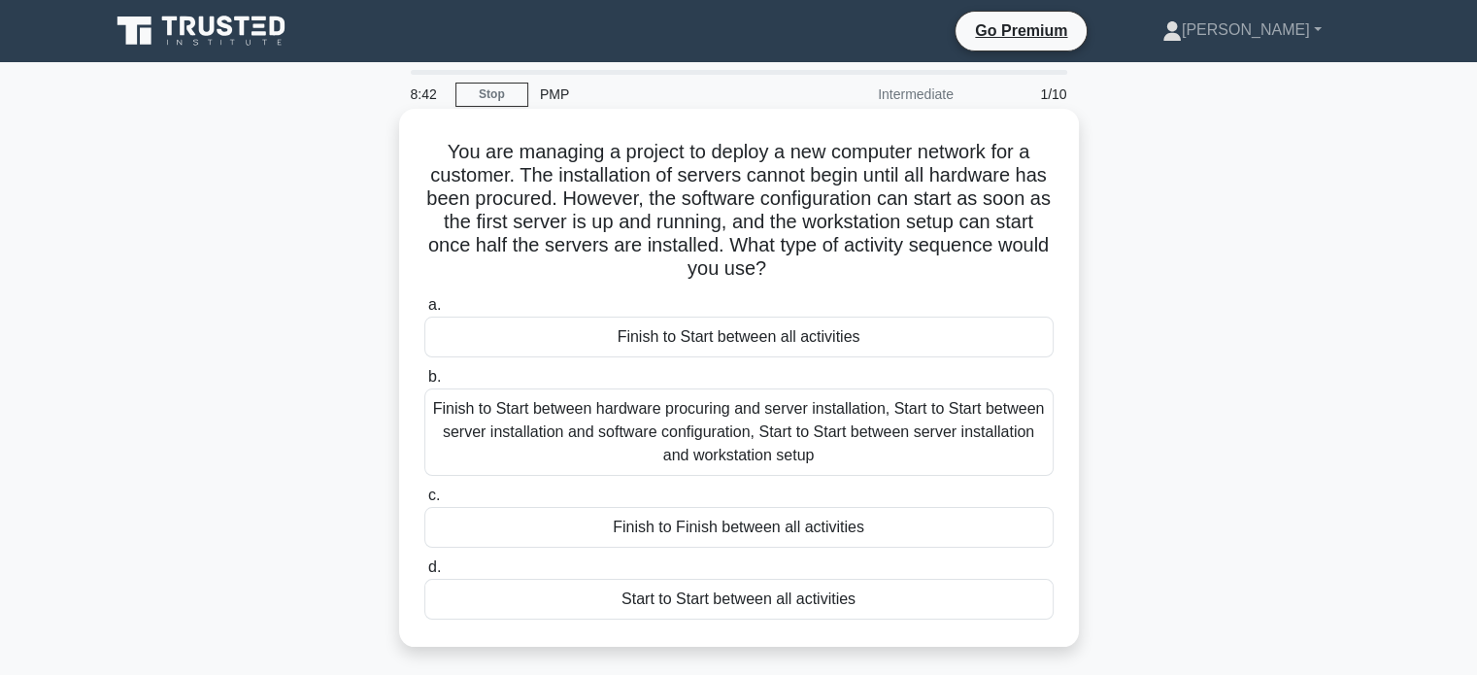
click at [694, 415] on div "Finish to Start between hardware procuring and server installation, Start to St…" at bounding box center [738, 432] width 629 height 87
click at [424, 384] on input "b. Finish to Start between hardware procuring and server installation, Start to…" at bounding box center [424, 377] width 0 height 13
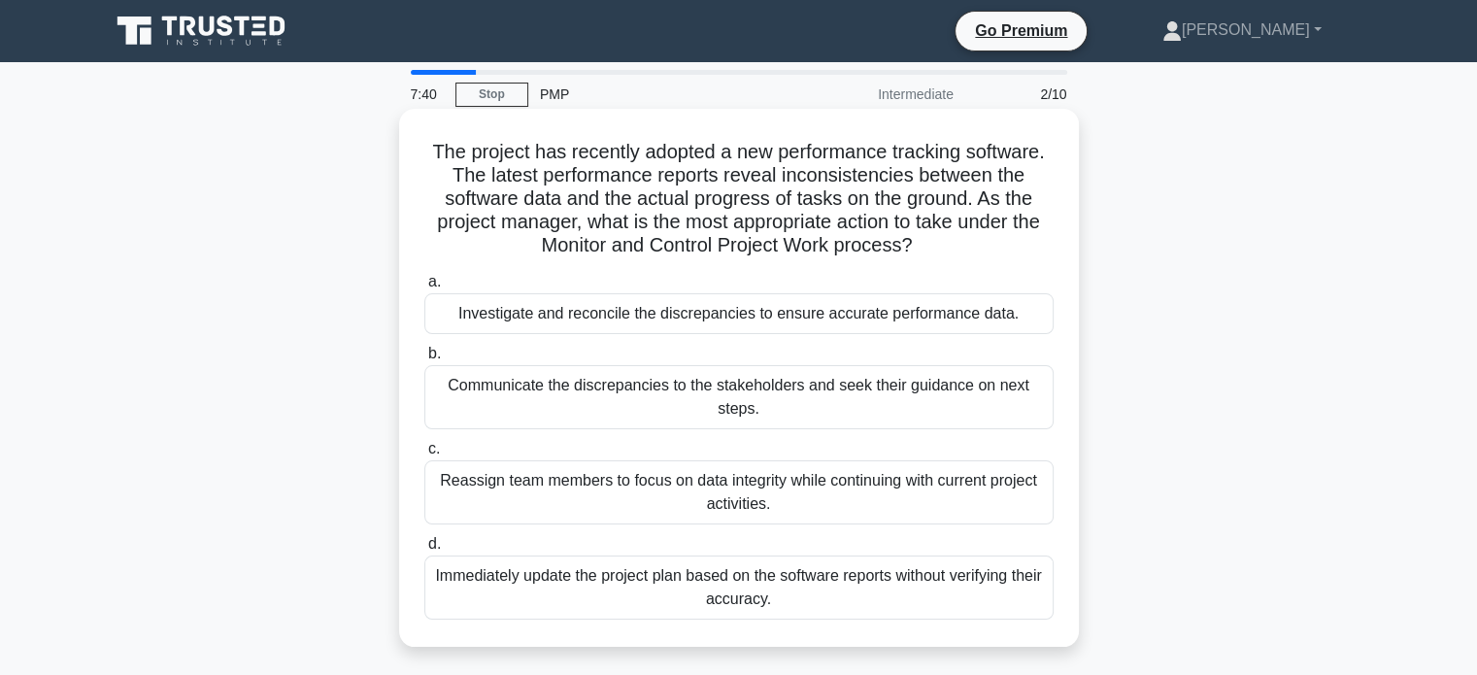
click at [994, 311] on div "Investigate and reconcile the discrepancies to ensure accurate performance data." at bounding box center [738, 313] width 629 height 41
click at [424, 289] on input "a. Investigate and reconcile the discrepancies to ensure accurate performance d…" at bounding box center [424, 282] width 0 height 13
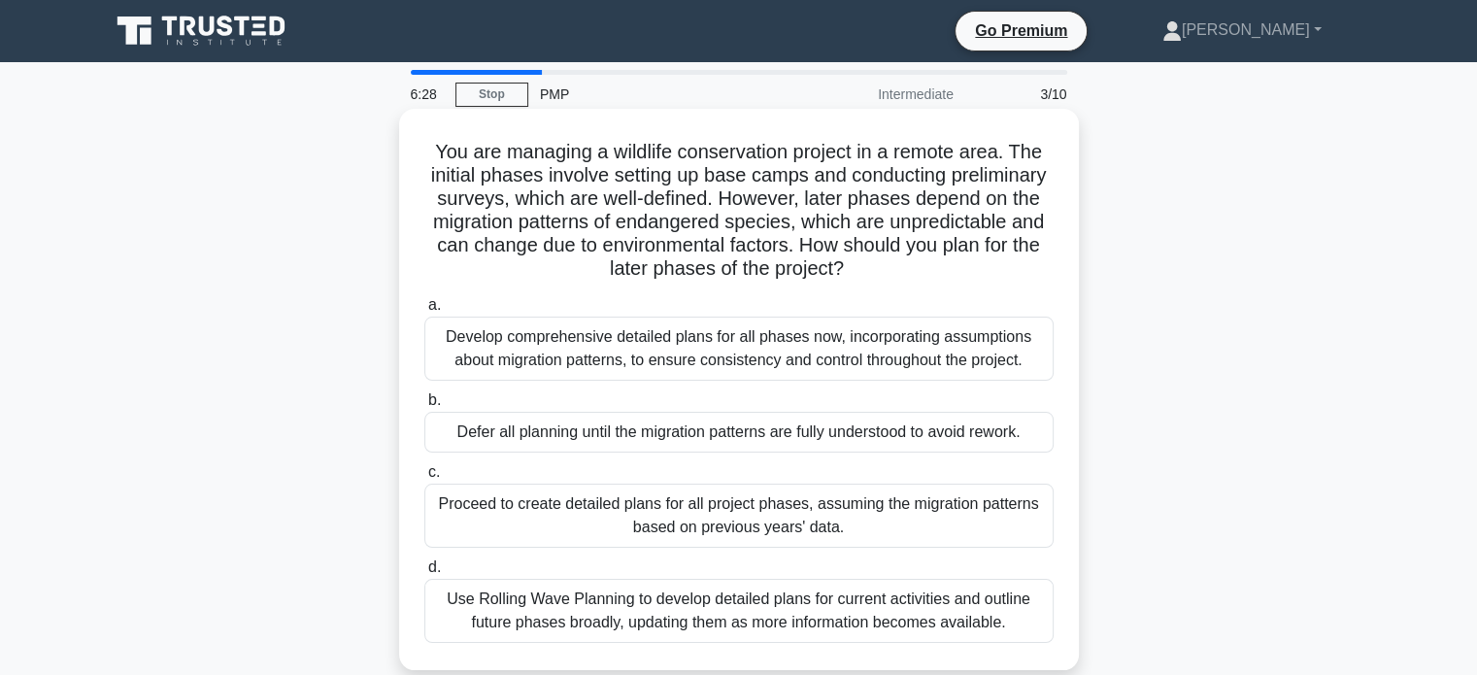
click at [814, 601] on div "Use Rolling Wave Planning to develop detailed plans for current activities and …" at bounding box center [738, 611] width 629 height 64
click at [424, 574] on input "d. Use Rolling Wave Planning to develop detailed plans for current activities a…" at bounding box center [424, 567] width 0 height 13
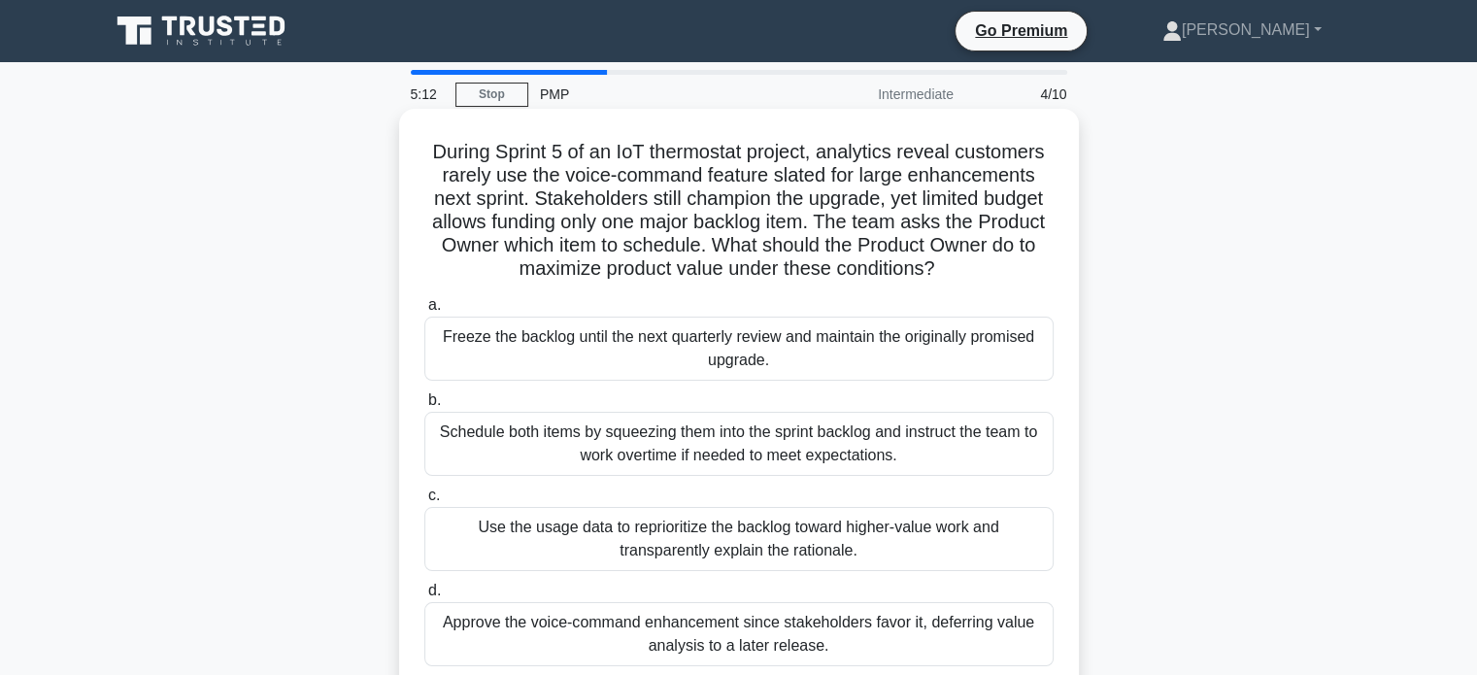
click at [849, 629] on div "Approve the voice-command enhancement since stakeholders favor it, deferring va…" at bounding box center [738, 634] width 629 height 64
click at [424, 597] on input "d. Approve the voice-command enhancement since stakeholders favor it, deferring…" at bounding box center [424, 591] width 0 height 13
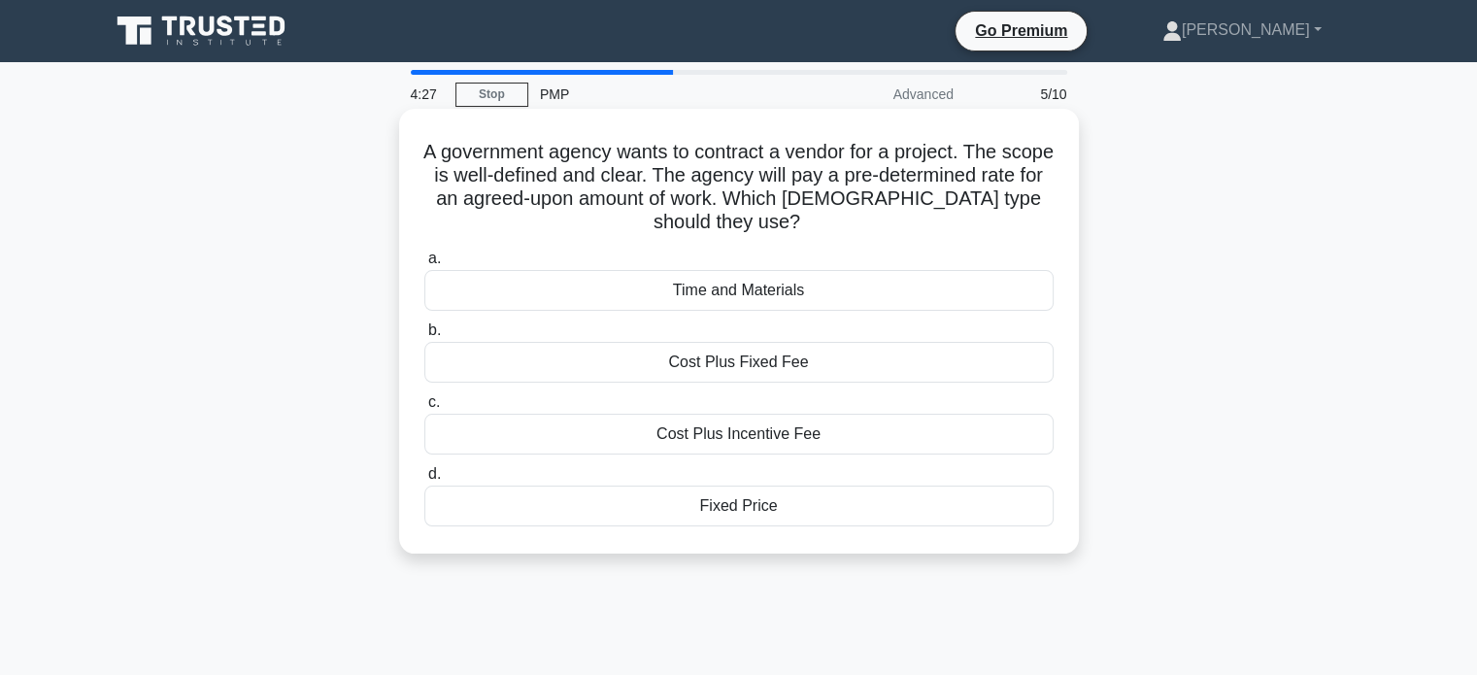
click at [786, 363] on div "Cost Plus Fixed Fee" at bounding box center [738, 362] width 629 height 41
click at [424, 337] on input "b. Cost Plus Fixed Fee" at bounding box center [424, 330] width 0 height 13
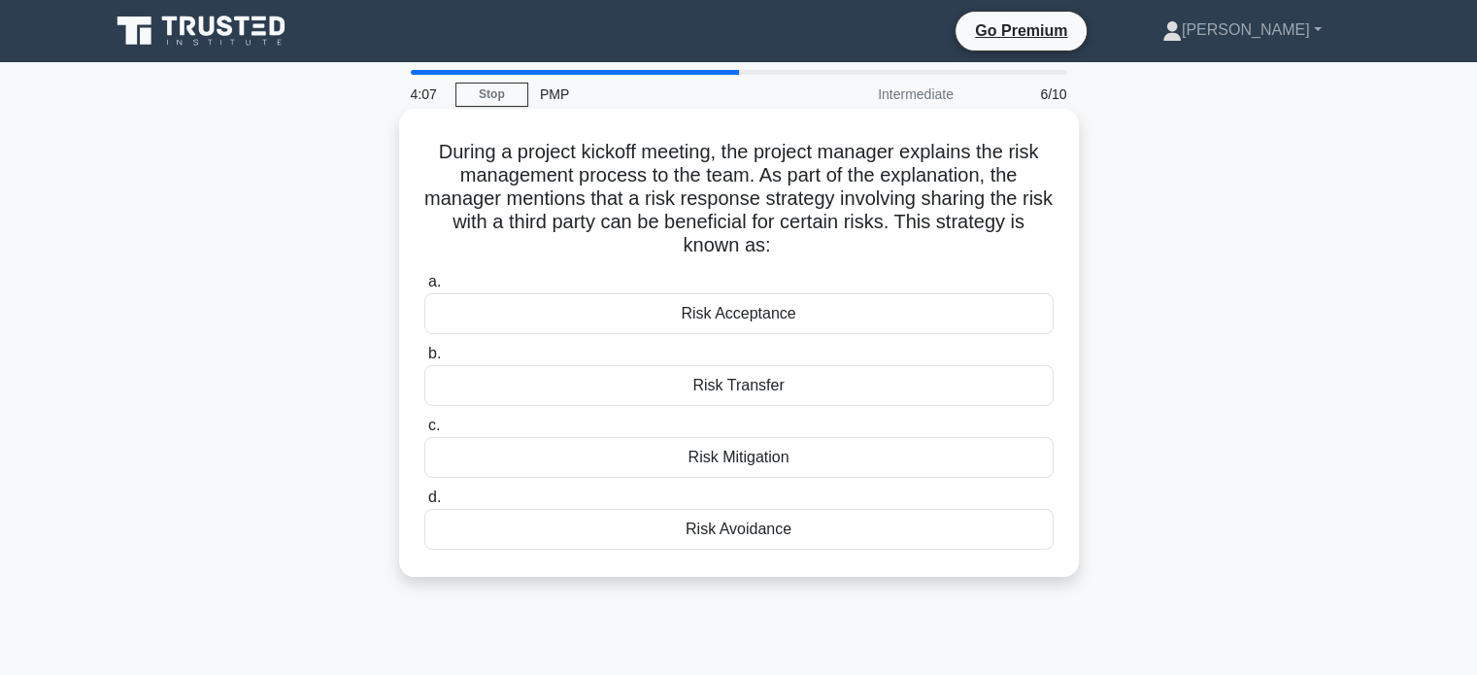
click at [843, 380] on div "Risk Transfer" at bounding box center [738, 385] width 629 height 41
click at [424, 360] on input "b. Risk Transfer" at bounding box center [424, 354] width 0 height 13
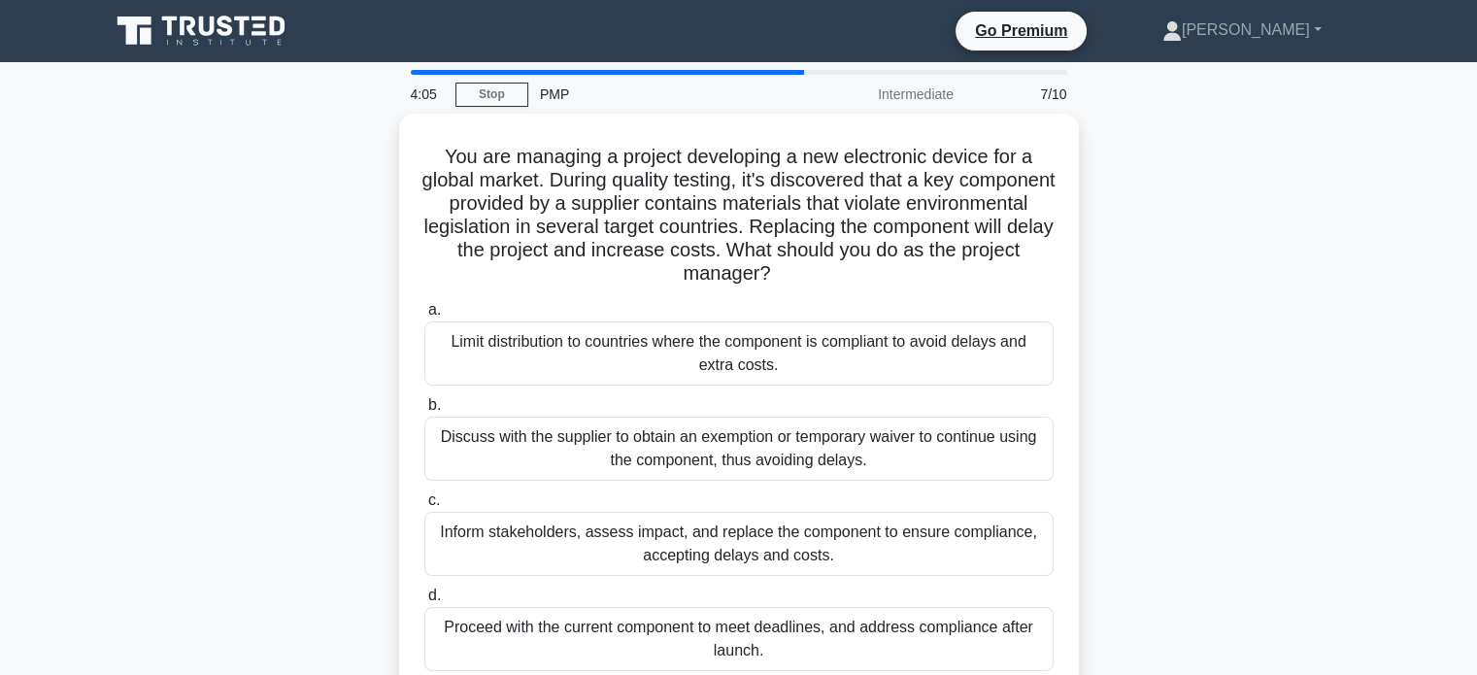
click at [1321, 318] on div "You are managing a project developing a new electronic device for a global mark…" at bounding box center [739, 418] width 1282 height 608
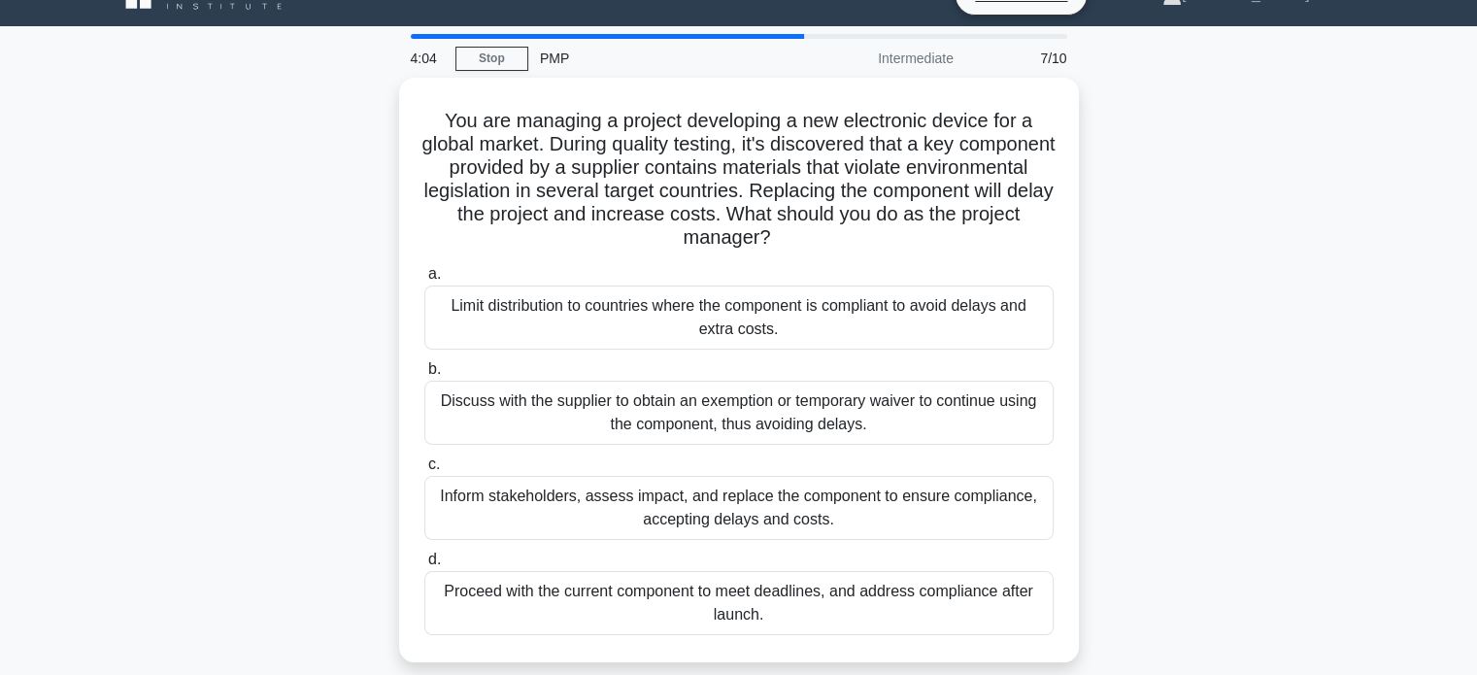
scroll to position [39, 0]
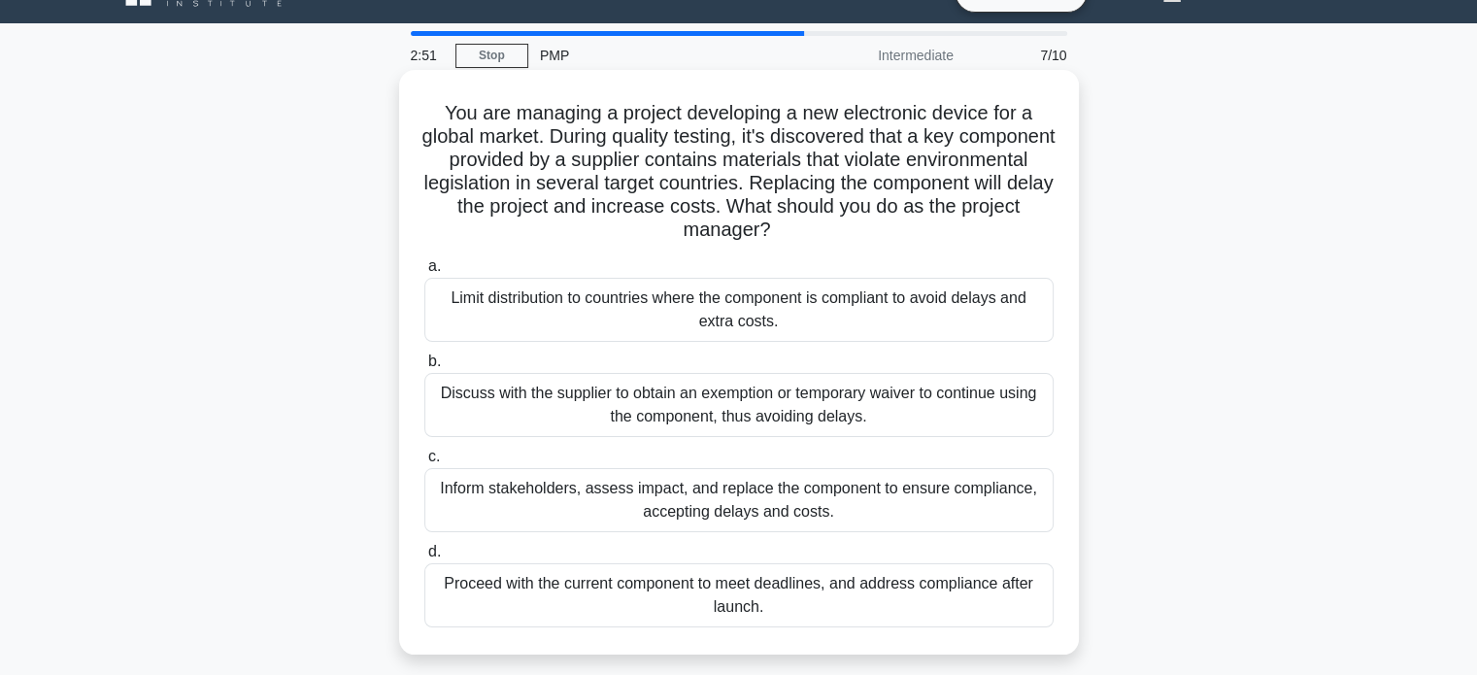
click at [824, 501] on div "Inform stakeholders, assess impact, and replace the component to ensure complia…" at bounding box center [738, 500] width 629 height 64
click at [424, 463] on input "c. Inform stakeholders, assess impact, and replace the component to ensure comp…" at bounding box center [424, 457] width 0 height 13
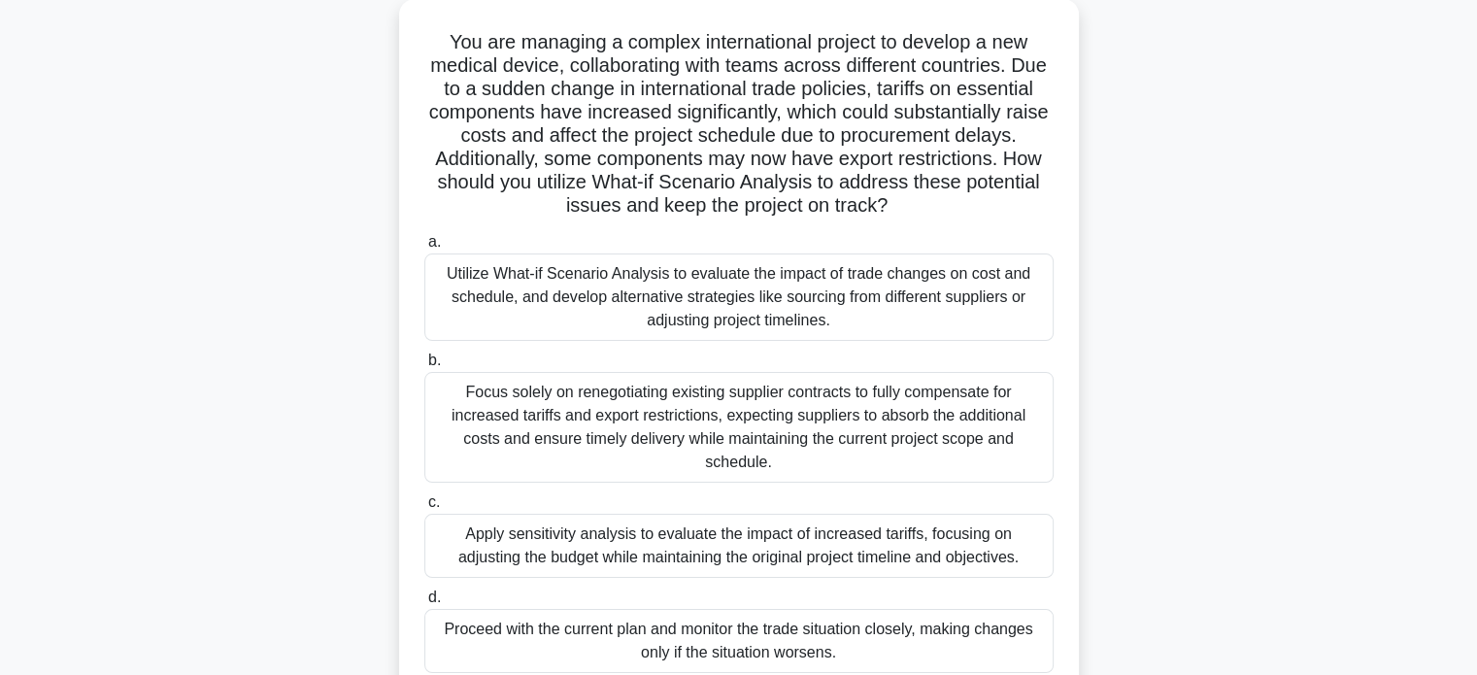
scroll to position [117, 0]
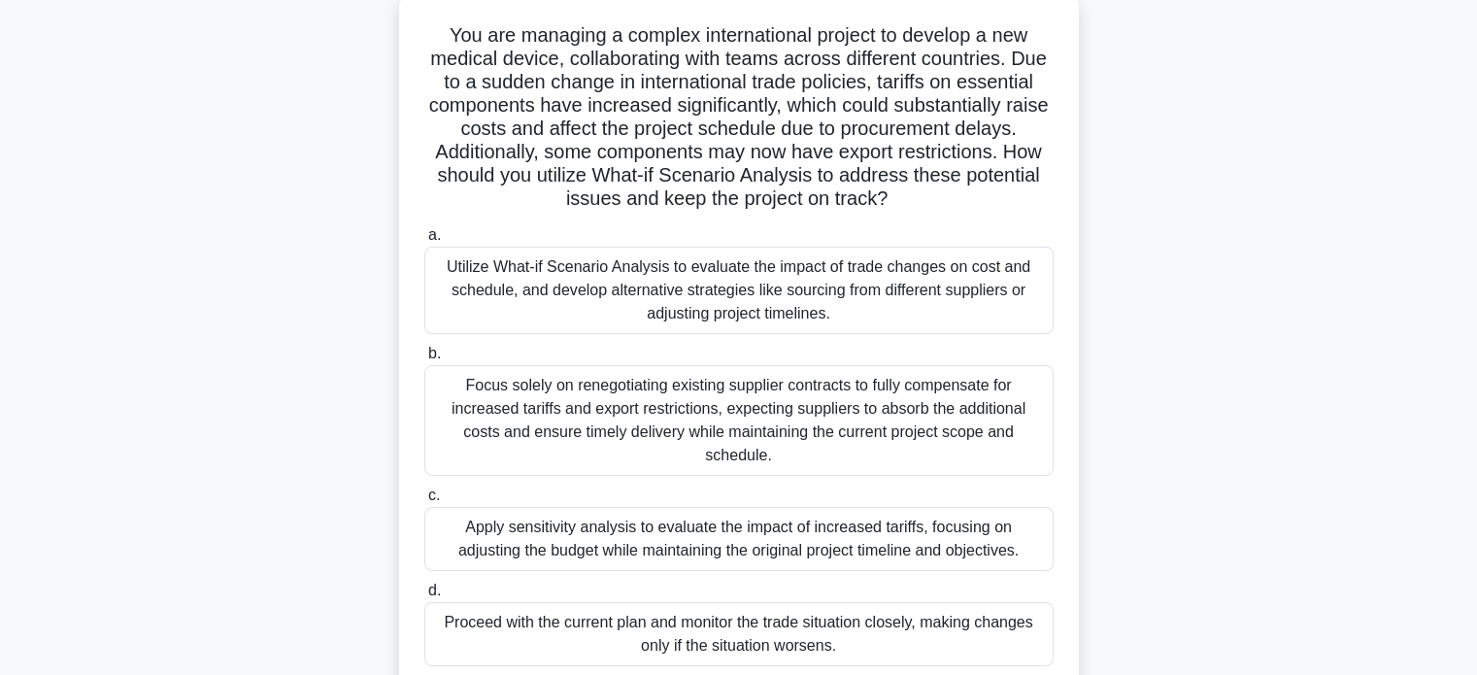
click at [862, 531] on div "Apply sensitivity analysis to evaluate the impact of increased tariffs, focusin…" at bounding box center [738, 539] width 629 height 64
click at [424, 502] on input "c. Apply sensitivity analysis to evaluate the impact of increased tariffs, focu…" at bounding box center [424, 496] width 0 height 13
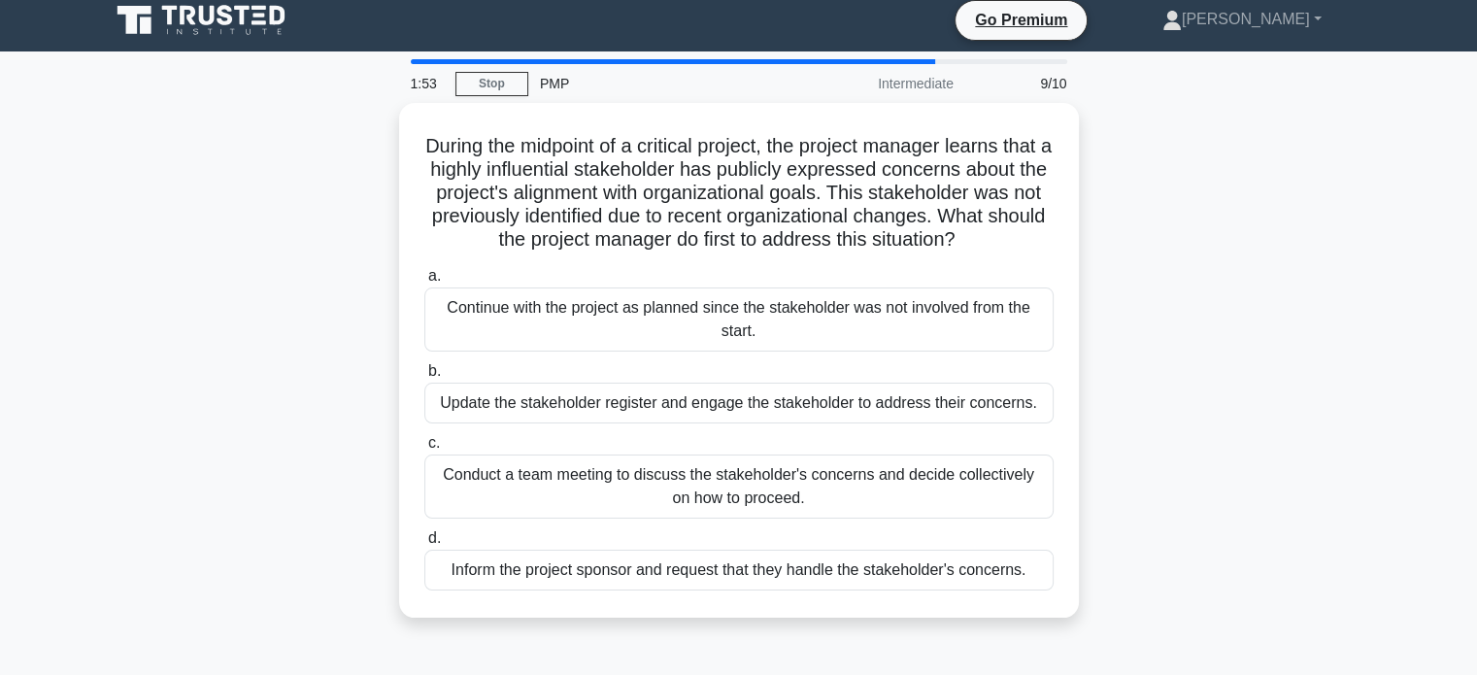
scroll to position [0, 0]
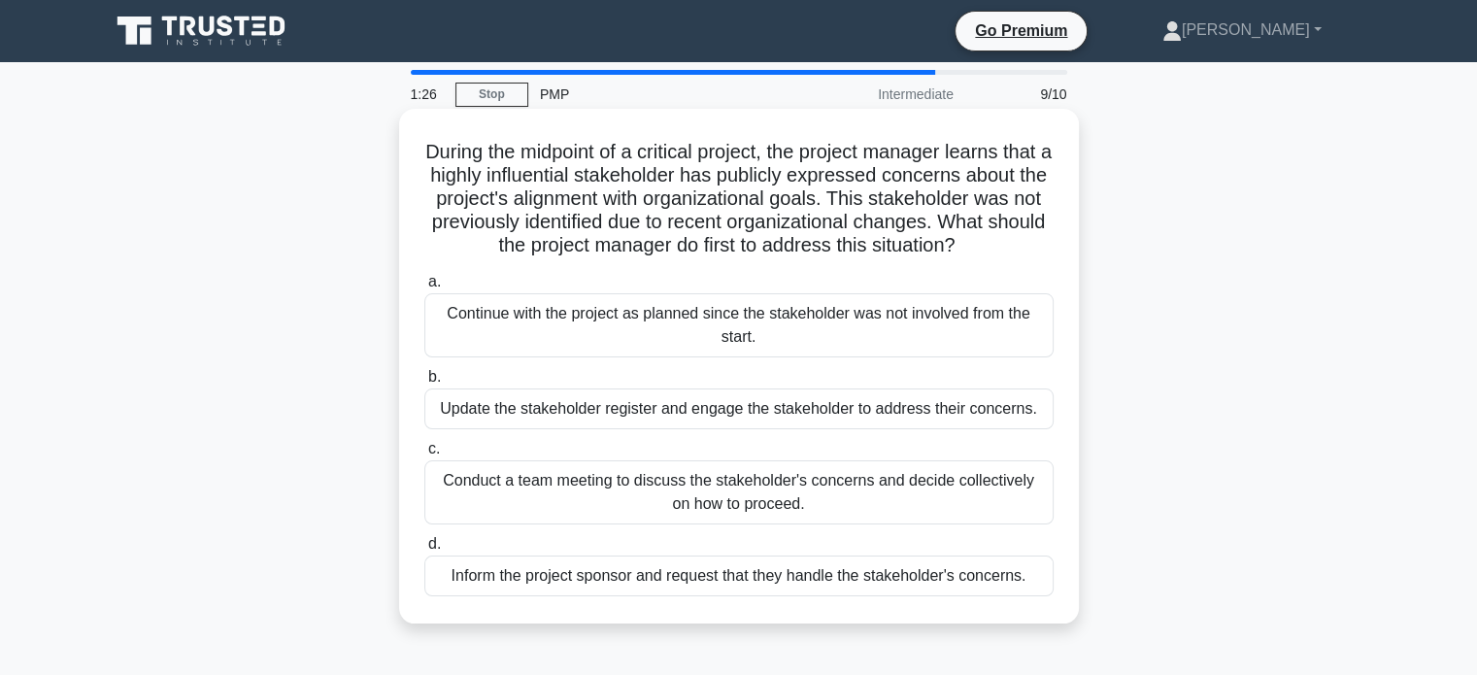
click at [939, 429] on div "Update the stakeholder register and engage the stakeholder to address their con…" at bounding box center [738, 409] width 629 height 41
click at [424, 384] on input "b. Update the stakeholder register and engage the stakeholder to address their …" at bounding box center [424, 377] width 0 height 13
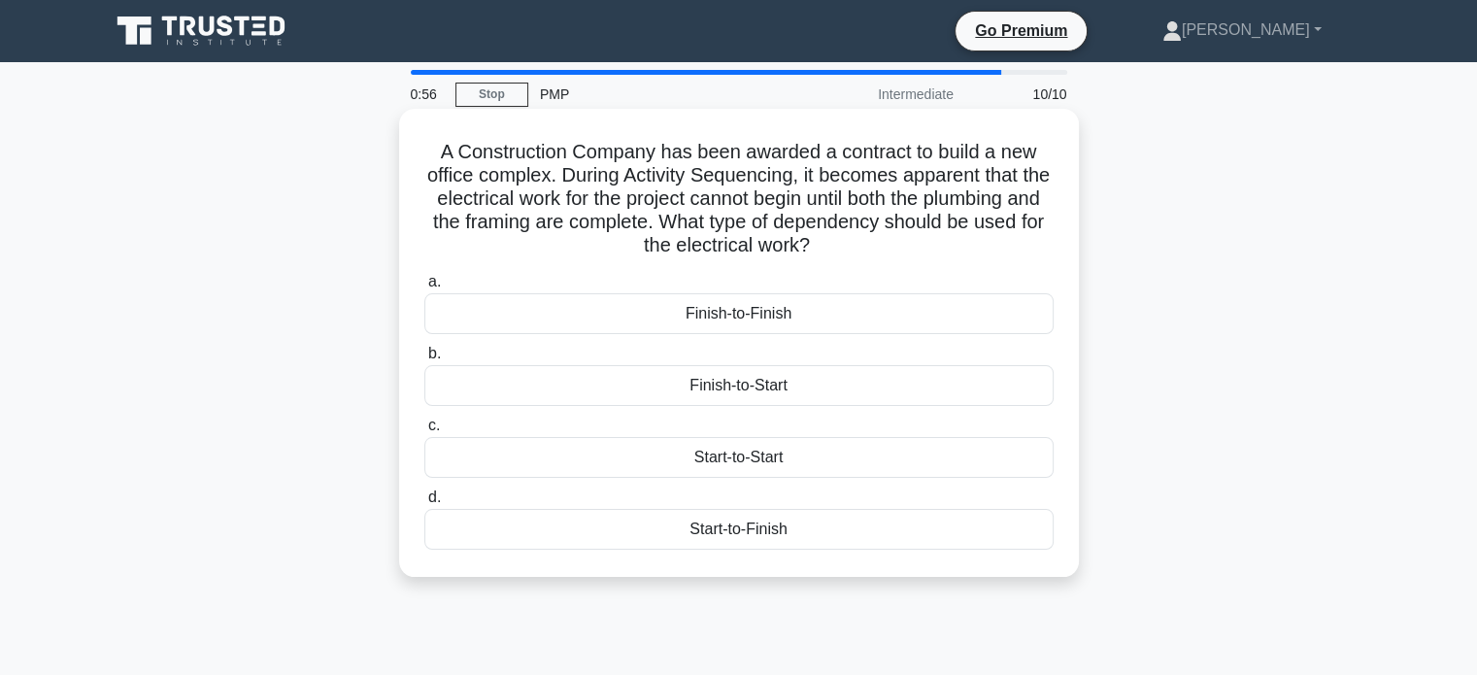
click at [771, 382] on div "Finish-to-Start" at bounding box center [738, 385] width 629 height 41
click at [424, 360] on input "b. Finish-to-Start" at bounding box center [424, 354] width 0 height 13
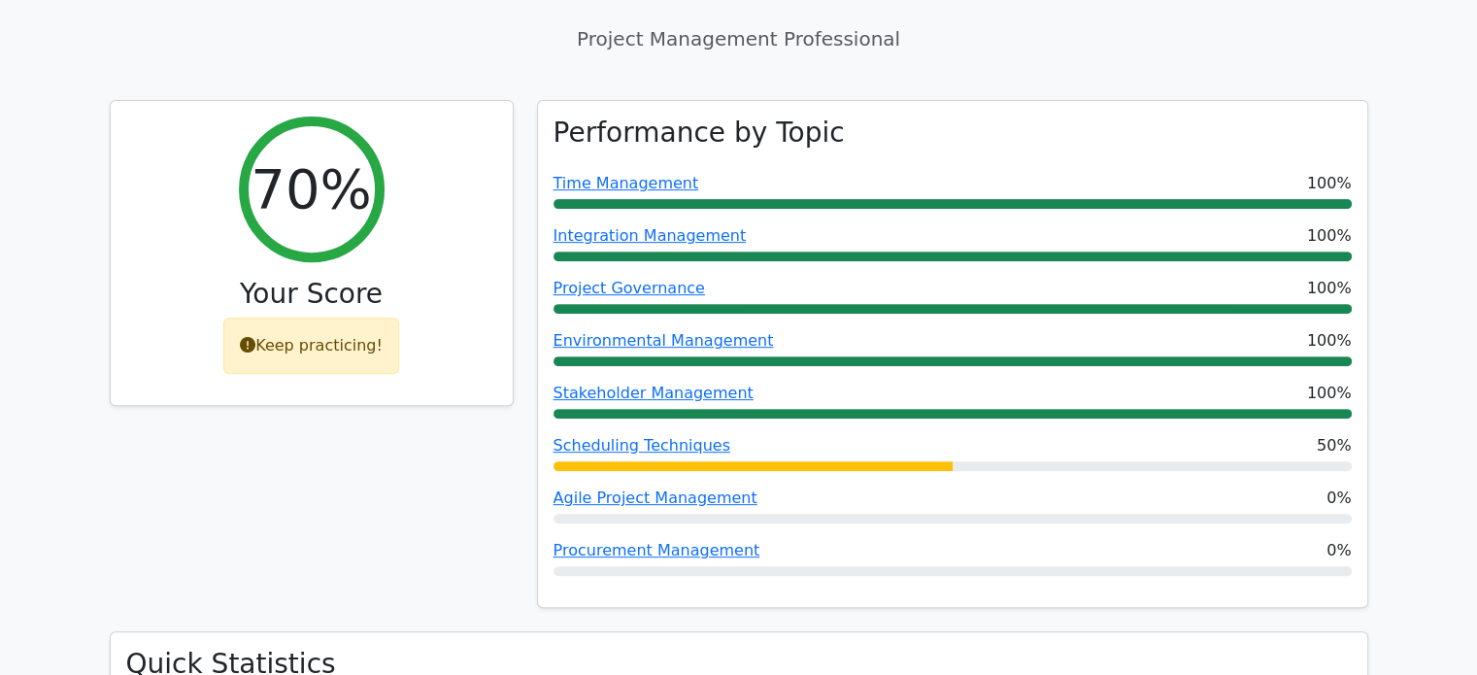
scroll to position [738, 0]
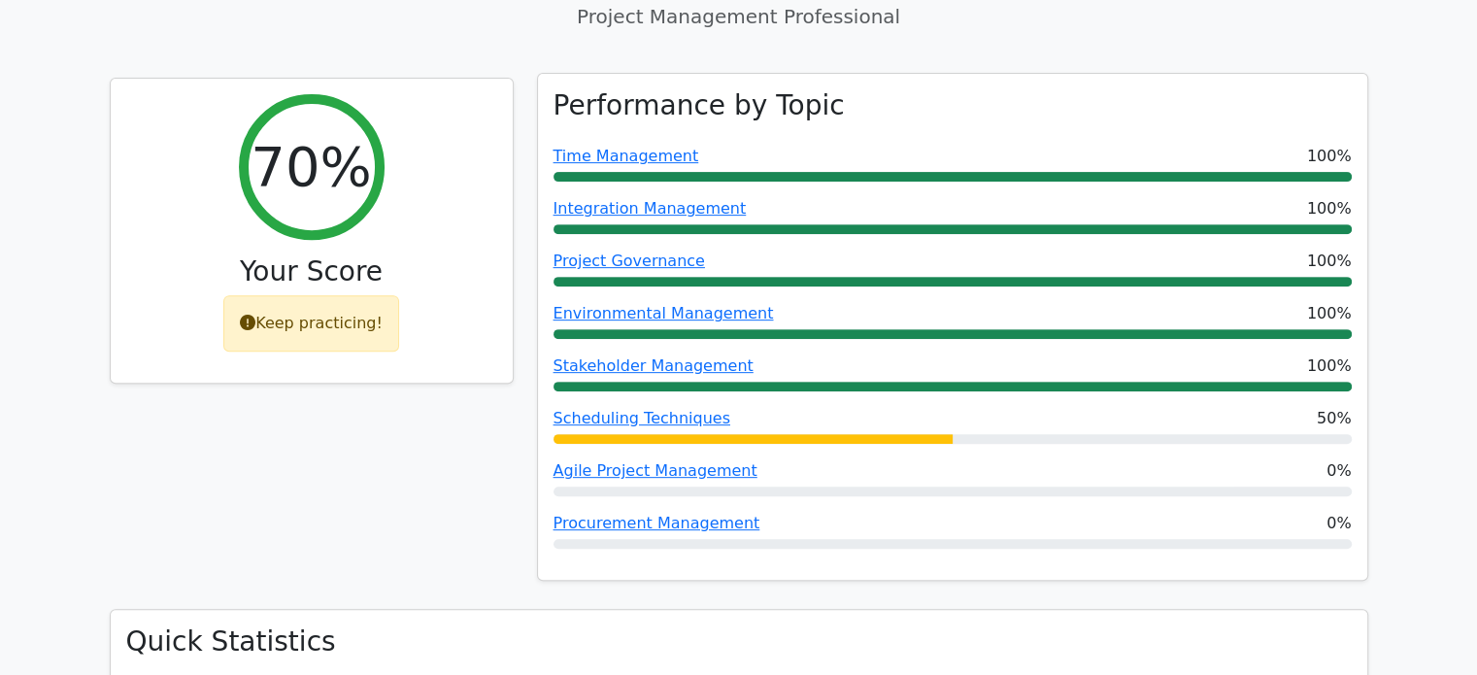
click at [1269, 407] on div "Scheduling Techniques 50%" at bounding box center [953, 418] width 798 height 23
click at [1271, 378] on div "Performance by Topic Time Management 100% Integration Management 100% Project G…" at bounding box center [953, 327] width 830 height 507
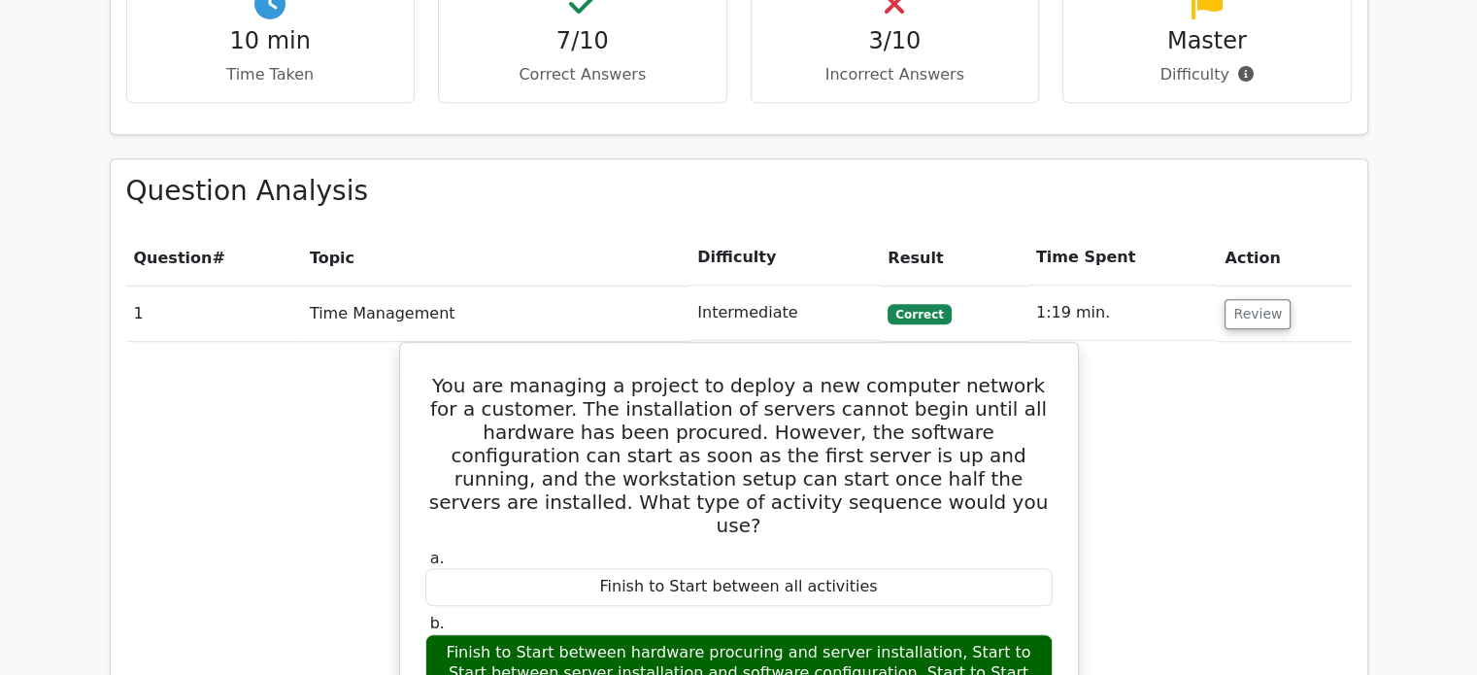
scroll to position [1443, 0]
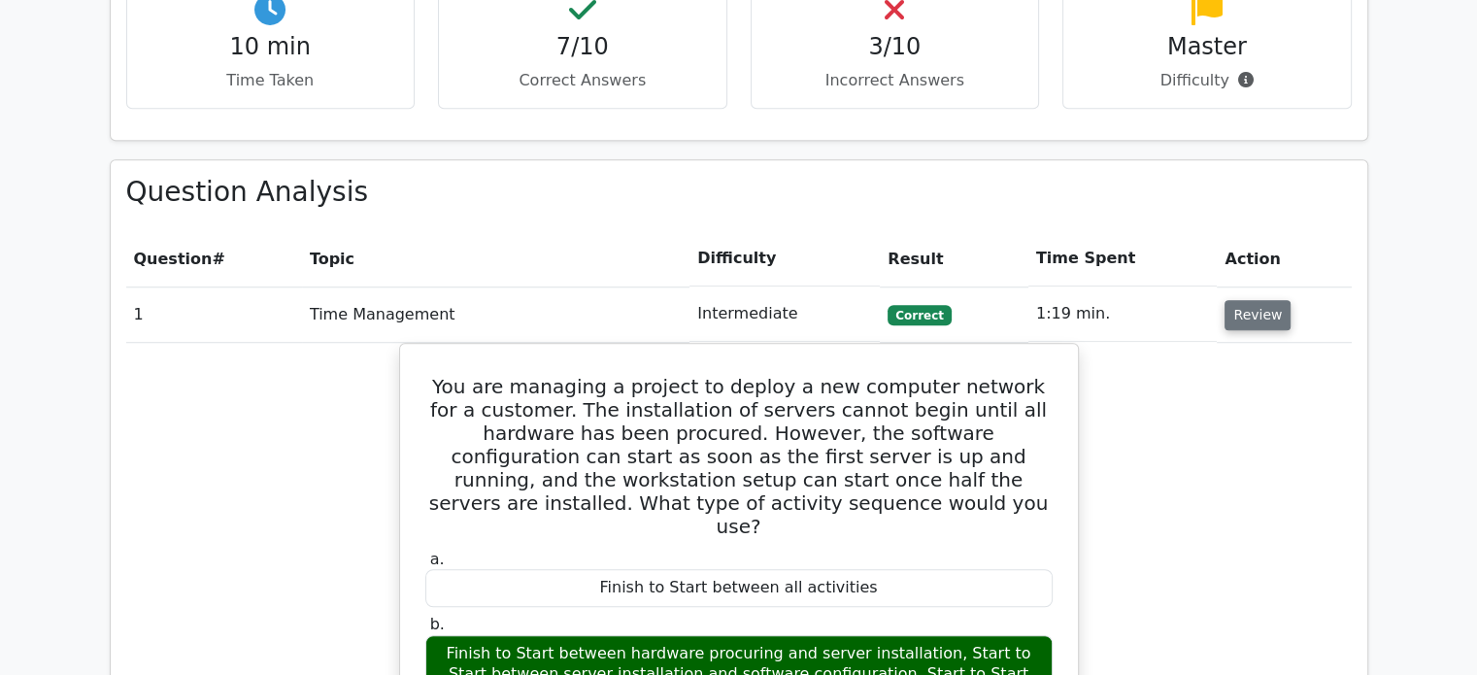
click at [1231, 300] on button "Review" at bounding box center [1258, 315] width 66 height 30
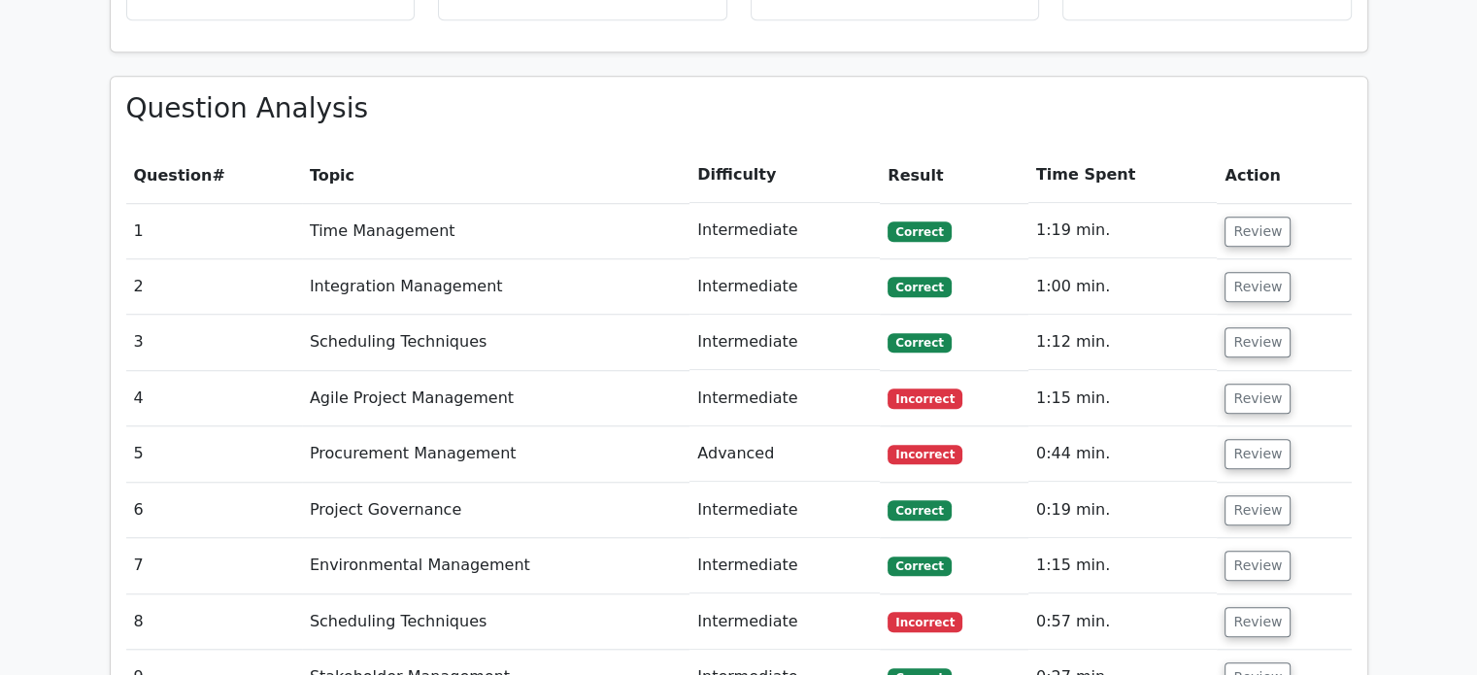
scroll to position [1535, 0]
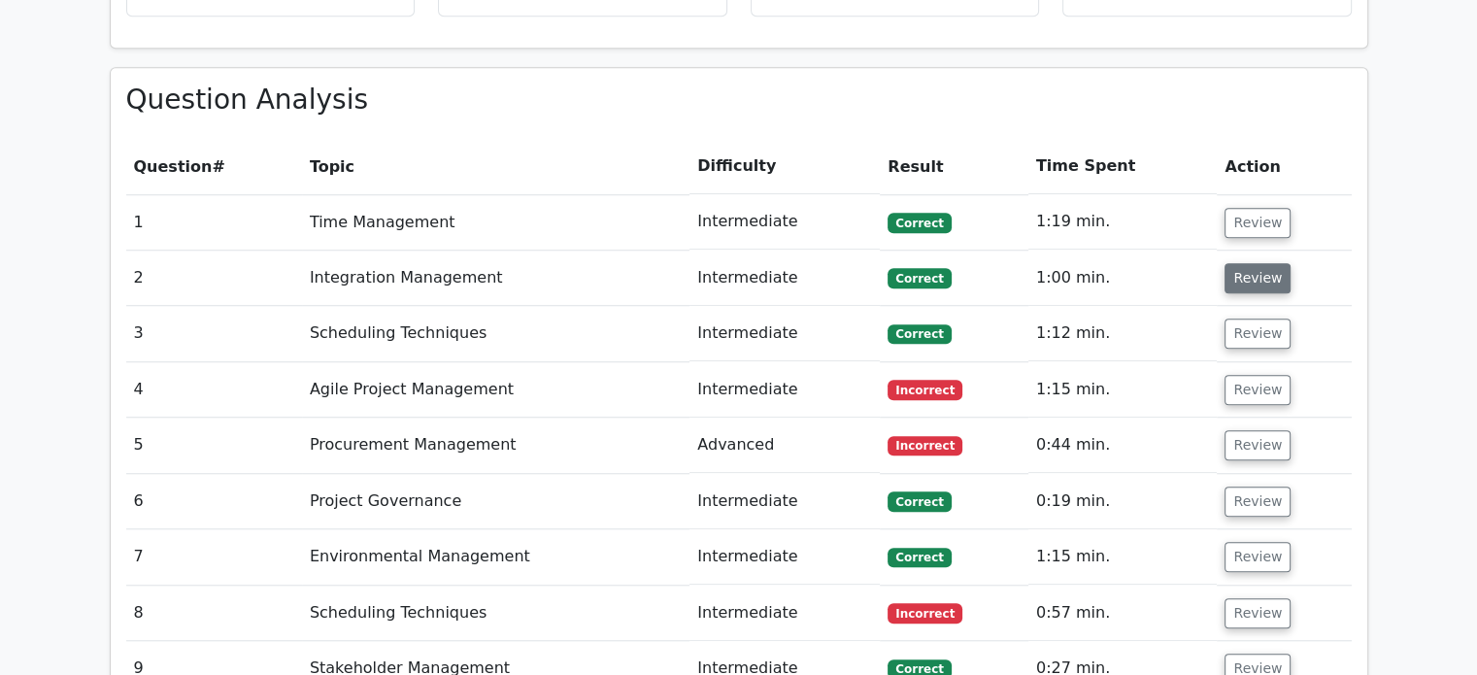
click at [1251, 263] on button "Review" at bounding box center [1258, 278] width 66 height 30
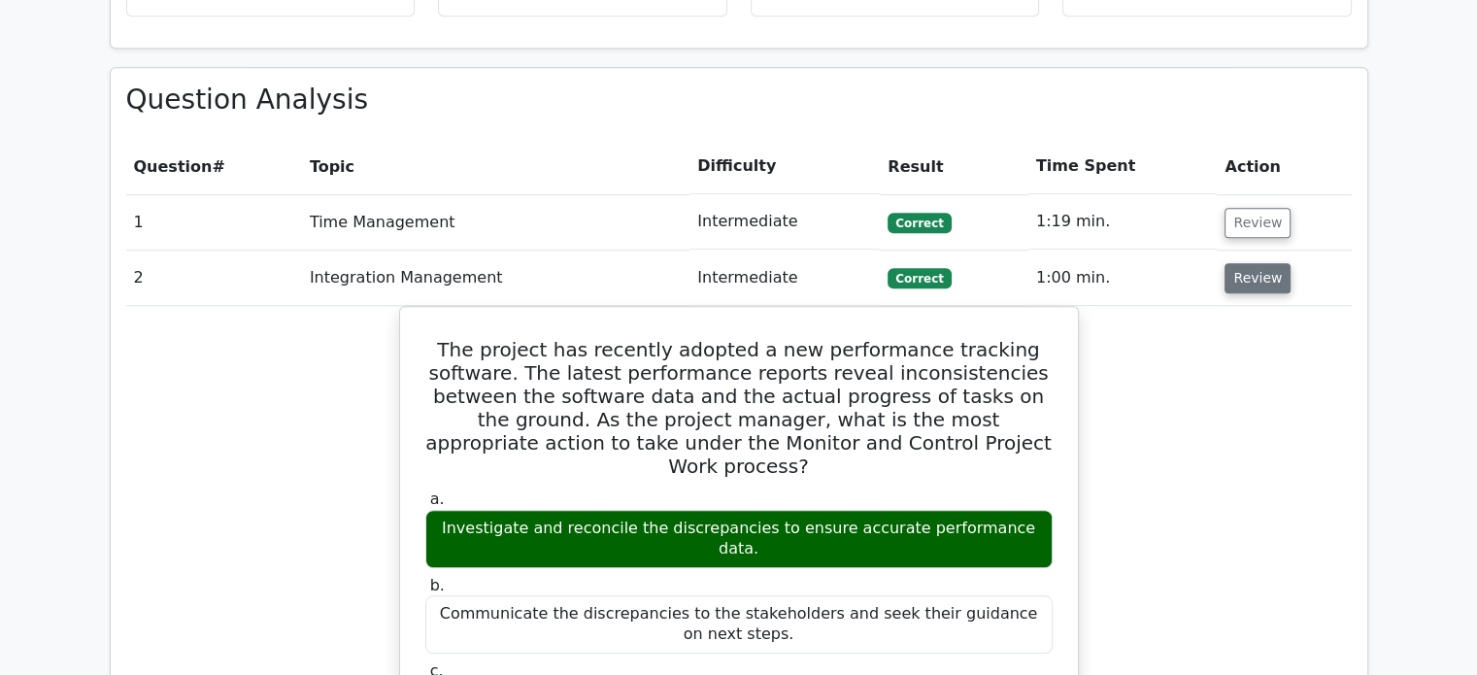
click at [1251, 263] on button "Review" at bounding box center [1258, 278] width 66 height 30
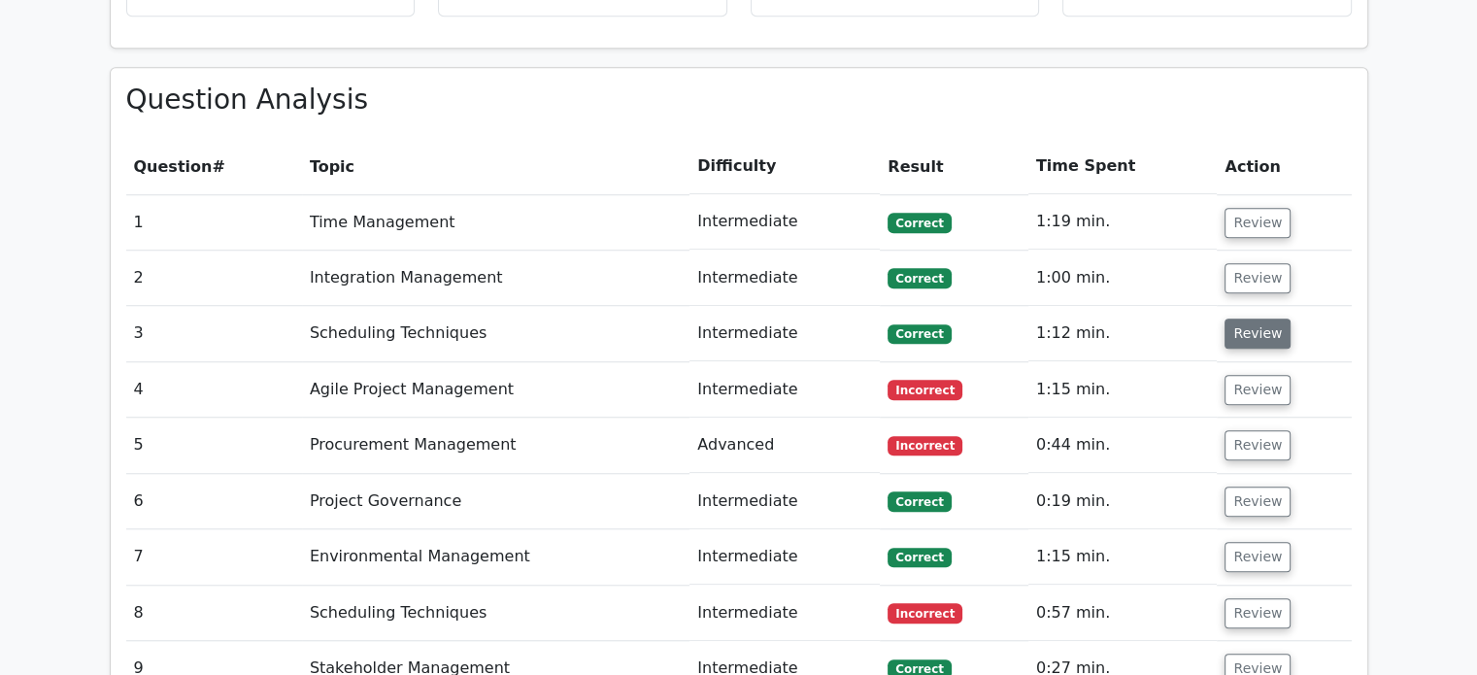
click at [1252, 319] on button "Review" at bounding box center [1258, 334] width 66 height 30
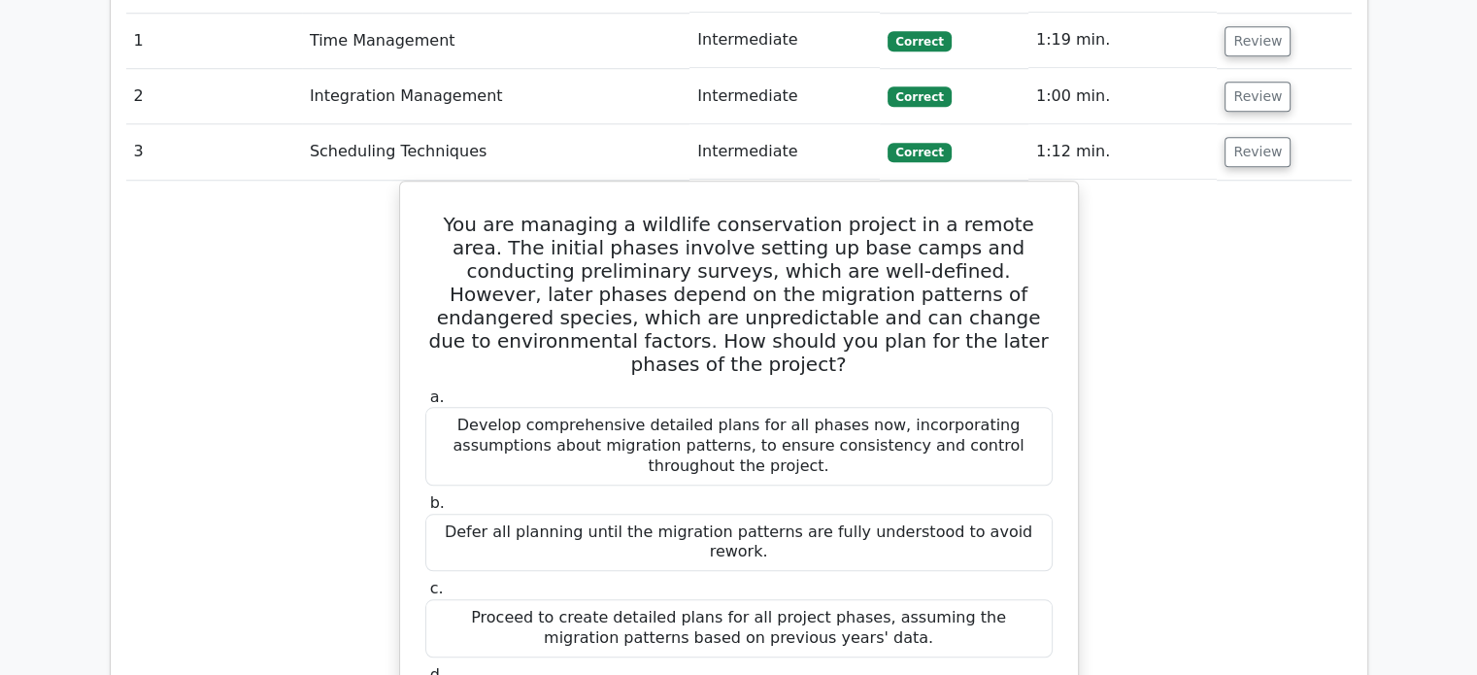
scroll to position [1601, 0]
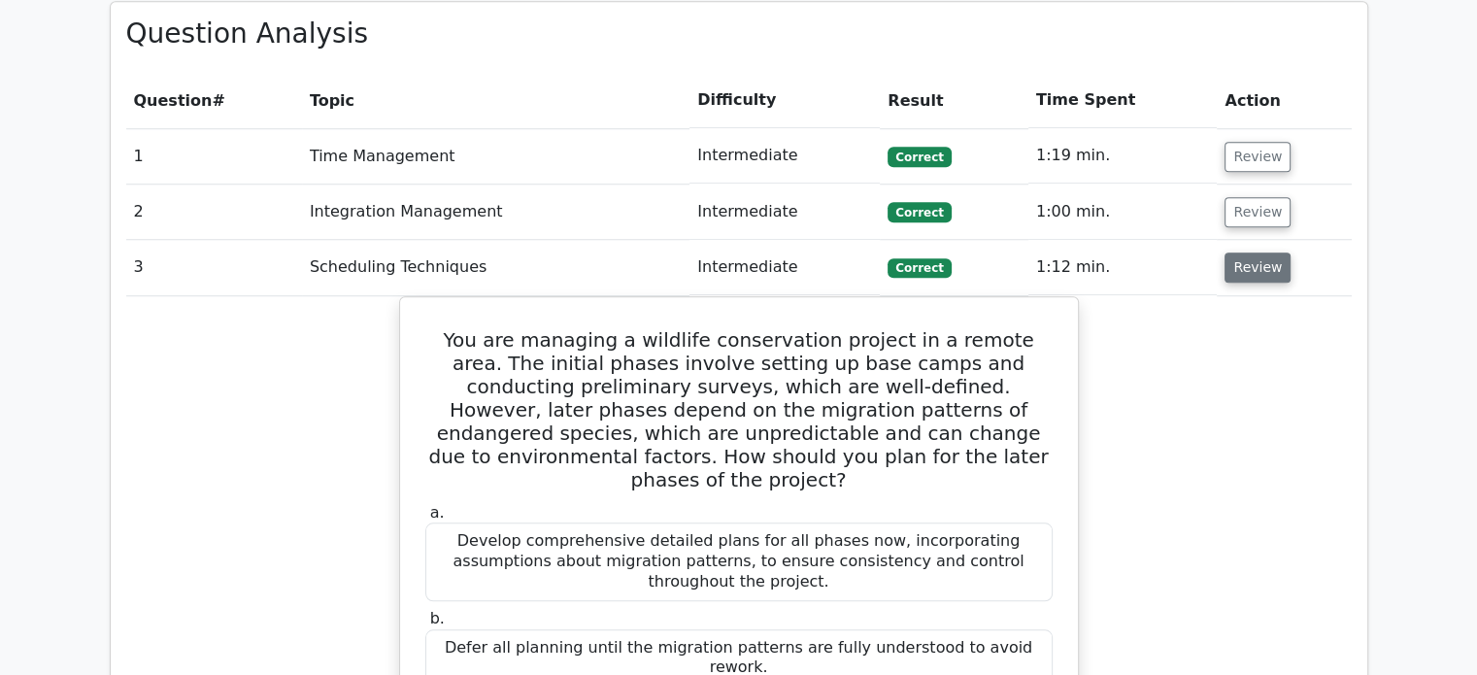
click at [1260, 253] on button "Review" at bounding box center [1258, 268] width 66 height 30
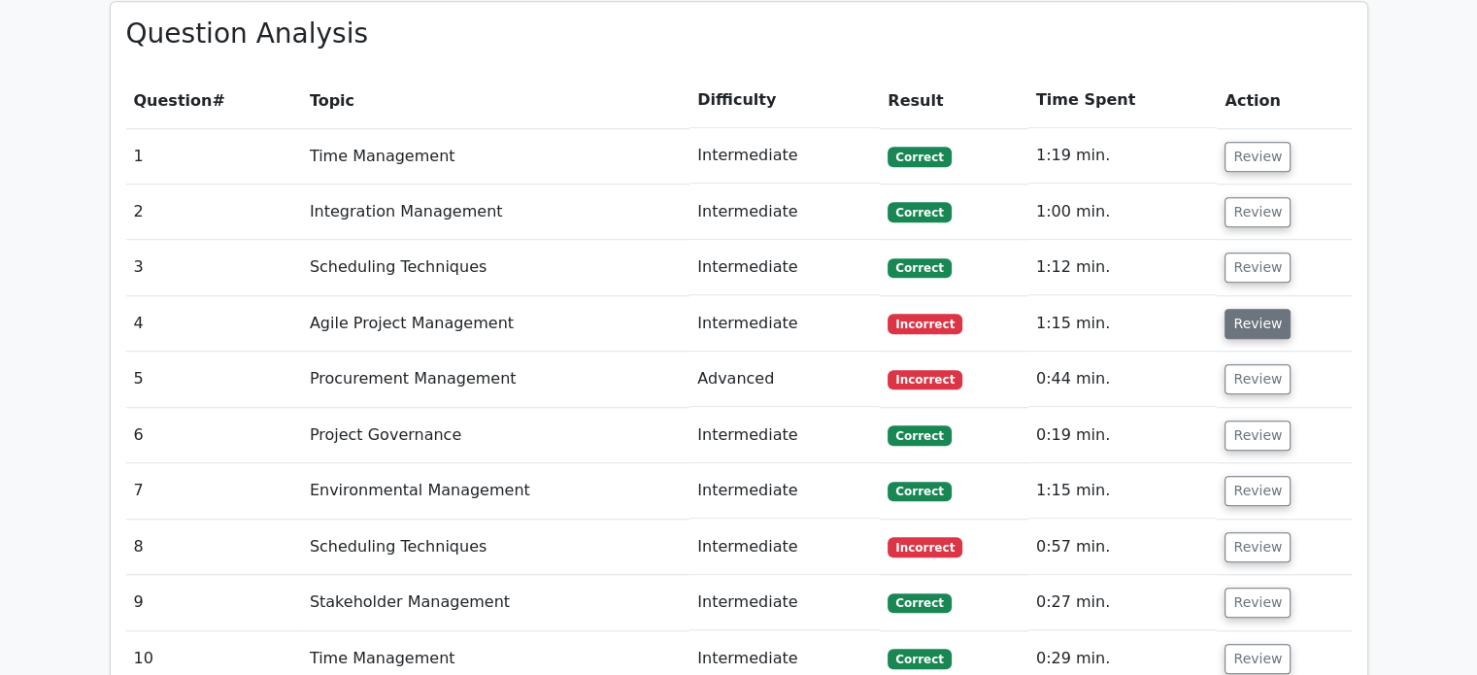
click at [1268, 309] on button "Review" at bounding box center [1258, 324] width 66 height 30
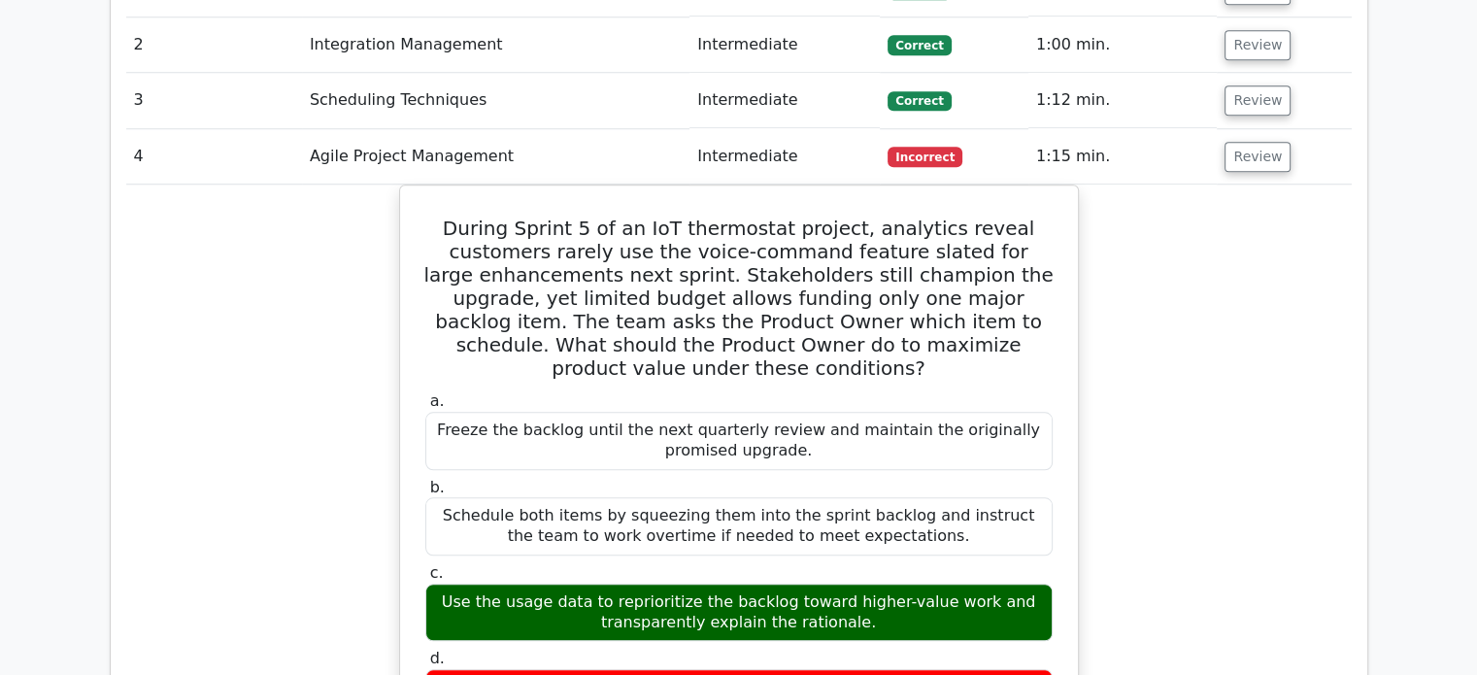
scroll to position [1793, 0]
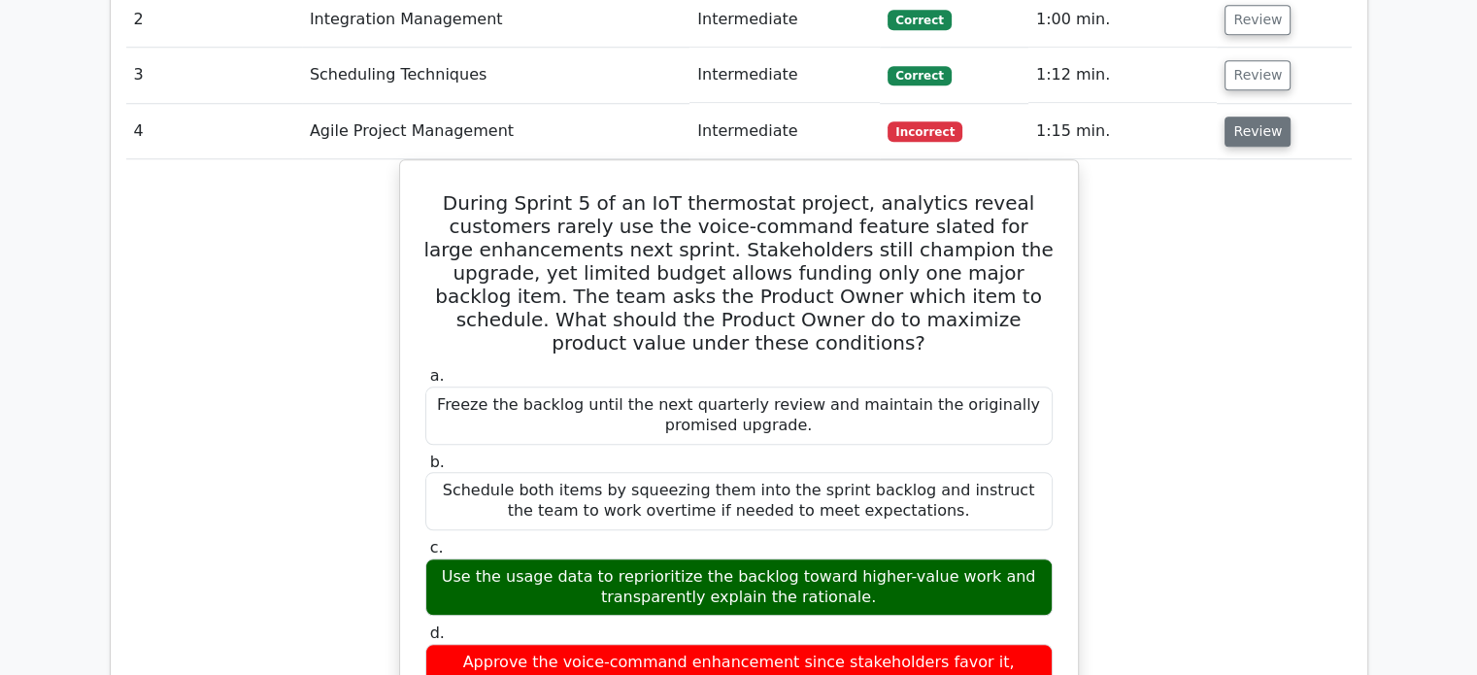
click at [1232, 117] on button "Review" at bounding box center [1258, 132] width 66 height 30
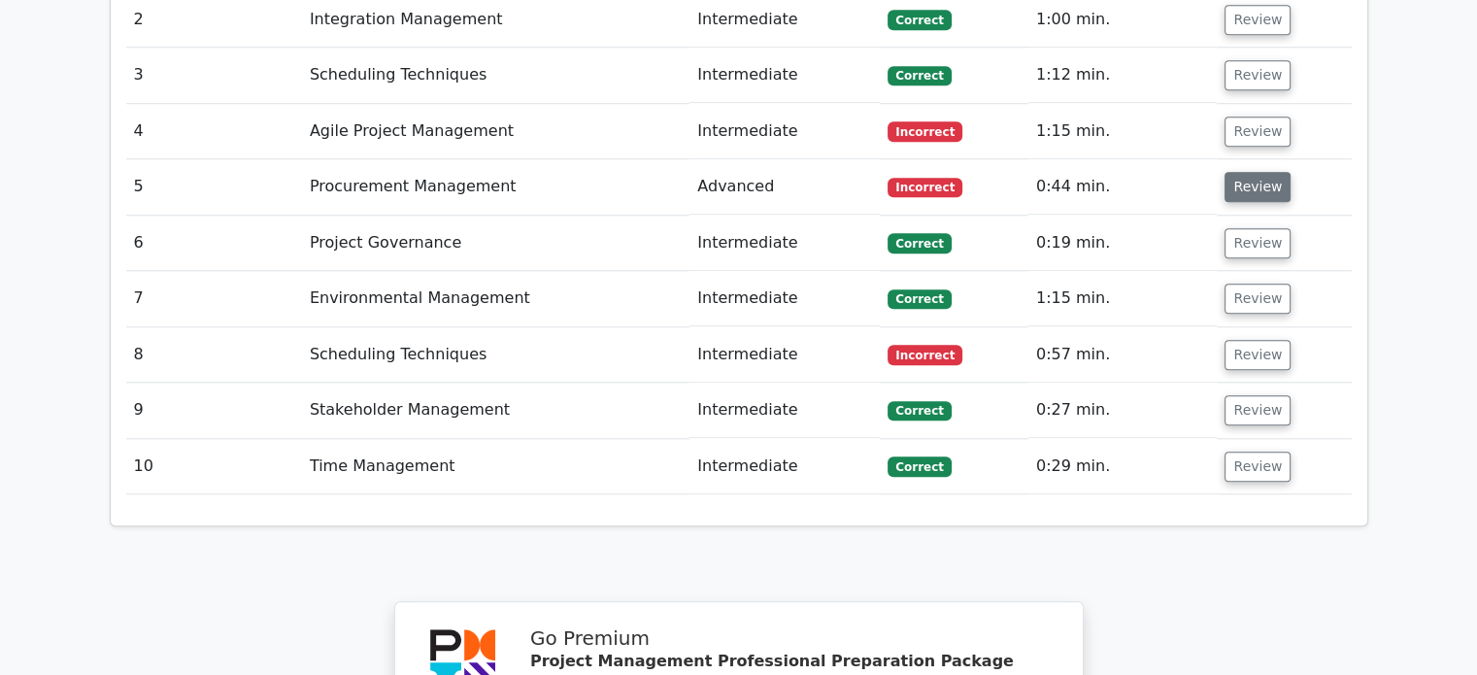
click at [1252, 172] on button "Review" at bounding box center [1258, 187] width 66 height 30
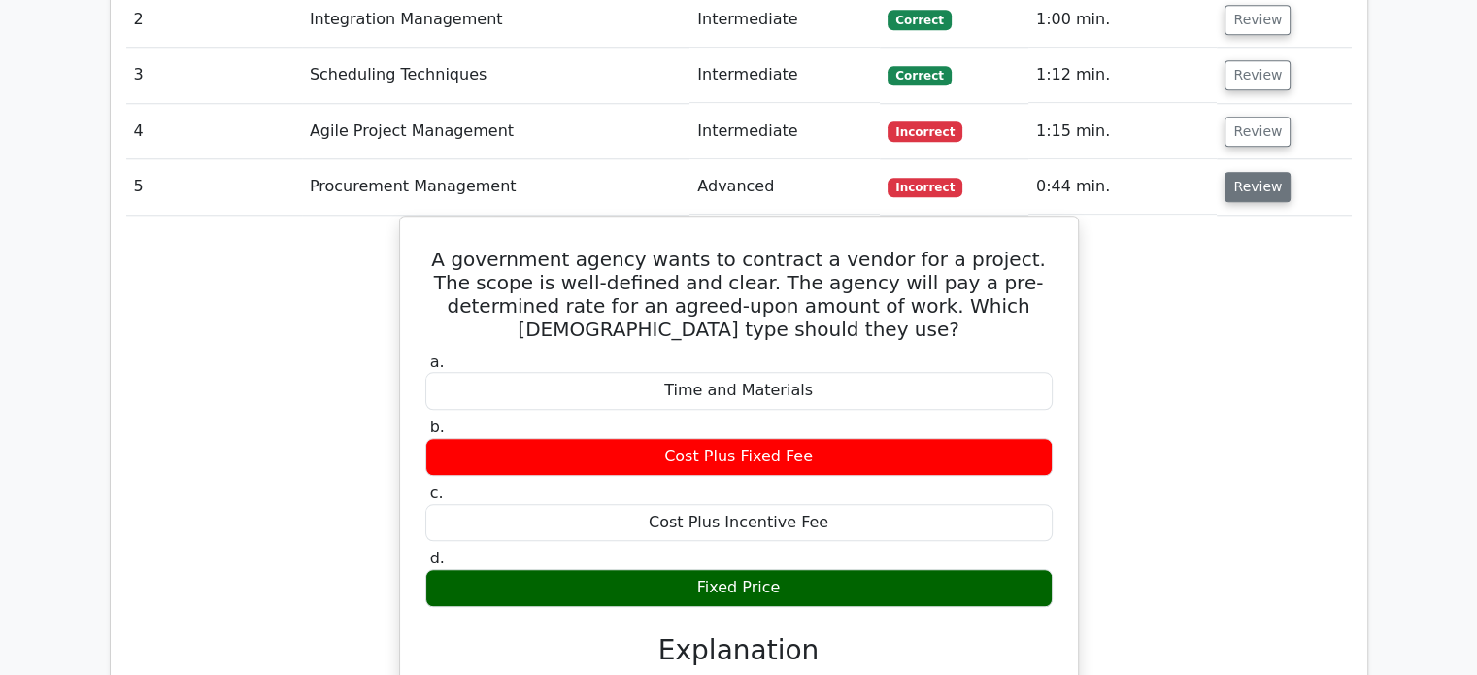
click at [1252, 172] on button "Review" at bounding box center [1258, 187] width 66 height 30
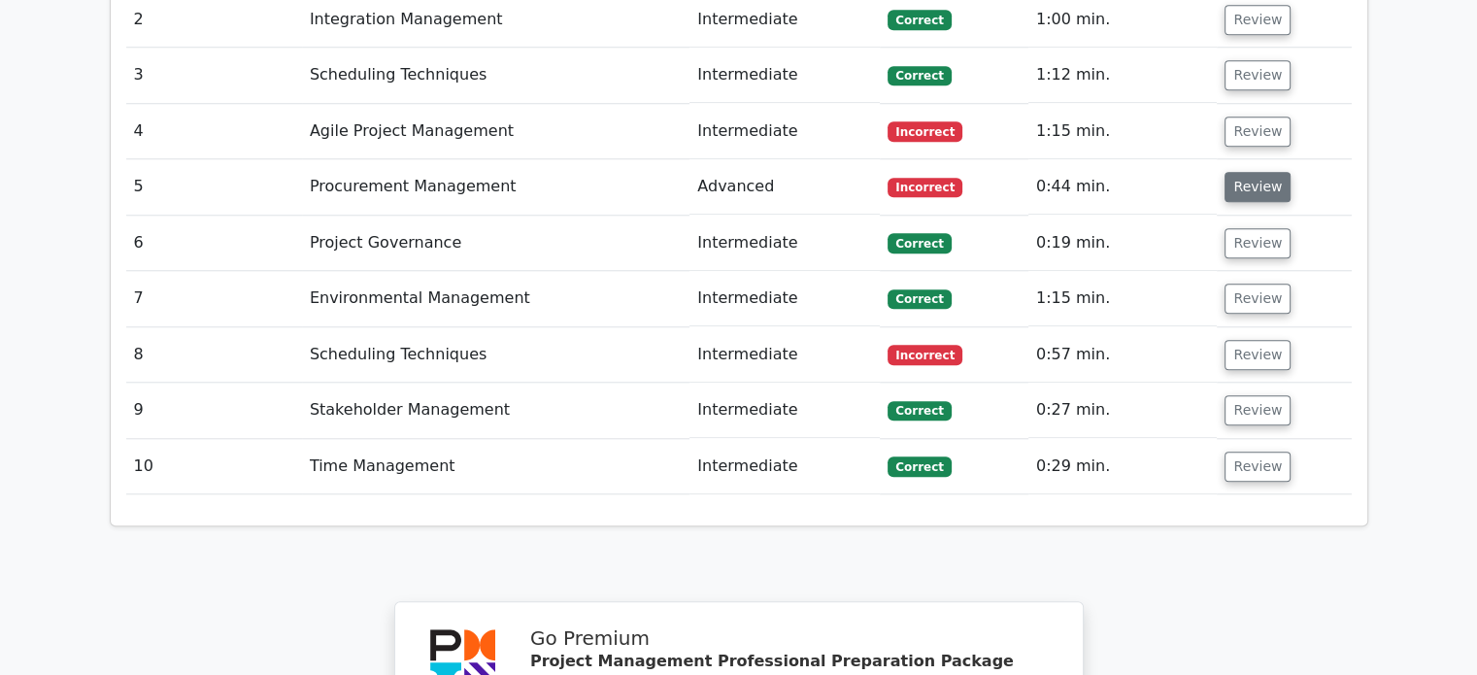
click at [1252, 172] on button "Review" at bounding box center [1258, 187] width 66 height 30
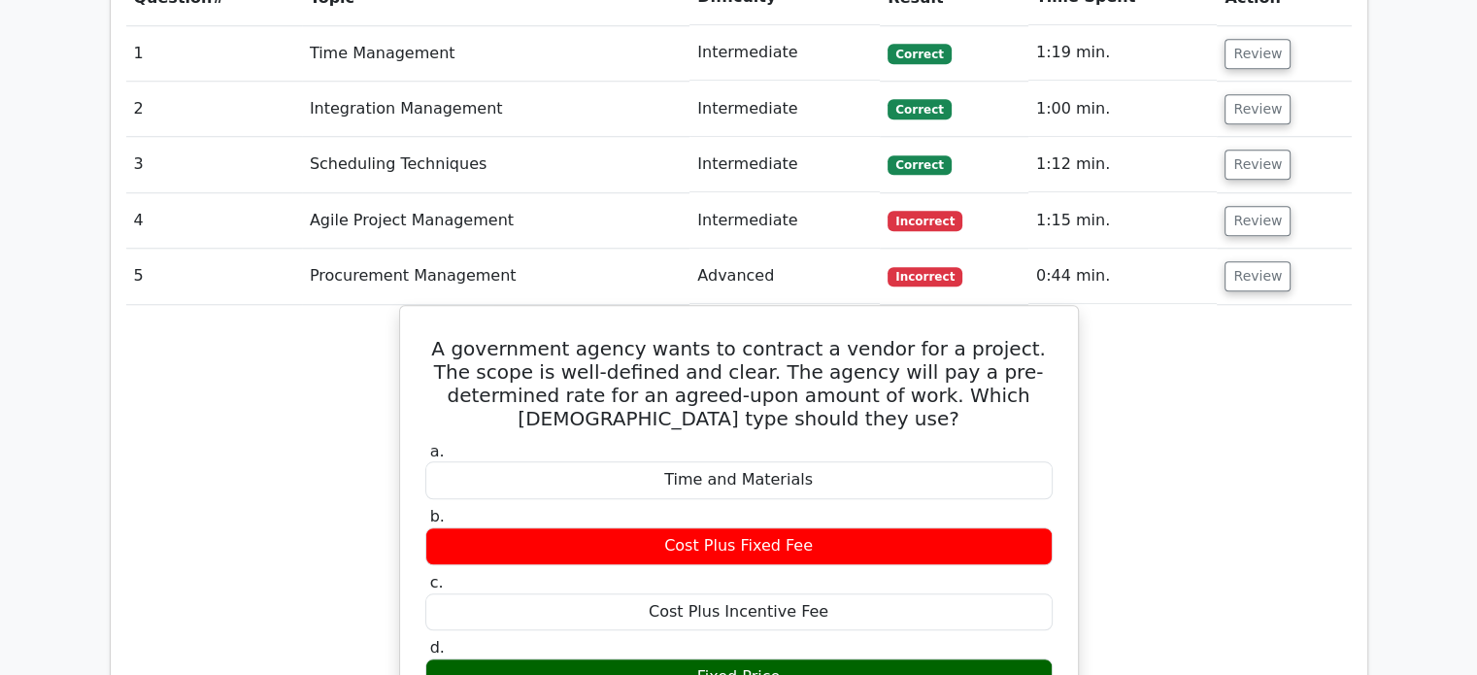
scroll to position [1670, 0]
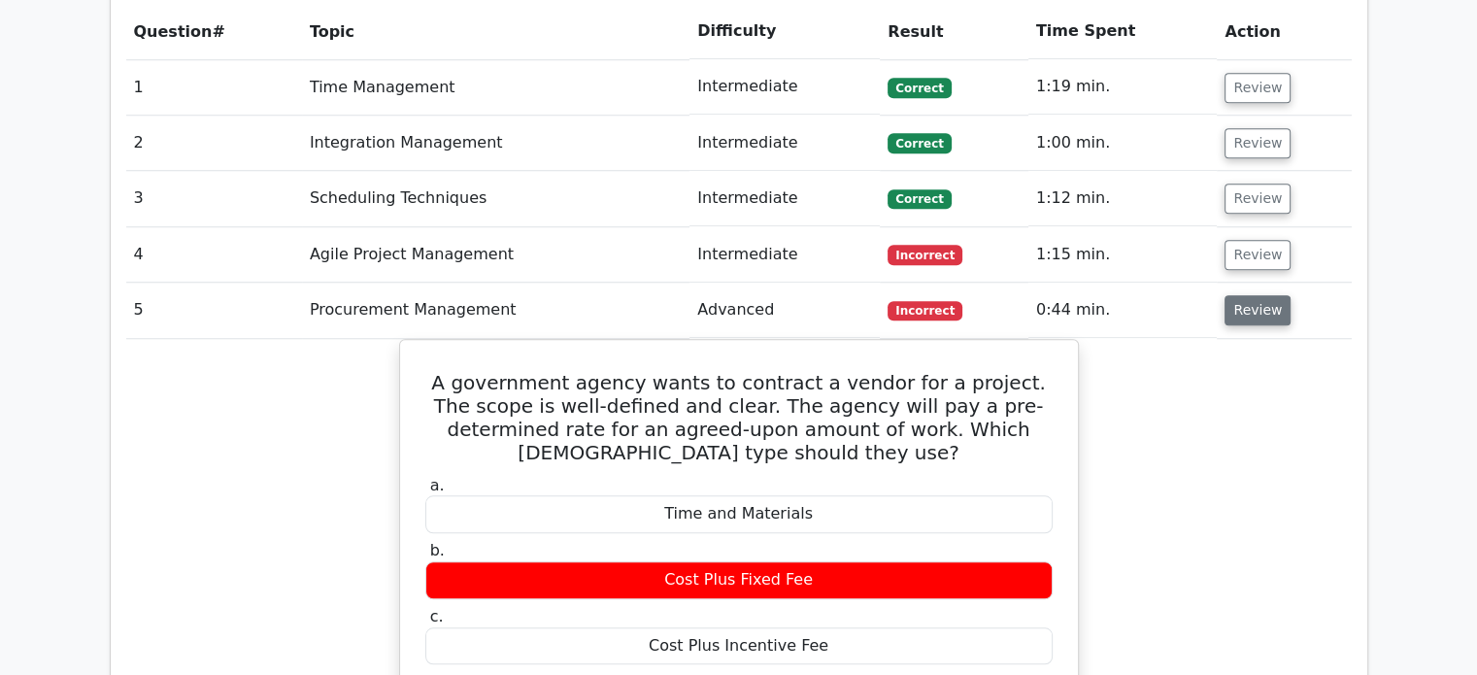
click at [1251, 295] on button "Review" at bounding box center [1258, 310] width 66 height 30
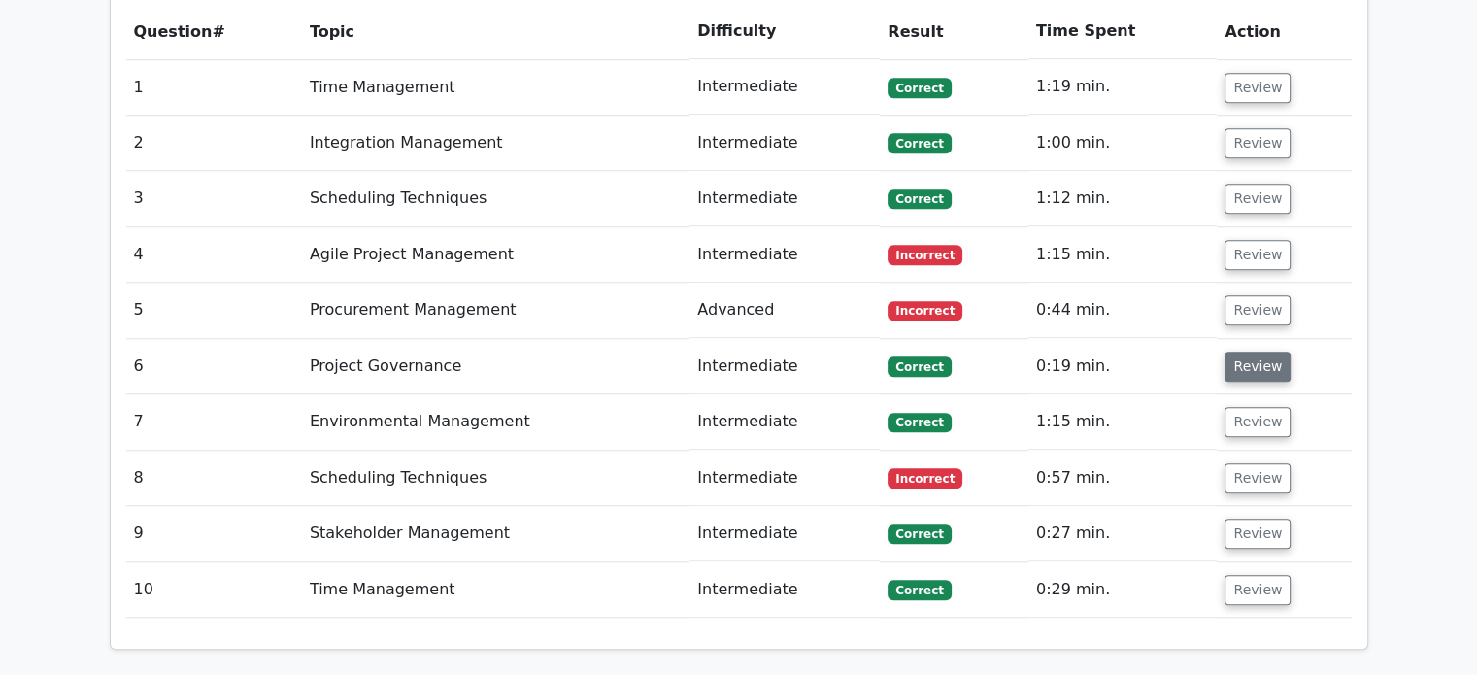
click at [1265, 352] on button "Review" at bounding box center [1258, 367] width 66 height 30
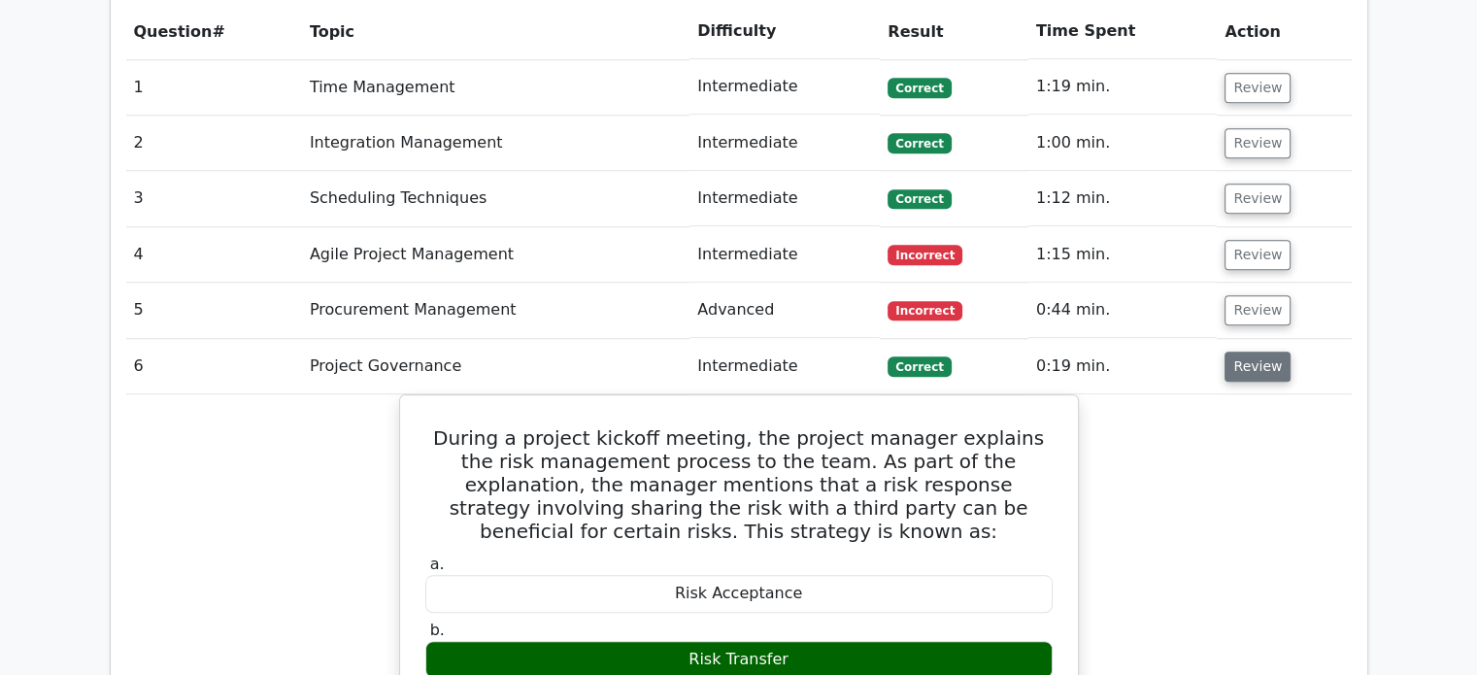
click at [1265, 352] on button "Review" at bounding box center [1258, 367] width 66 height 30
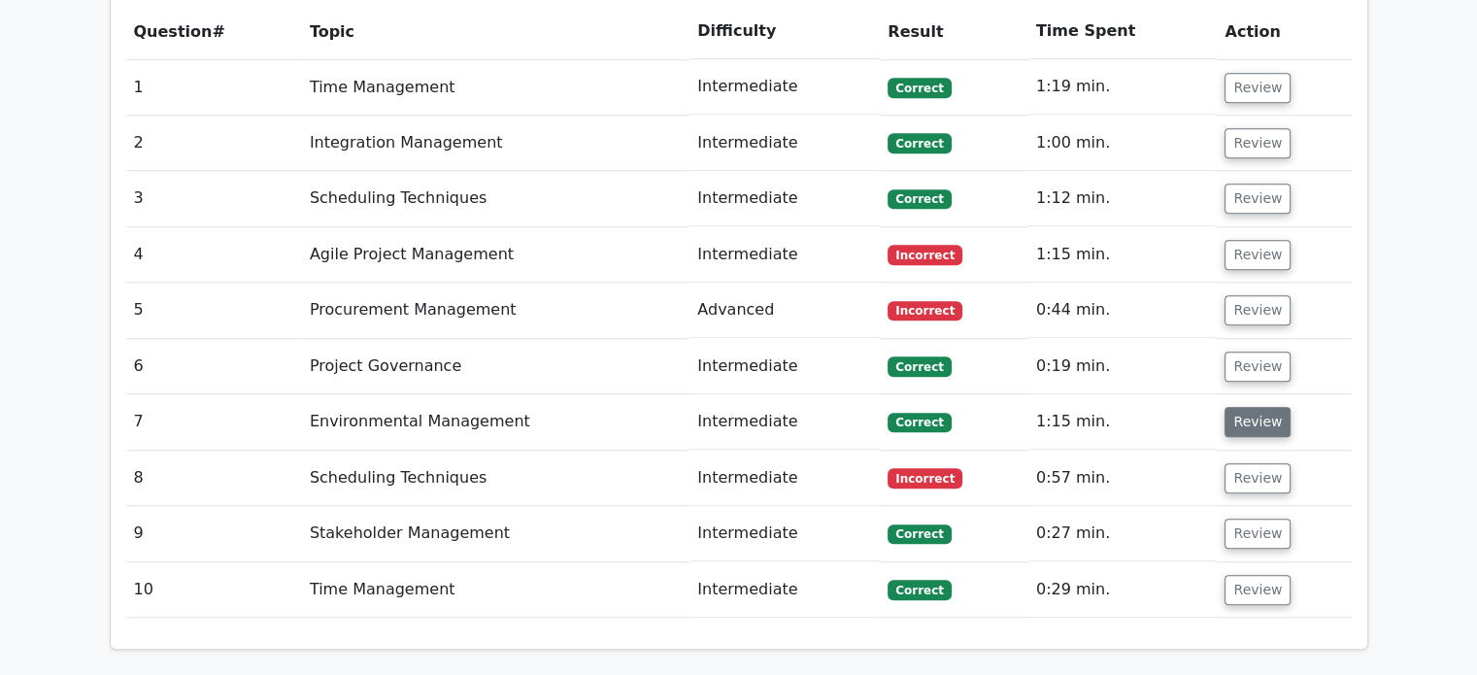
click at [1271, 407] on button "Review" at bounding box center [1258, 422] width 66 height 30
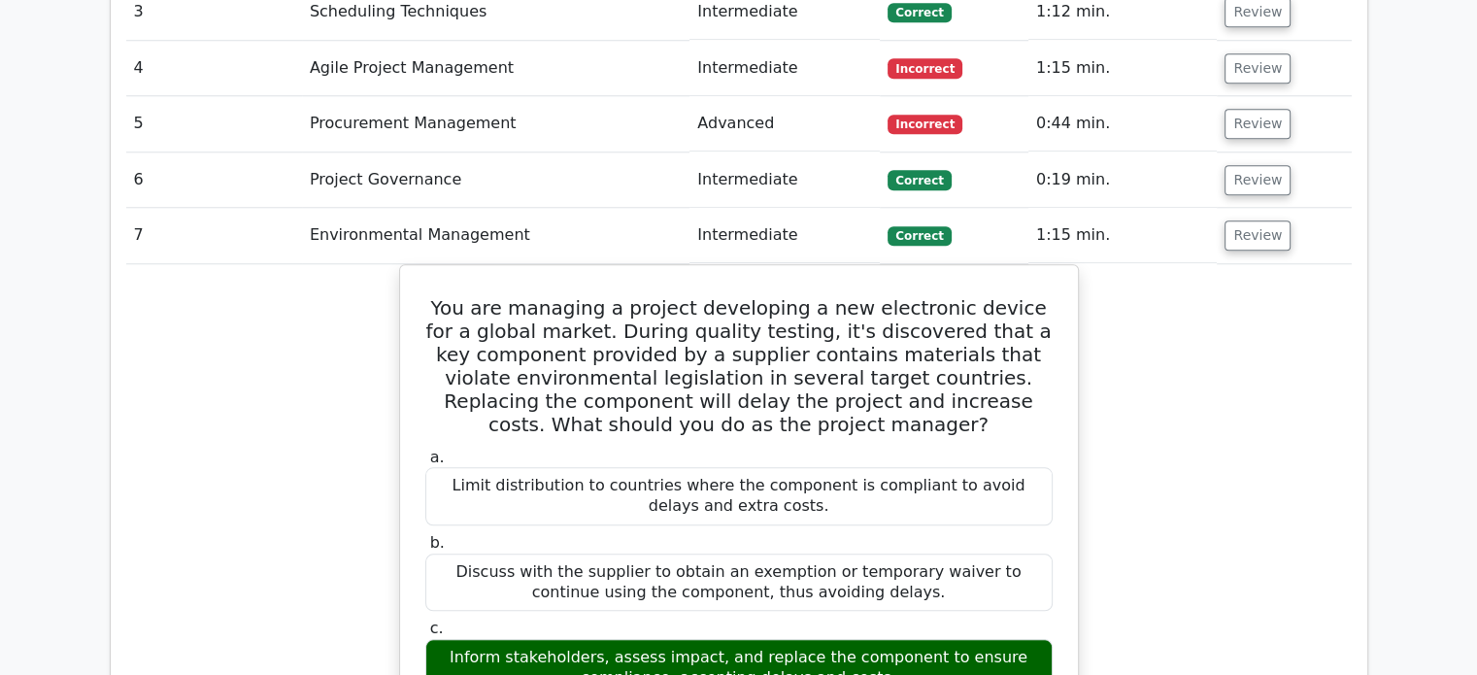
scroll to position [1865, 0]
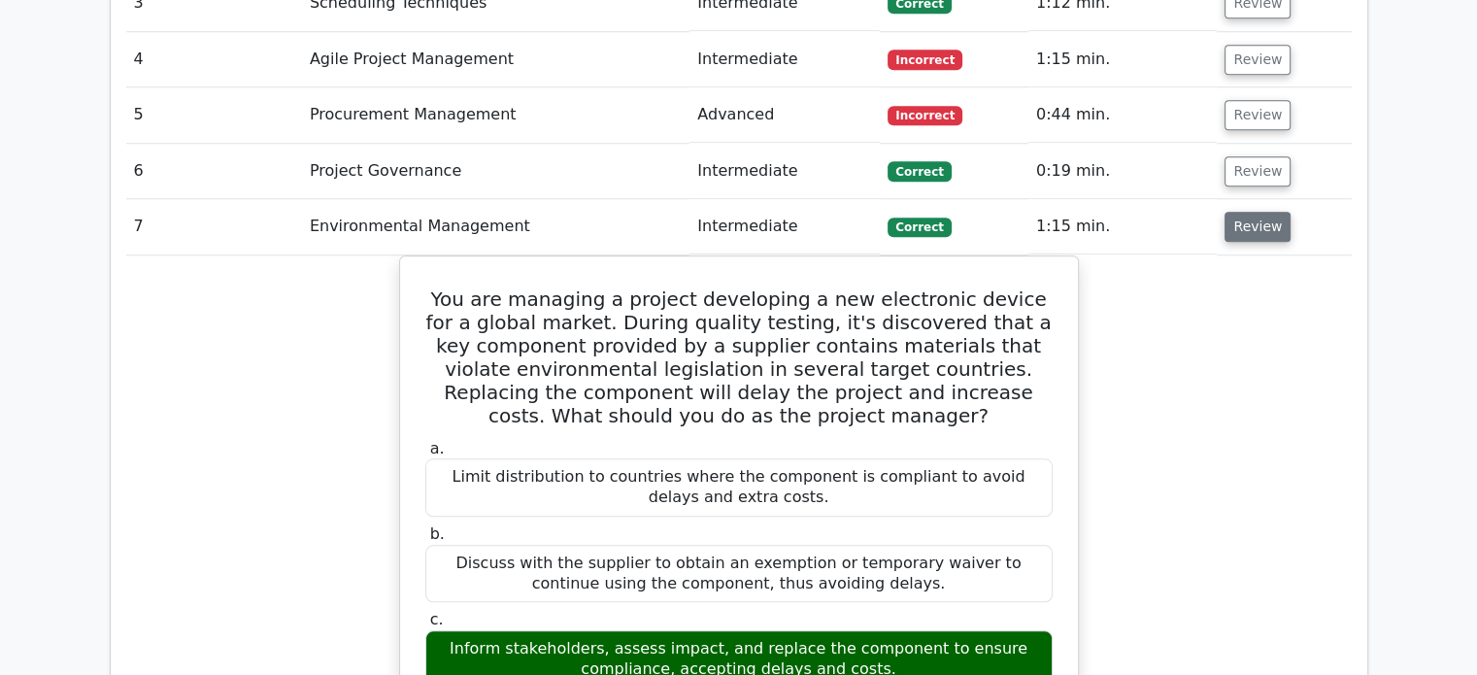
click at [1273, 212] on button "Review" at bounding box center [1258, 227] width 66 height 30
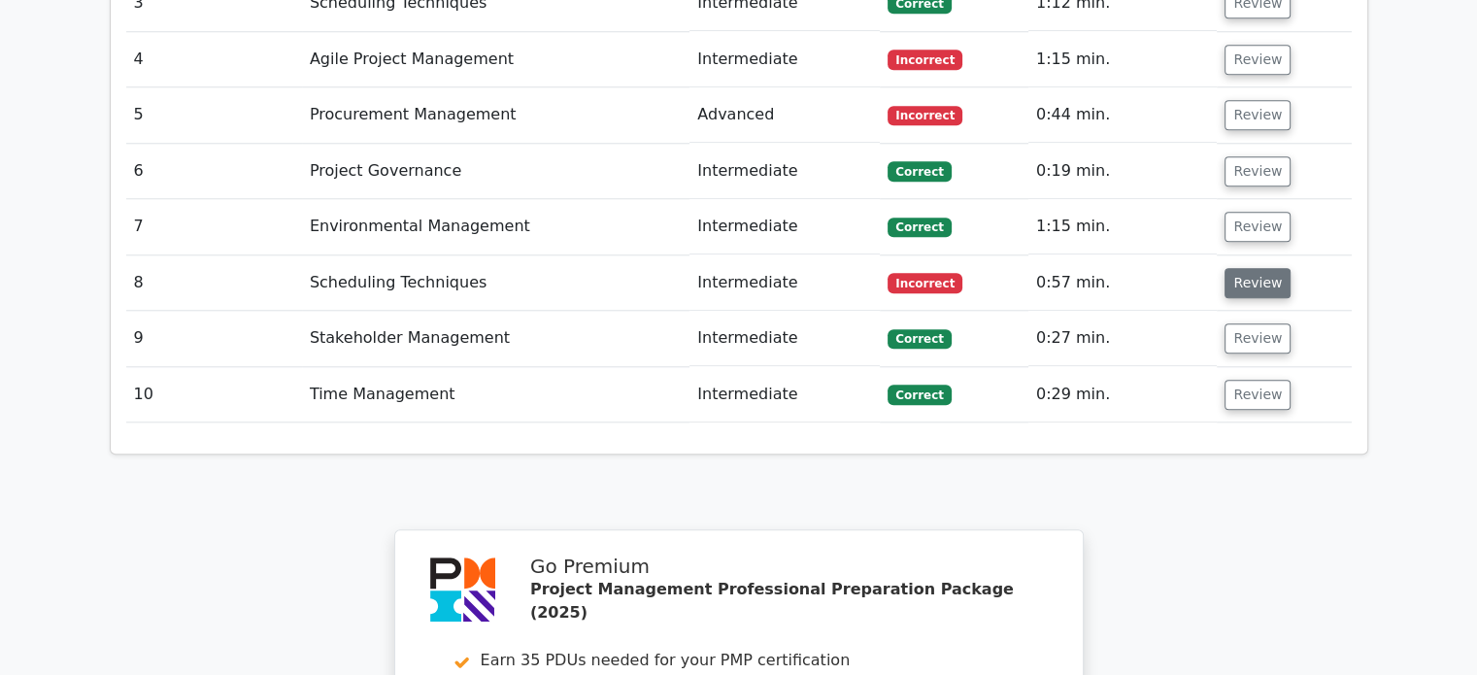
click at [1264, 268] on button "Review" at bounding box center [1258, 283] width 66 height 30
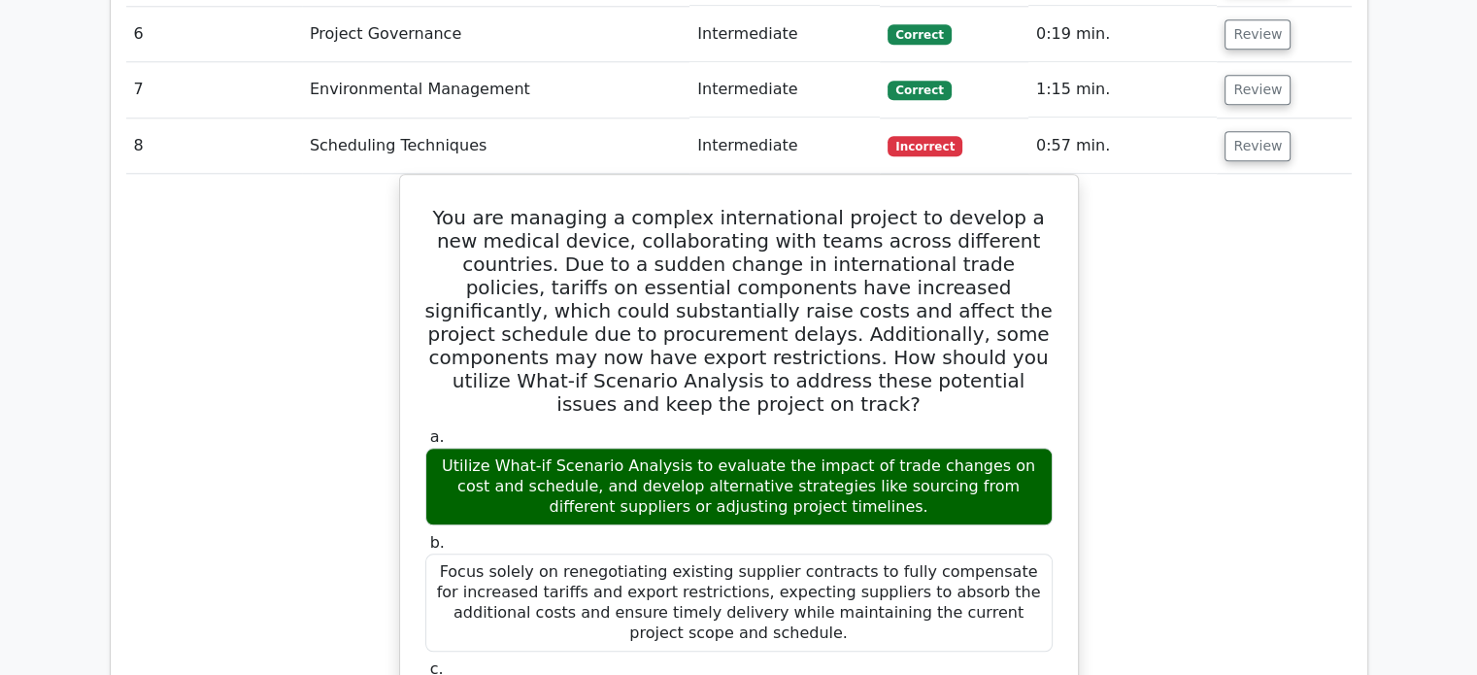
scroll to position [2013, 0]
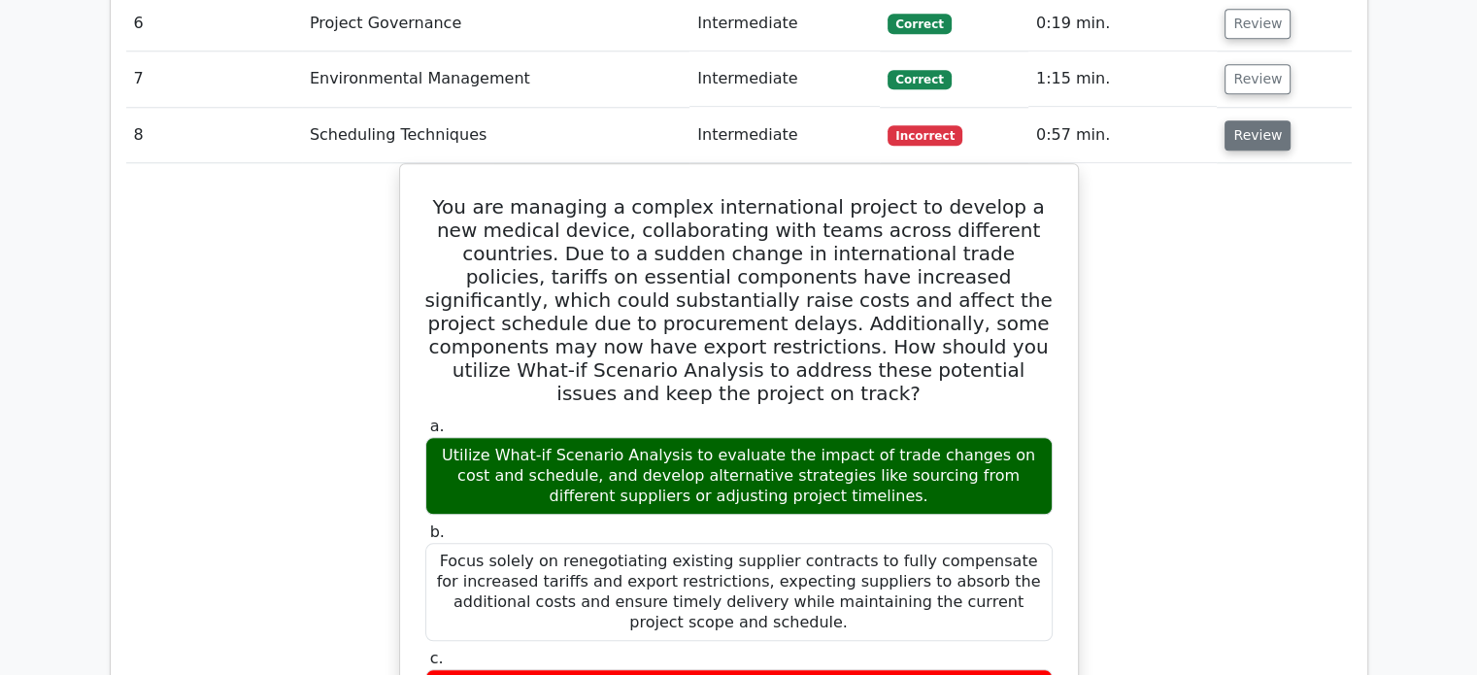
click at [1265, 120] on button "Review" at bounding box center [1258, 135] width 66 height 30
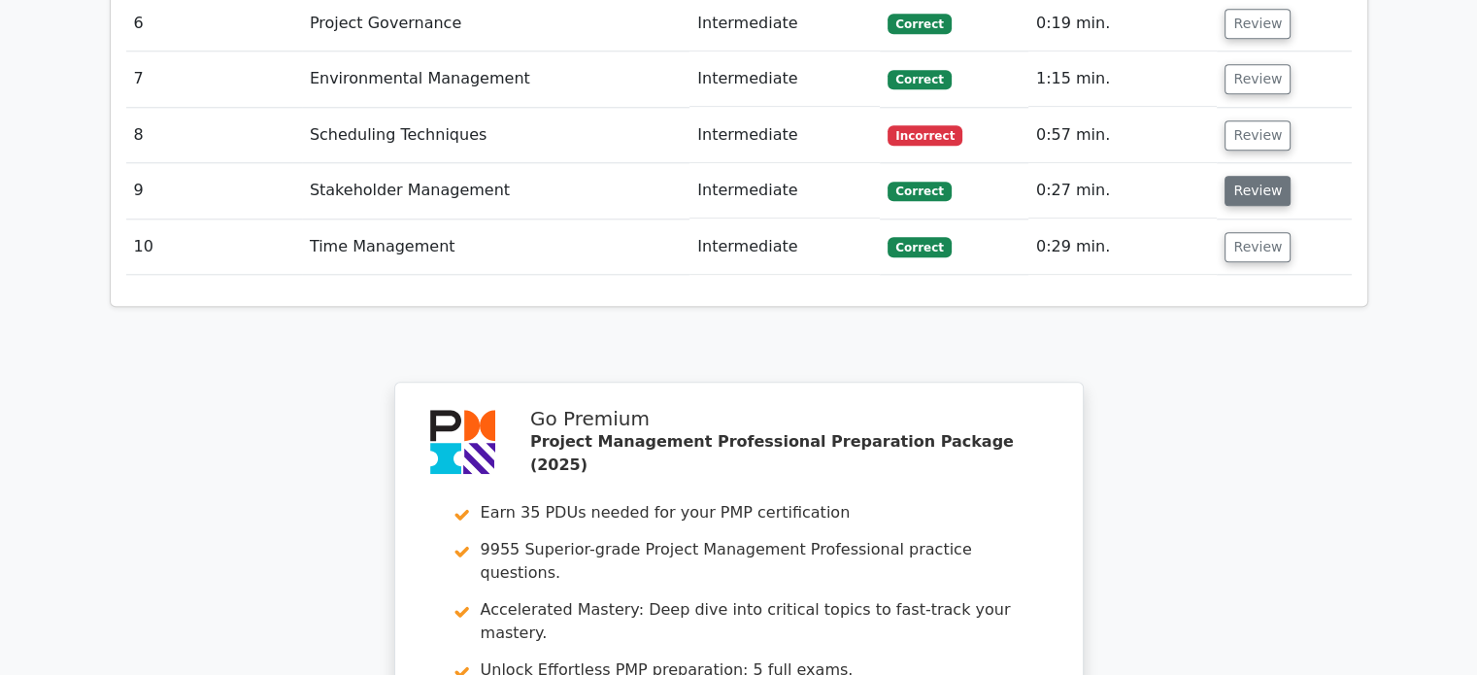
click at [1255, 176] on button "Review" at bounding box center [1258, 191] width 66 height 30
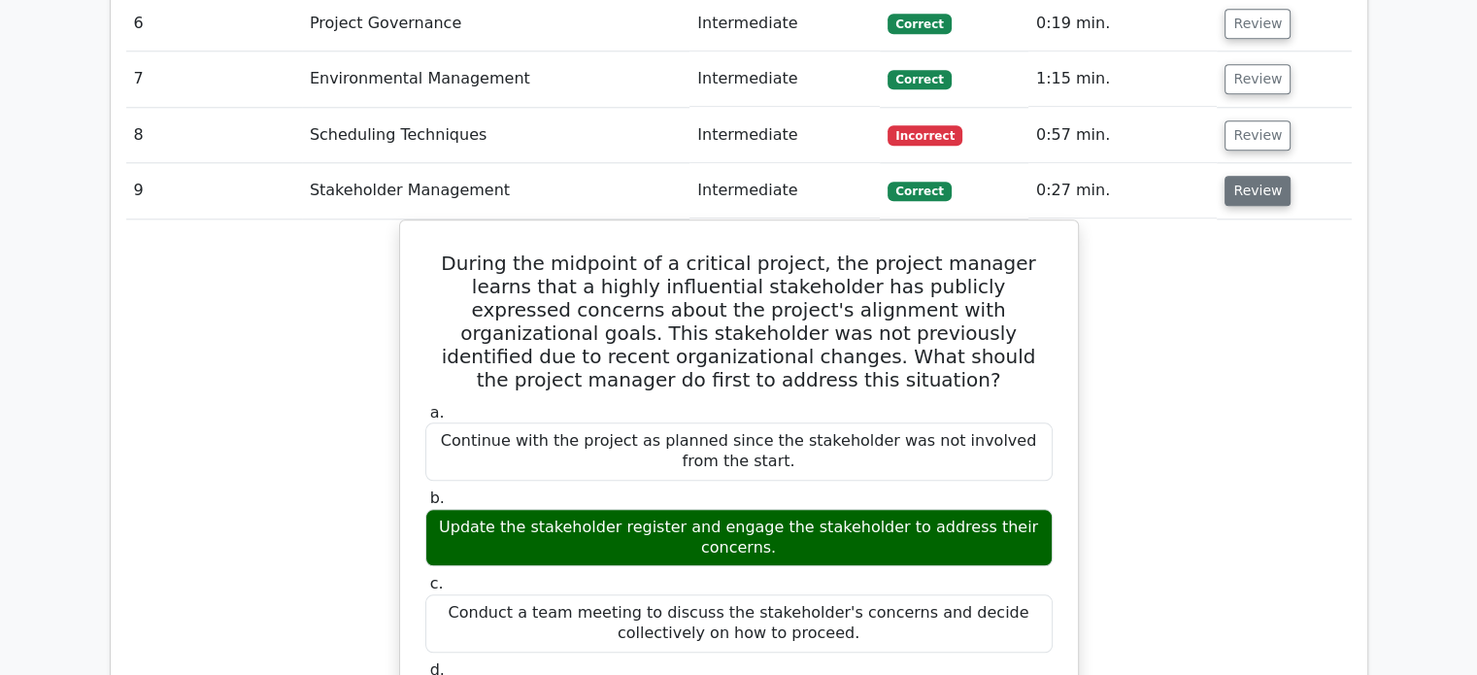
click at [1255, 176] on button "Review" at bounding box center [1258, 191] width 66 height 30
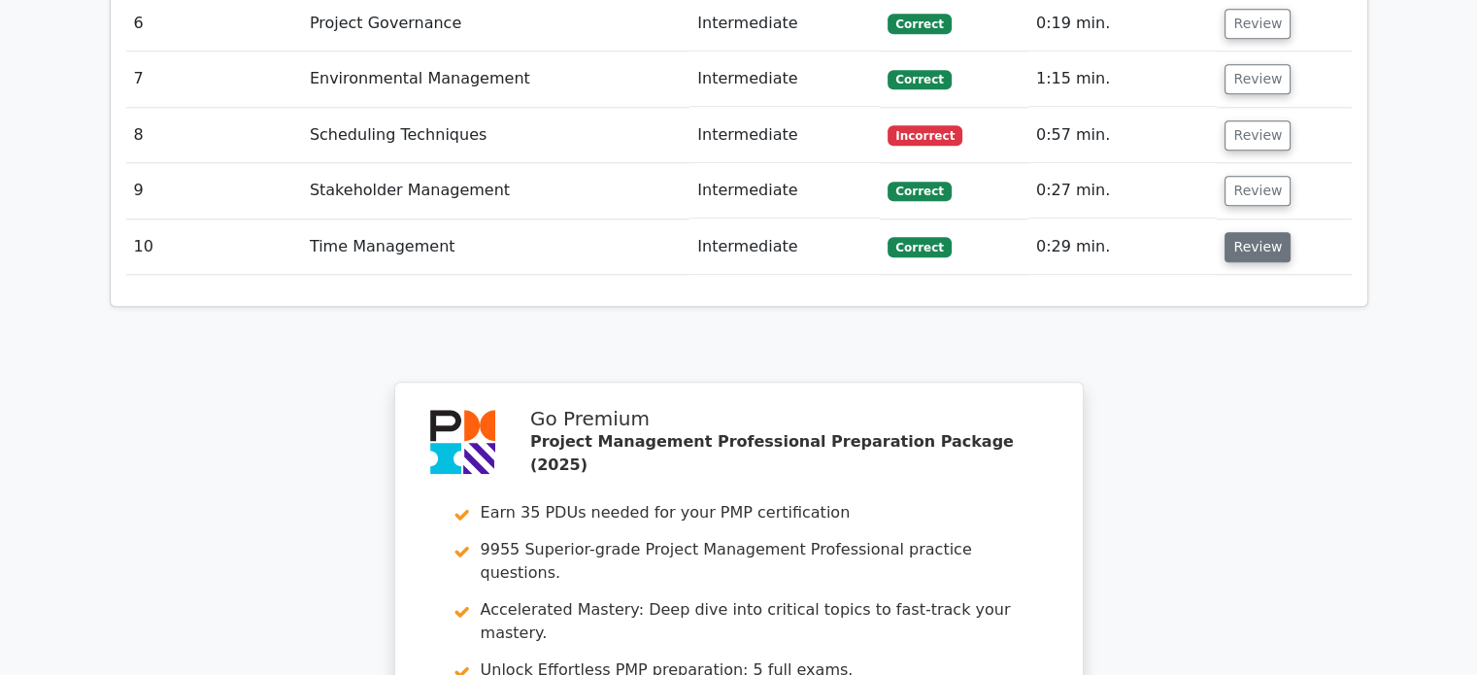
click at [1247, 232] on button "Review" at bounding box center [1258, 247] width 66 height 30
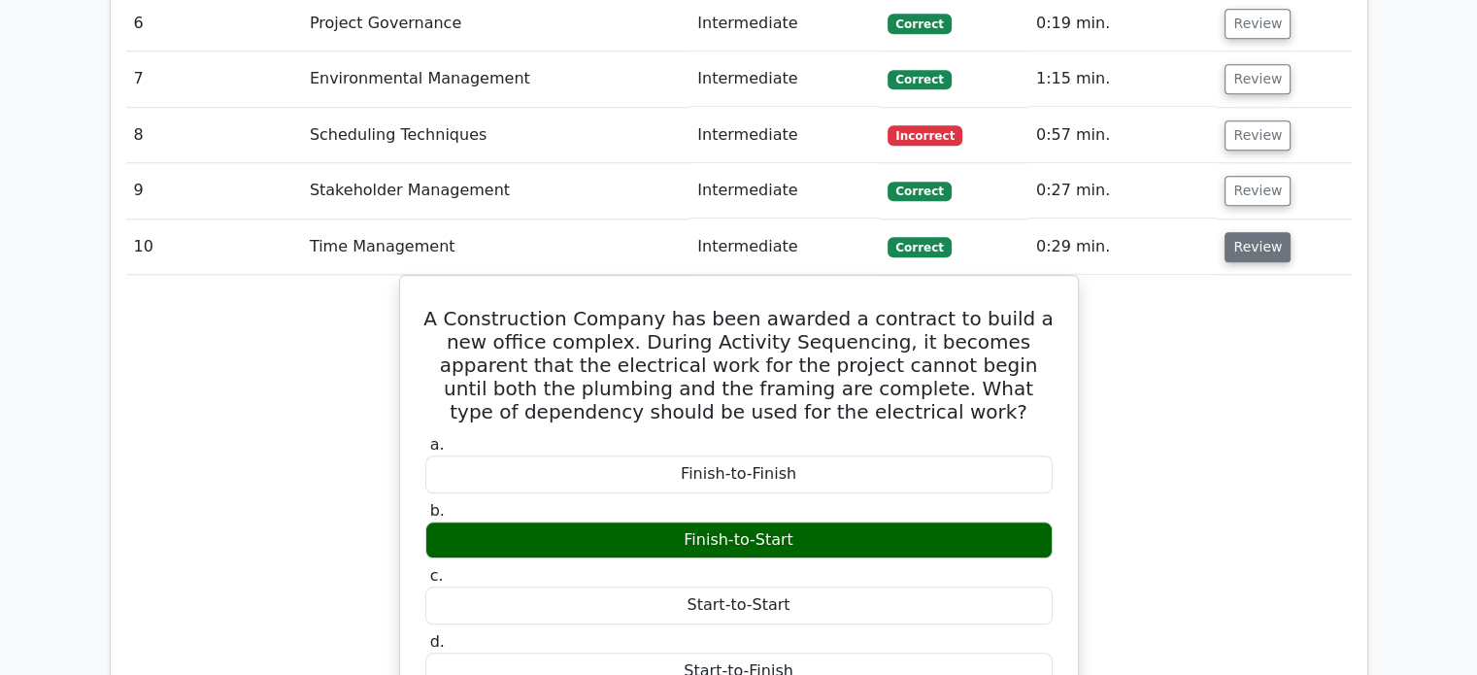
click at [1247, 232] on button "Review" at bounding box center [1258, 247] width 66 height 30
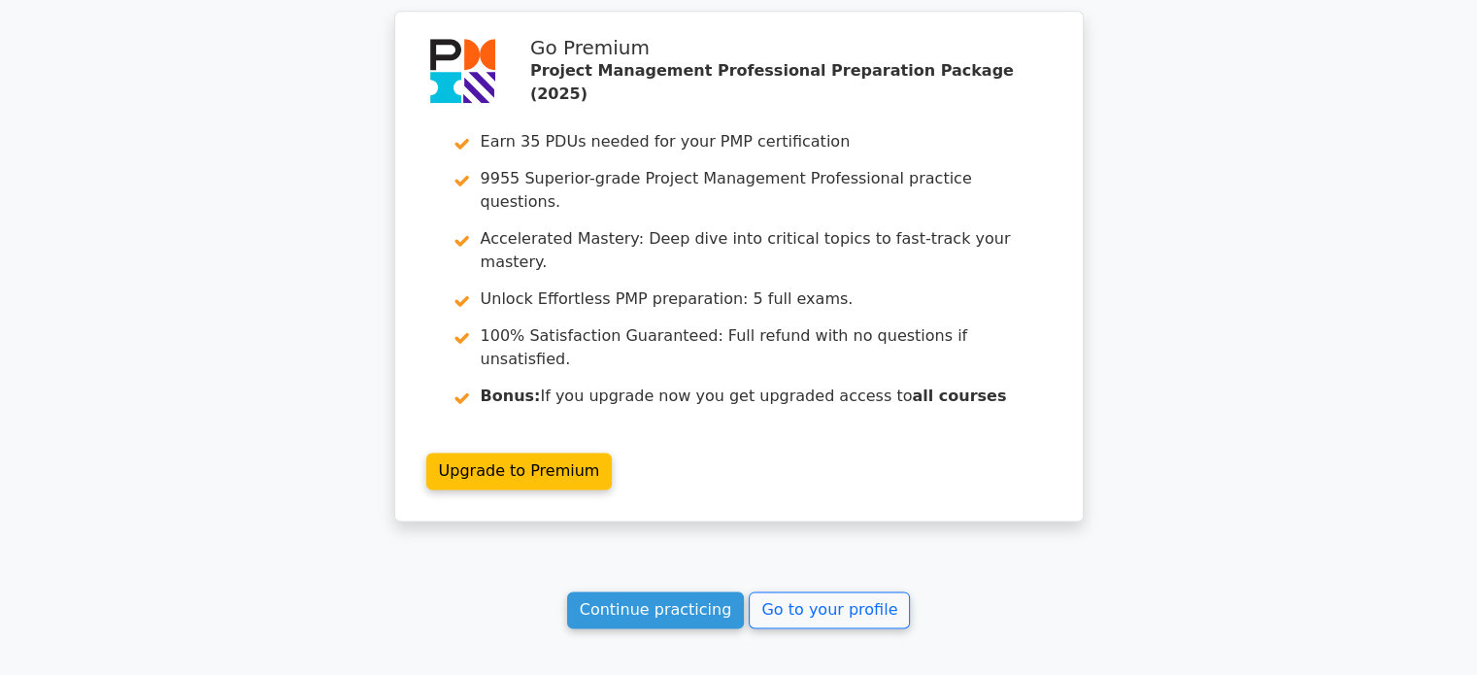
scroll to position [2402, 0]
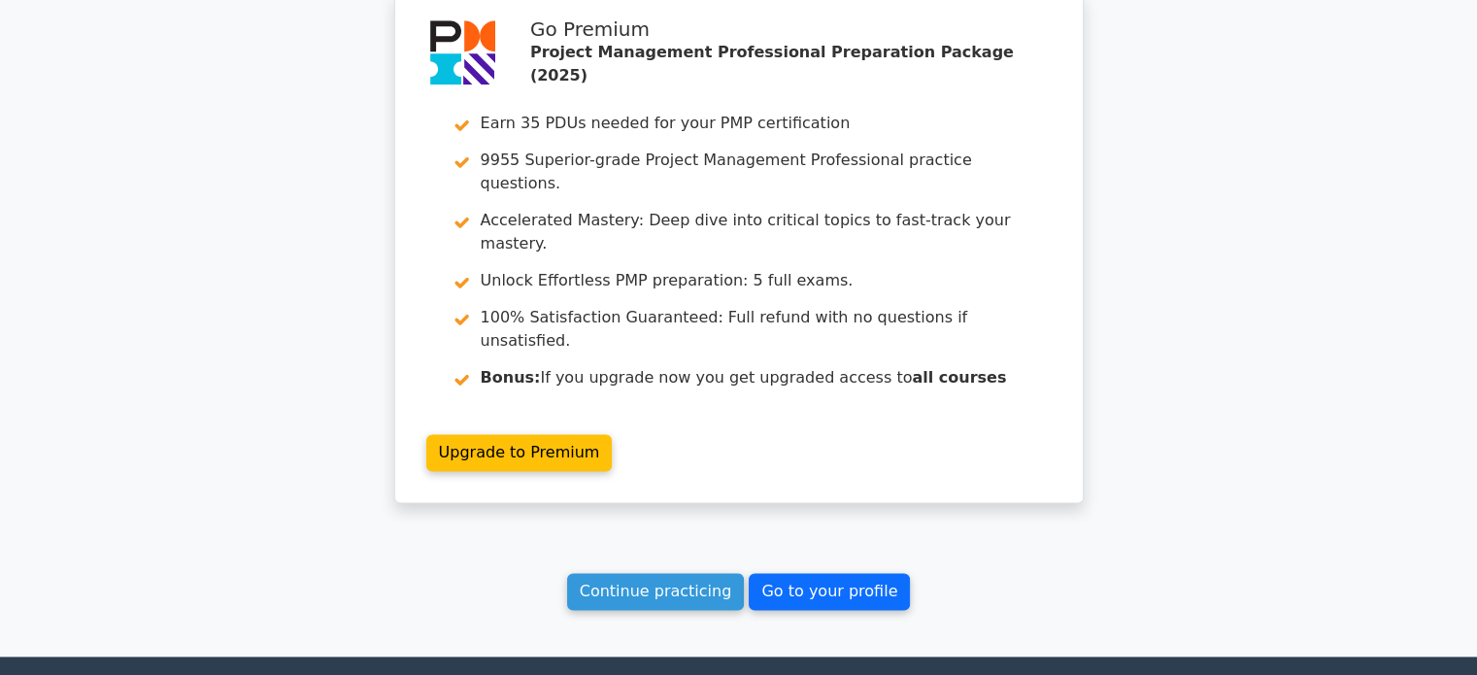
click at [855, 573] on link "Go to your profile" at bounding box center [829, 591] width 161 height 37
